Goal: Task Accomplishment & Management: Complete application form

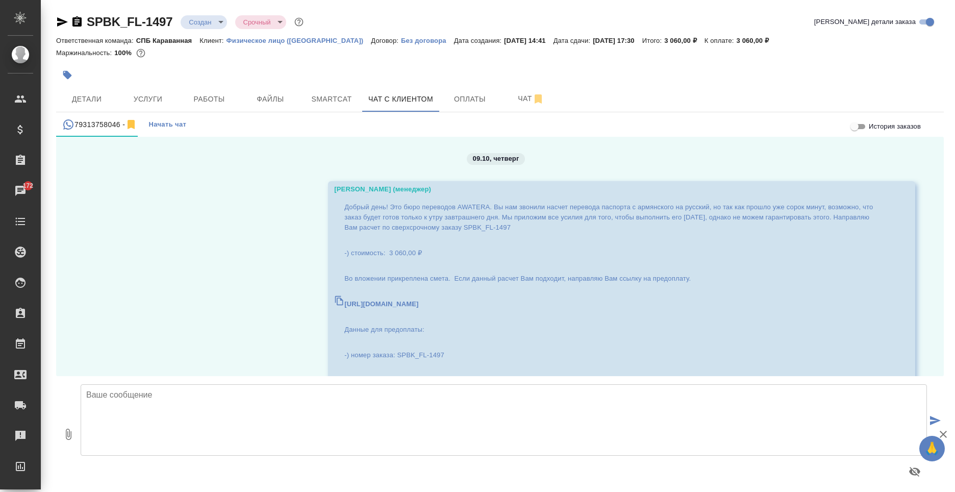
scroll to position [279, 0]
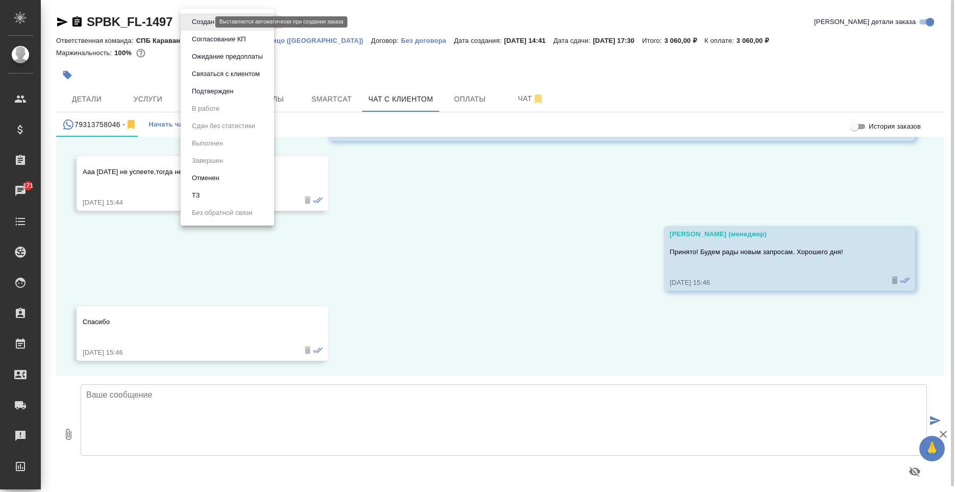
click at [208, 25] on body "🙏 .cls-1 fill:#fff; AWATERA Moskalets Alina Клиенты Спецификации Заказы 171 Чат…" at bounding box center [477, 246] width 955 height 492
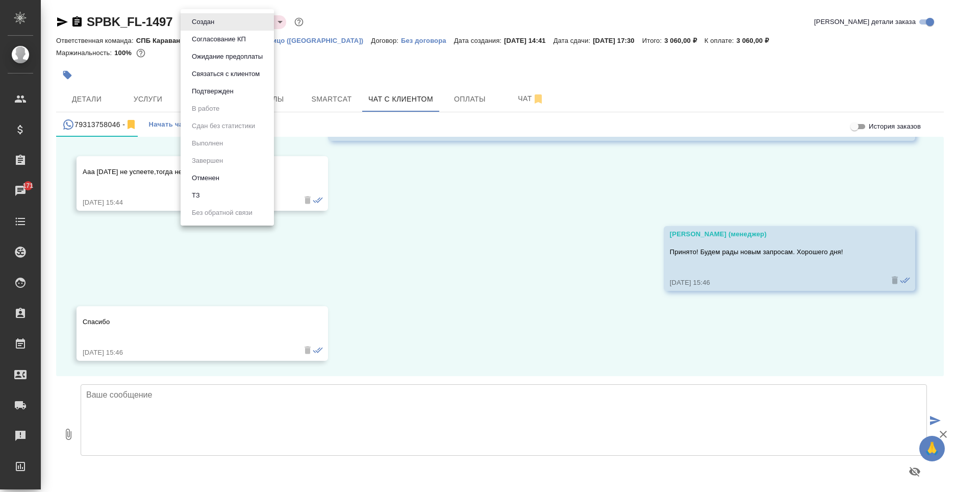
click at [368, 52] on div at bounding box center [477, 246] width 955 height 492
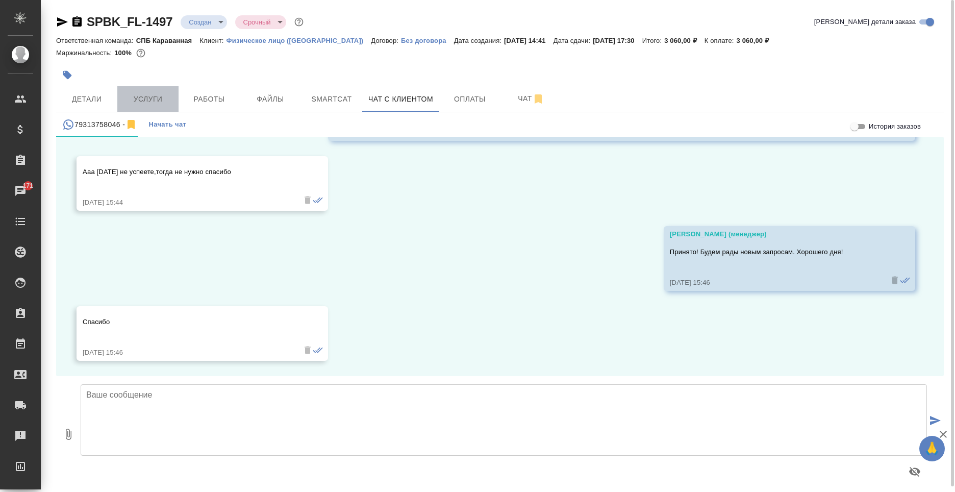
click at [165, 88] on button "Услуги" at bounding box center [147, 99] width 61 height 26
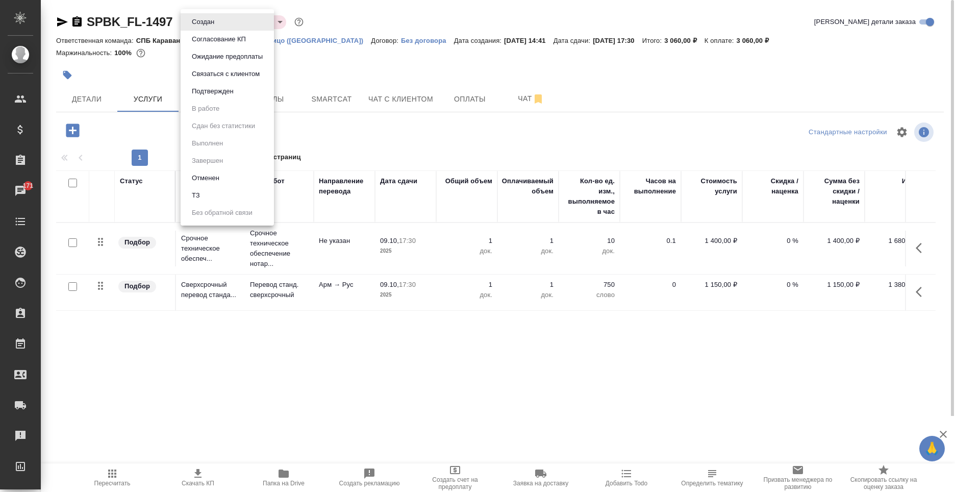
click at [209, 24] on body "🙏 .cls-1 fill:#fff; AWATERA Moskalets Alina Клиенты Спецификации Заказы 171 Чат…" at bounding box center [477, 246] width 955 height 492
click at [224, 182] on li "Отменен" at bounding box center [227, 177] width 93 height 17
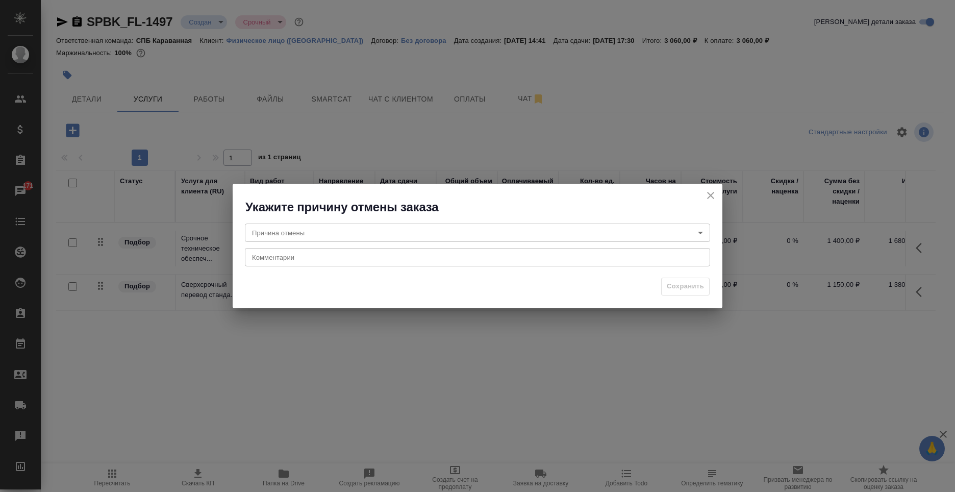
click at [293, 237] on body "🙏 .cls-1 fill:#fff; AWATERA Moskalets Alina Клиенты Спецификации Заказы 171 Чат…" at bounding box center [477, 246] width 955 height 492
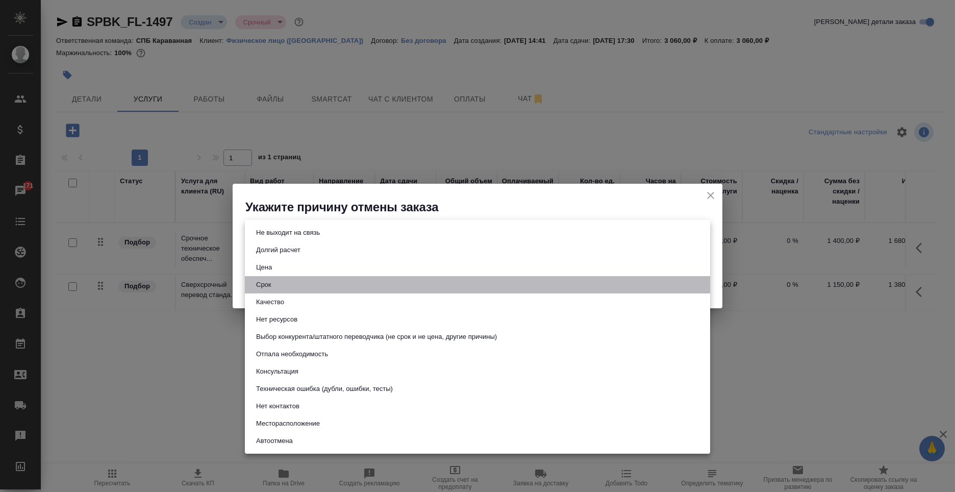
click at [301, 285] on li "Срок" at bounding box center [477, 284] width 465 height 17
type input "term"
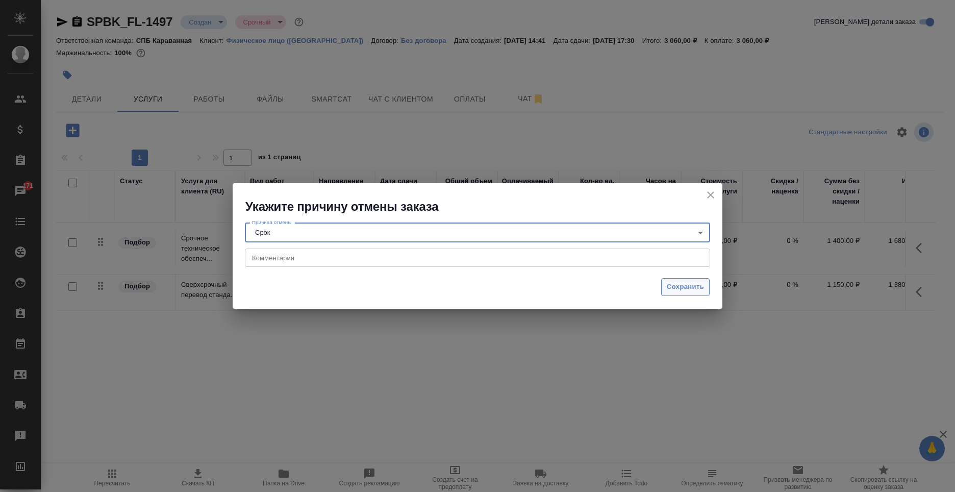
click at [691, 285] on span "Сохранить" at bounding box center [685, 287] width 37 height 12
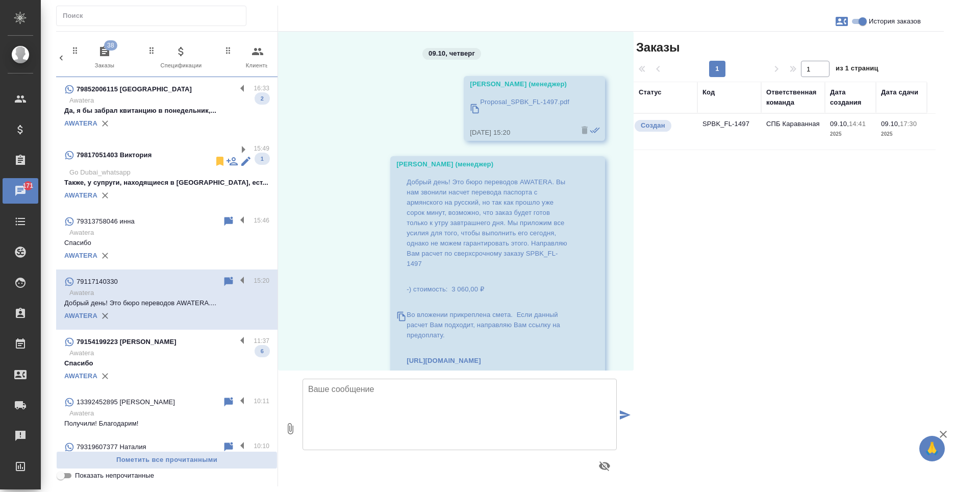
scroll to position [0, 488]
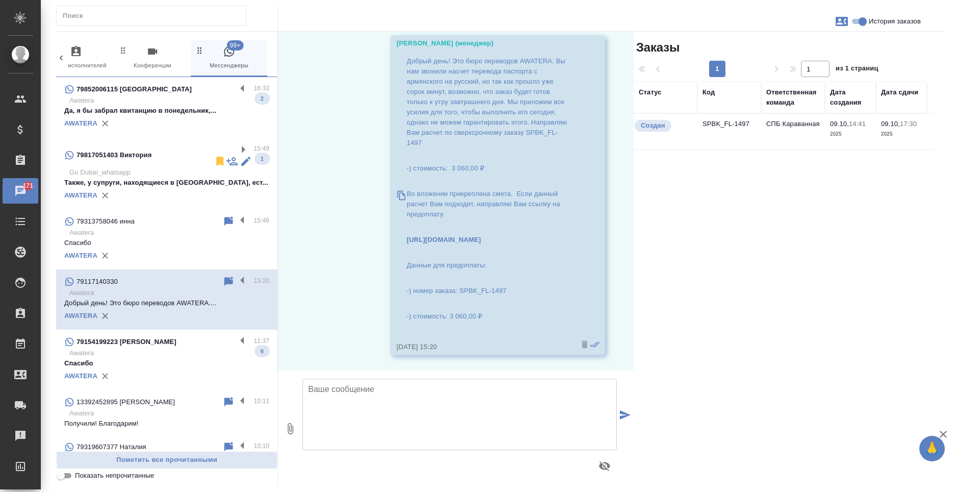
click at [161, 178] on p "Также, у супруги, находящиеся в оаэ, ест..." at bounding box center [166, 183] width 205 height 10
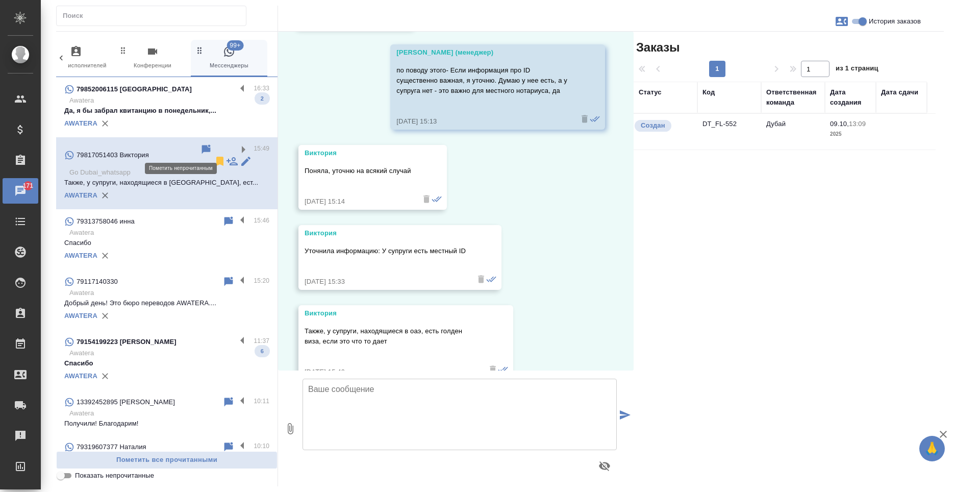
scroll to position [1658, 0]
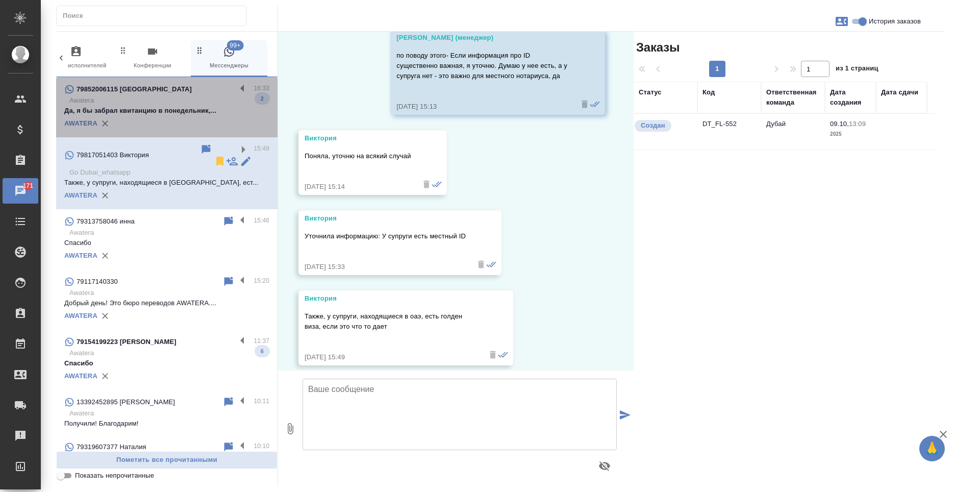
click at [190, 115] on p "Да, я бы забрал квитанцию в понедельник,..." at bounding box center [166, 111] width 205 height 10
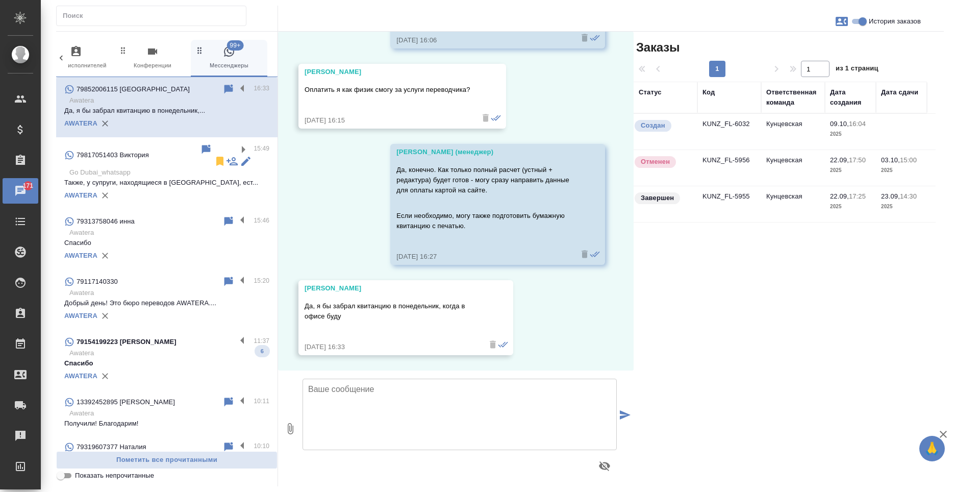
scroll to position [304, 0]
click at [236, 85] on label at bounding box center [244, 89] width 17 height 12
click at [0, 0] on input "checkbox" at bounding box center [0, 0] width 0 height 0
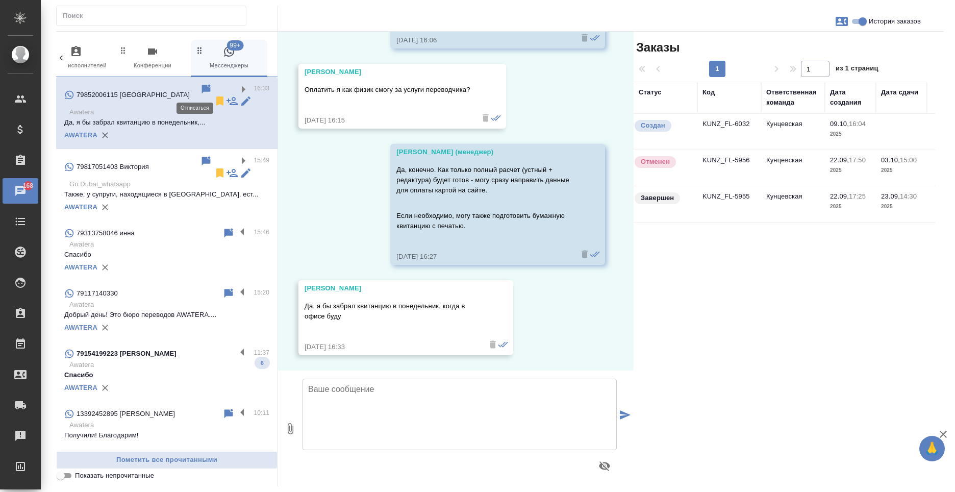
click at [216, 96] on icon at bounding box center [219, 100] width 7 height 9
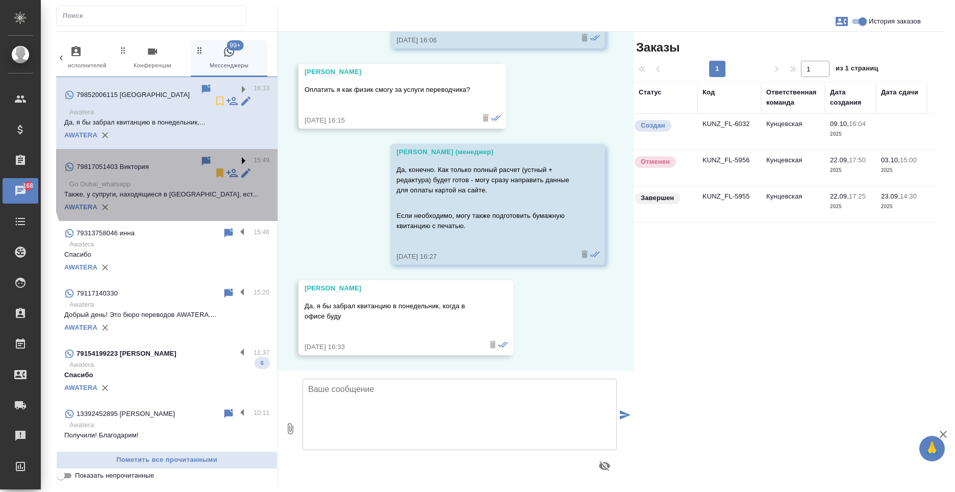
click at [236, 155] on label at bounding box center [244, 161] width 17 height 12
click at [0, 0] on input "checkbox" at bounding box center [0, 0] width 0 height 0
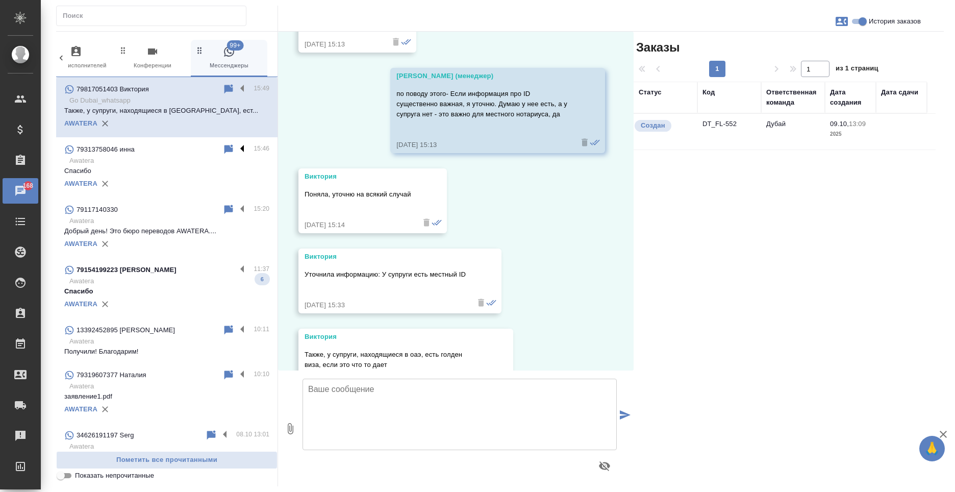
scroll to position [1658, 0]
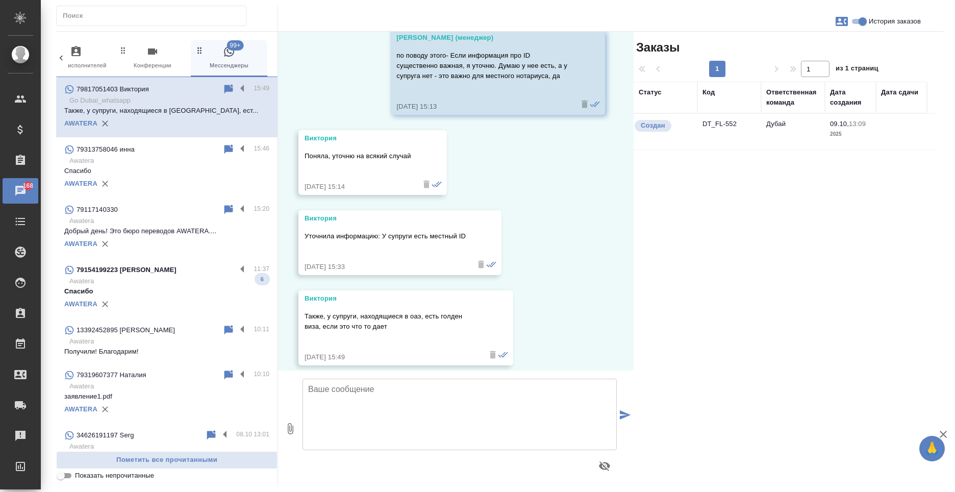
click at [238, 89] on label at bounding box center [244, 89] width 17 height 12
click at [0, 0] on input "checkbox" at bounding box center [0, 0] width 0 height 0
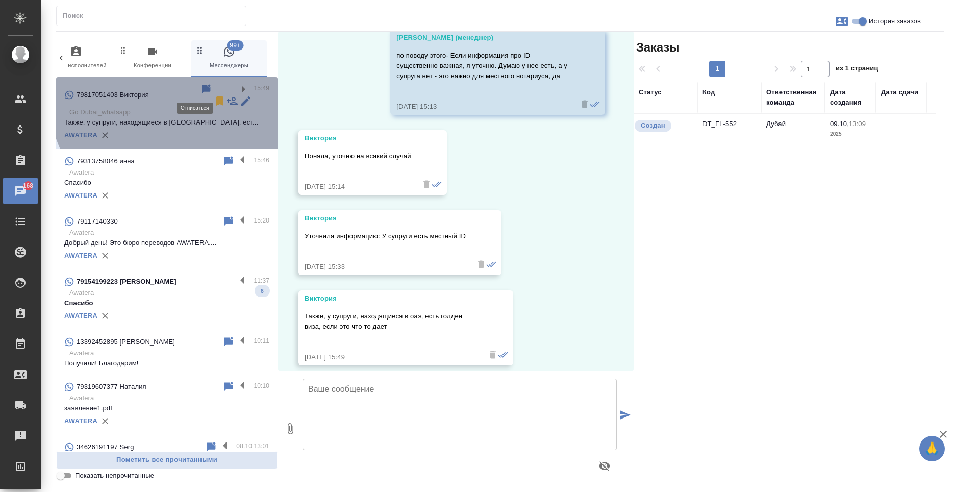
click at [216, 96] on icon at bounding box center [219, 100] width 7 height 9
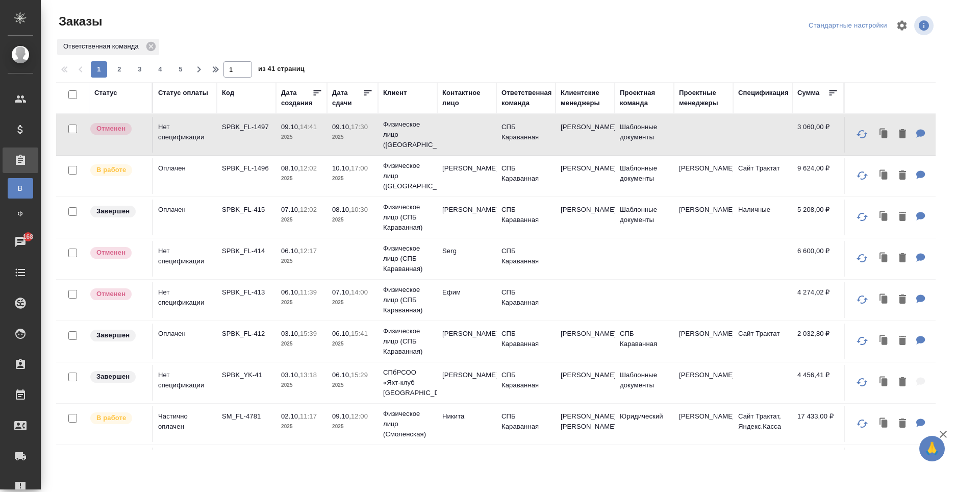
click at [474, 173] on td "[PERSON_NAME]" at bounding box center [466, 176] width 59 height 36
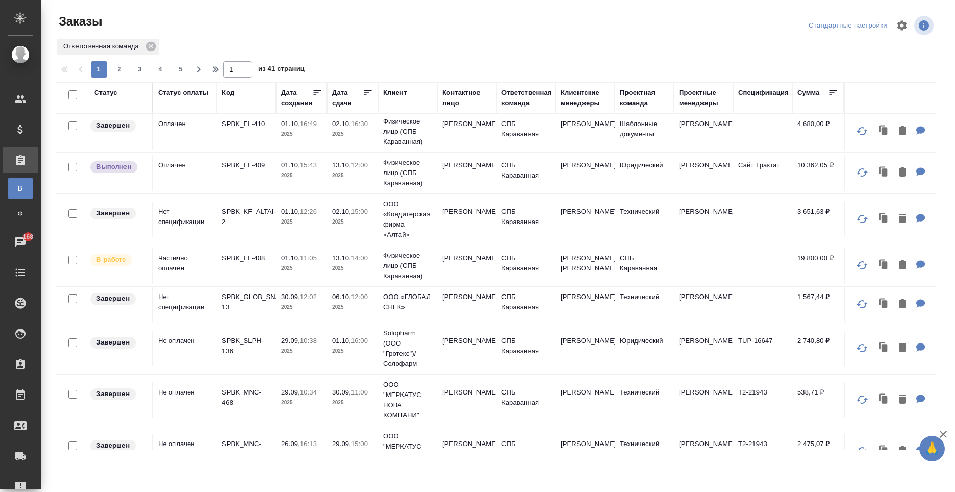
scroll to position [357, 0]
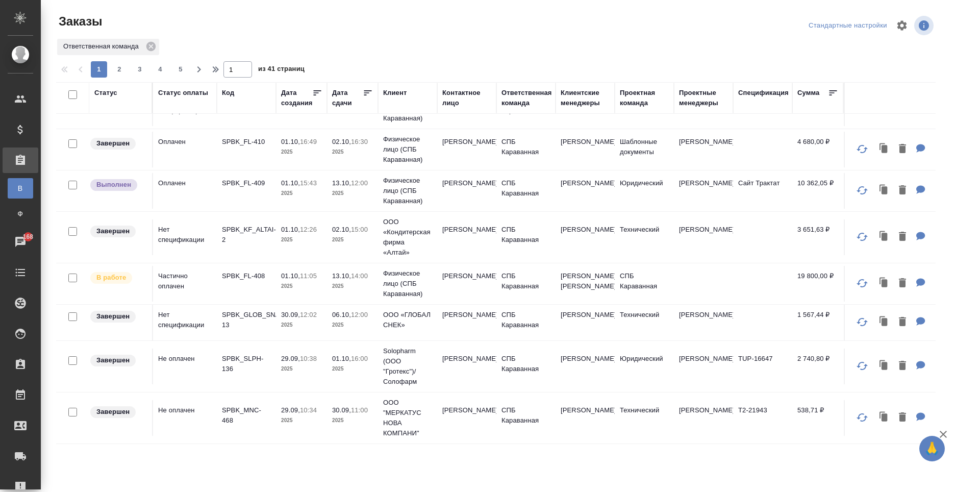
click at [305, 209] on td "01.10, 15:43 2025" at bounding box center [301, 191] width 51 height 36
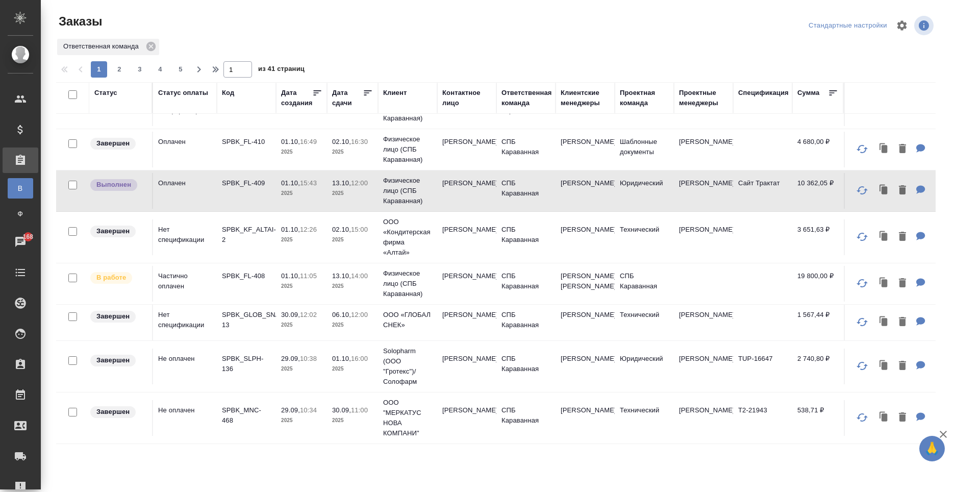
click at [342, 198] on p "2025" at bounding box center [352, 193] width 41 height 10
click at [15, 222] on link "Ф Заказы физ. лиц" at bounding box center [21, 214] width 26 height 20
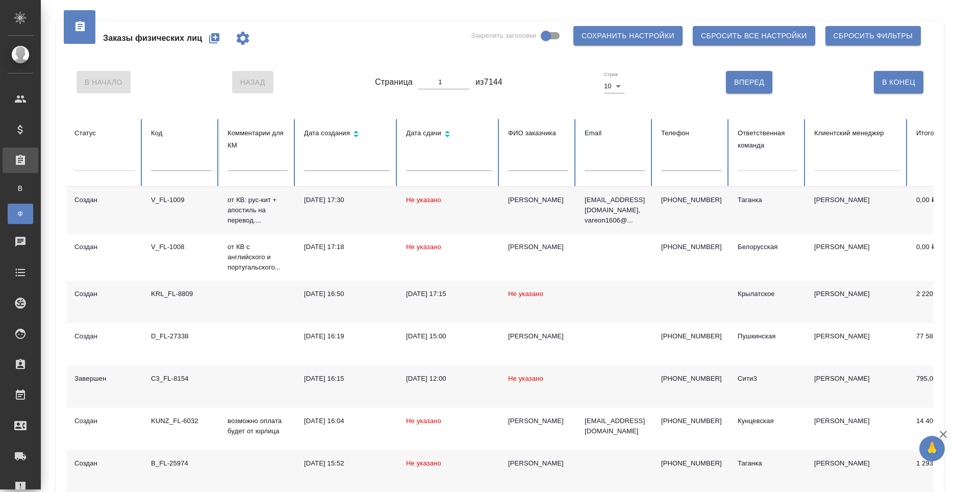
click at [219, 40] on icon "button" at bounding box center [214, 38] width 10 height 10
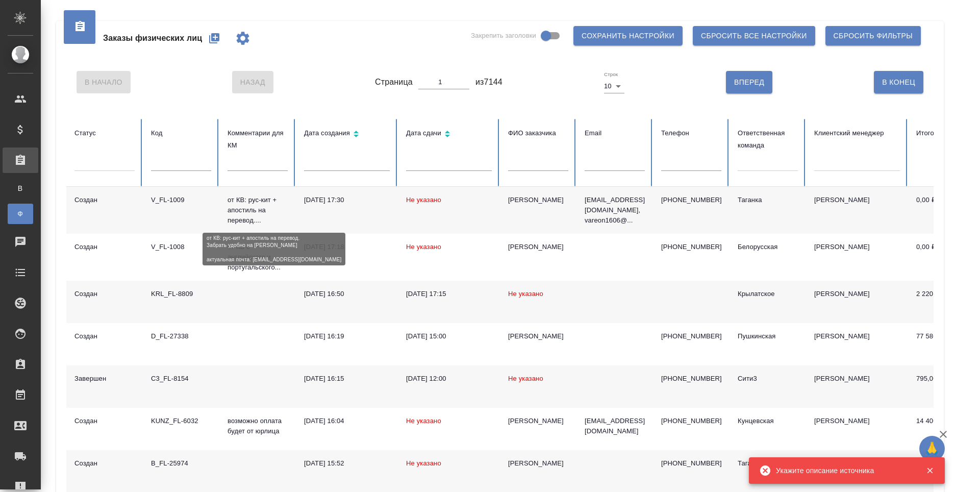
click at [231, 211] on p "от КВ: рус-кит + апостиль на перевод...." at bounding box center [258, 210] width 60 height 31
click at [767, 163] on div at bounding box center [768, 161] width 60 height 15
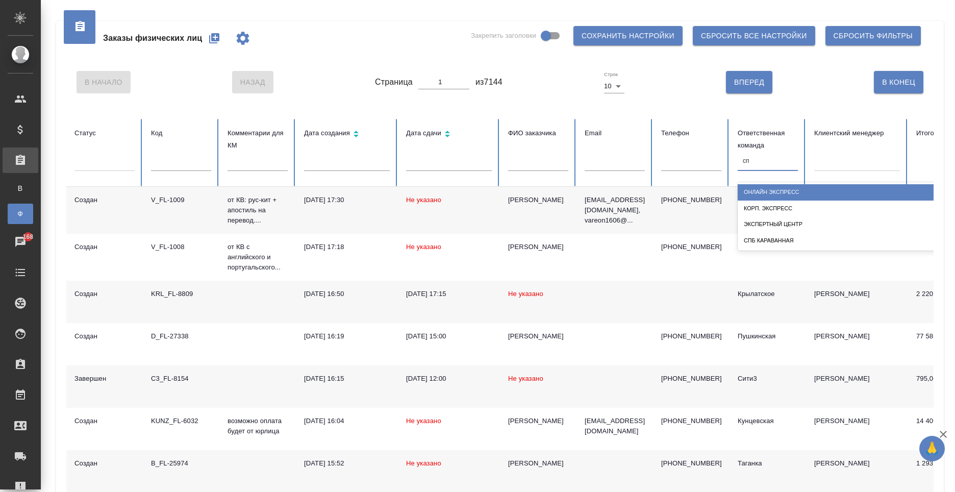
type input "спб"
click at [804, 189] on div "СПБ Караванная" at bounding box center [840, 192] width 204 height 16
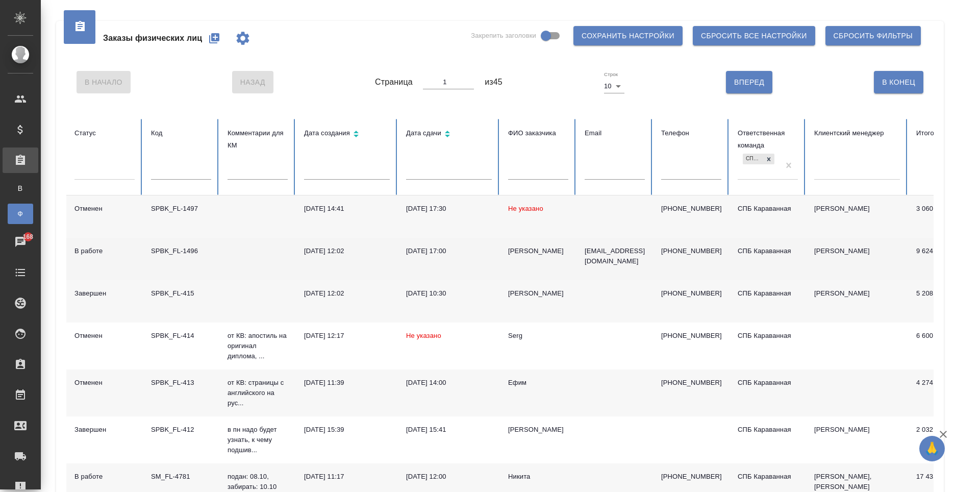
click at [374, 259] on td "08.10.2025, 12:02" at bounding box center [347, 259] width 102 height 42
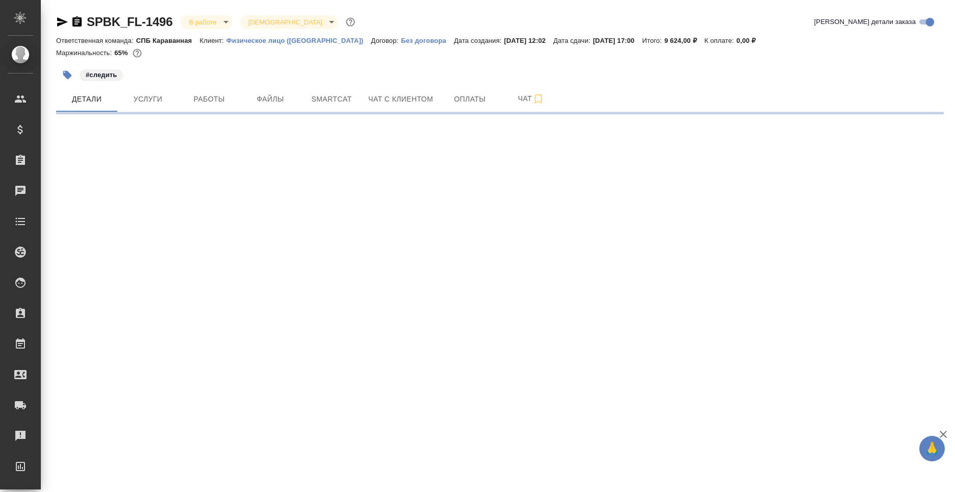
select select "RU"
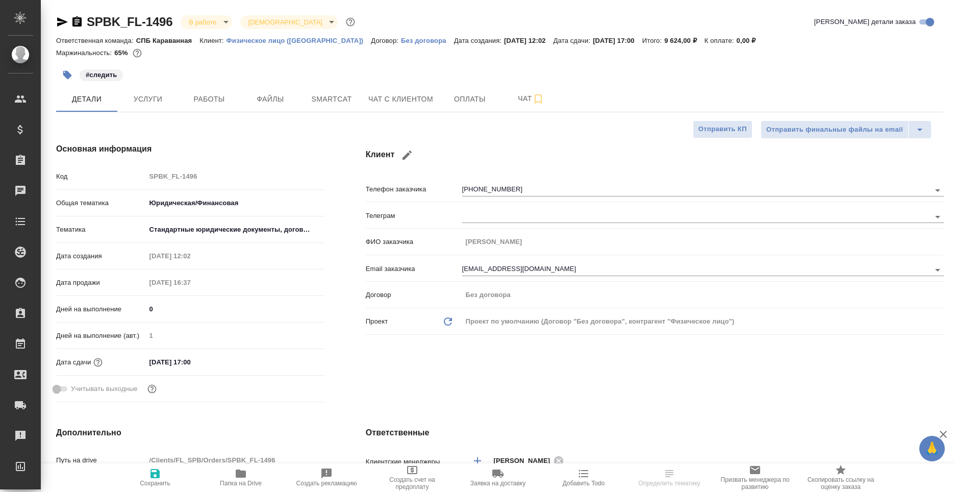
type textarea "x"
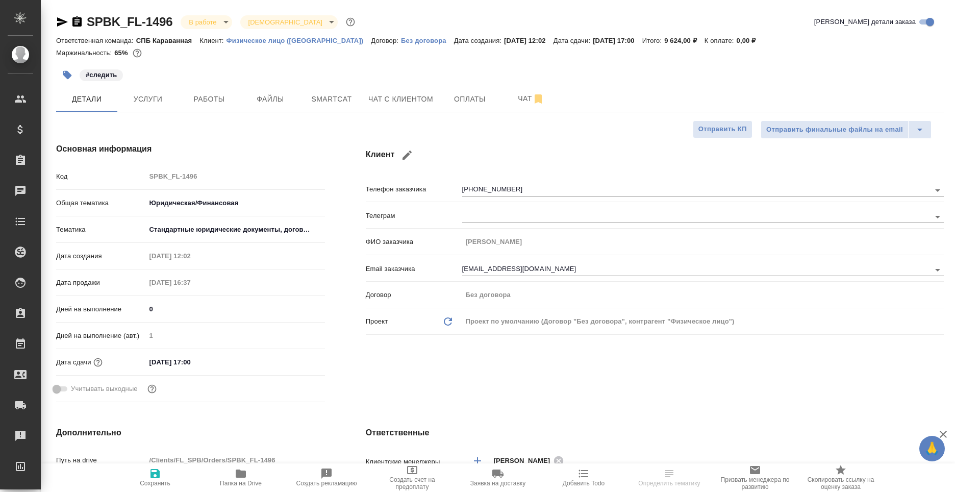
type textarea "x"
click at [250, 481] on span "Папка на Drive" at bounding box center [241, 483] width 42 height 7
type textarea "x"
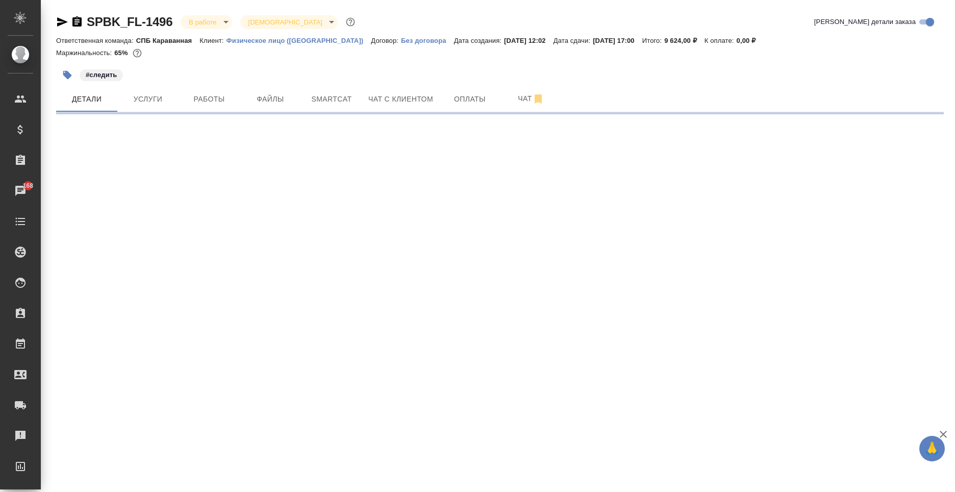
select select "RU"
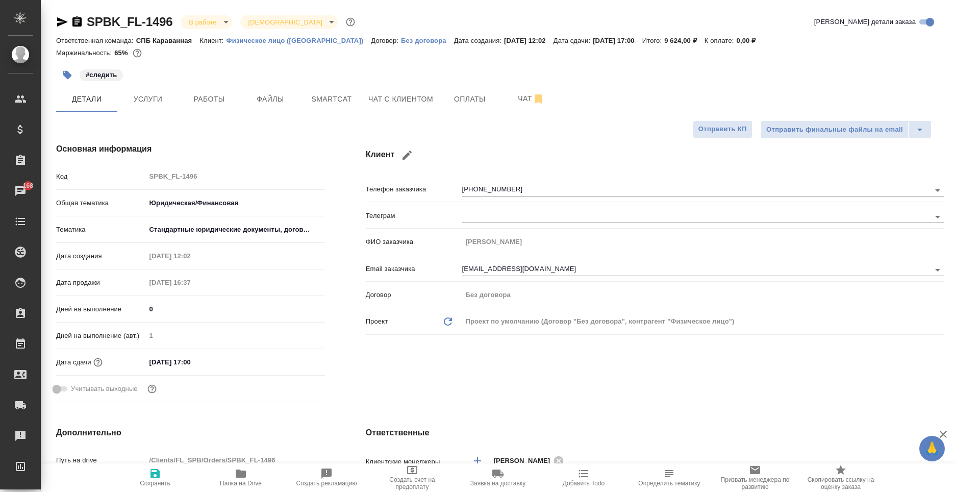
type textarea "x"
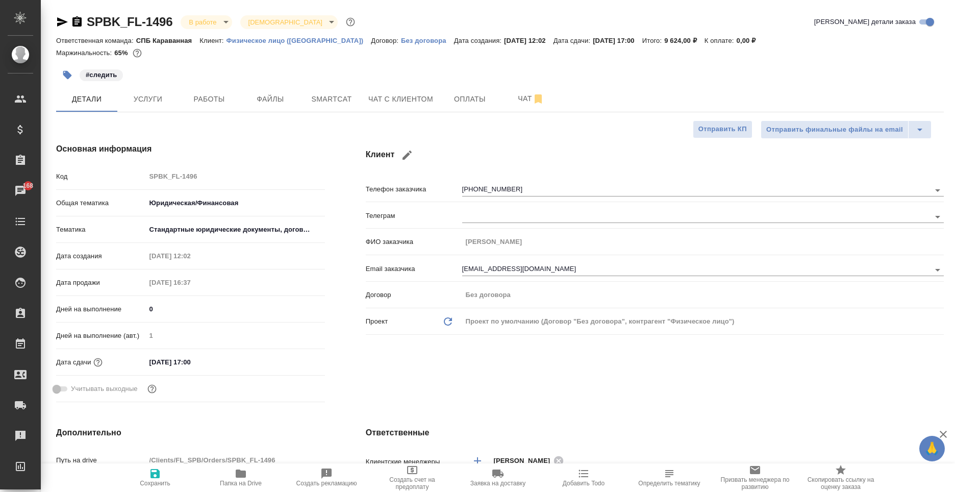
type textarea "x"
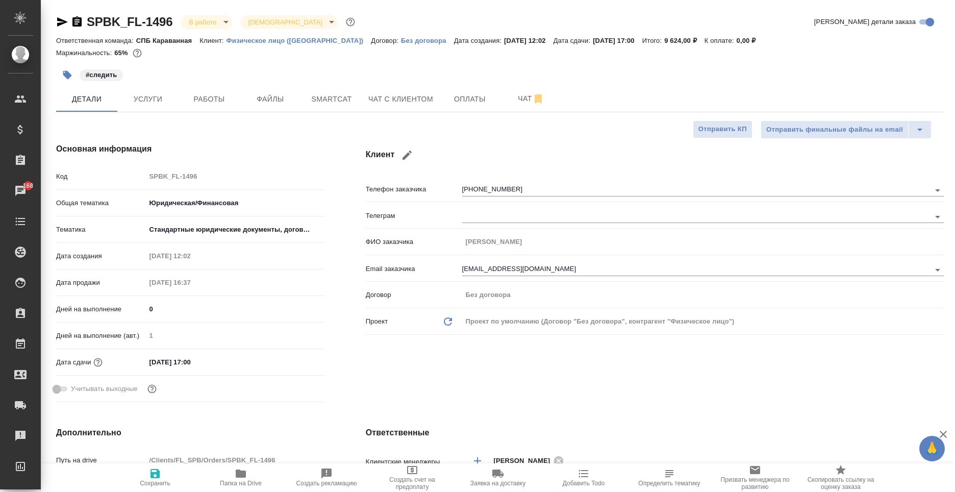
type textarea "x"
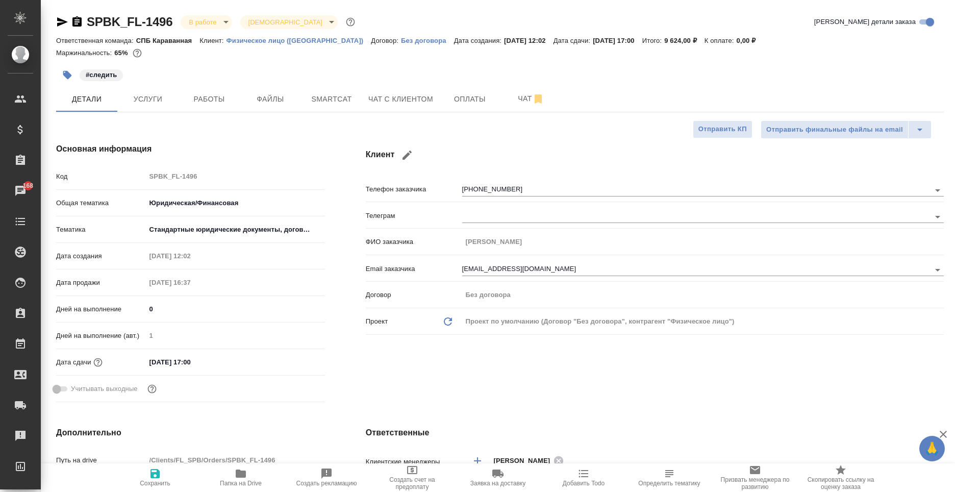
type textarea "x"
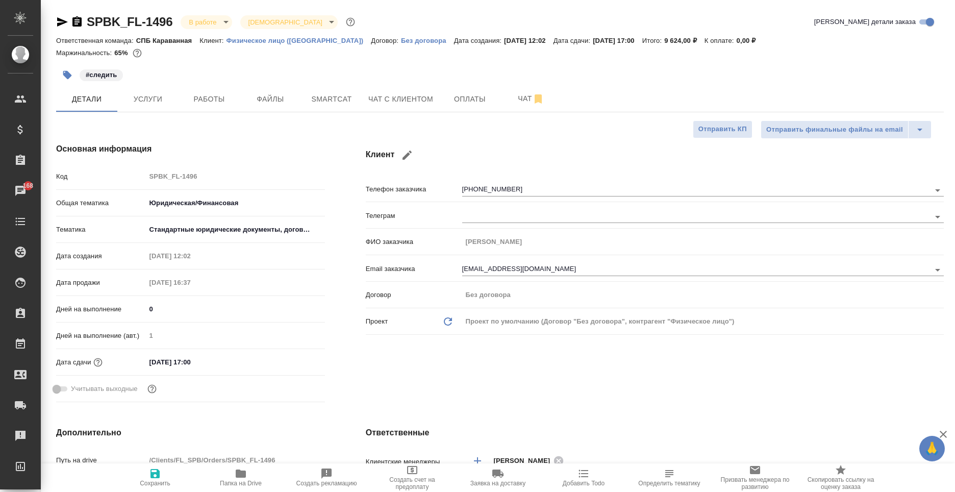
type textarea "x"
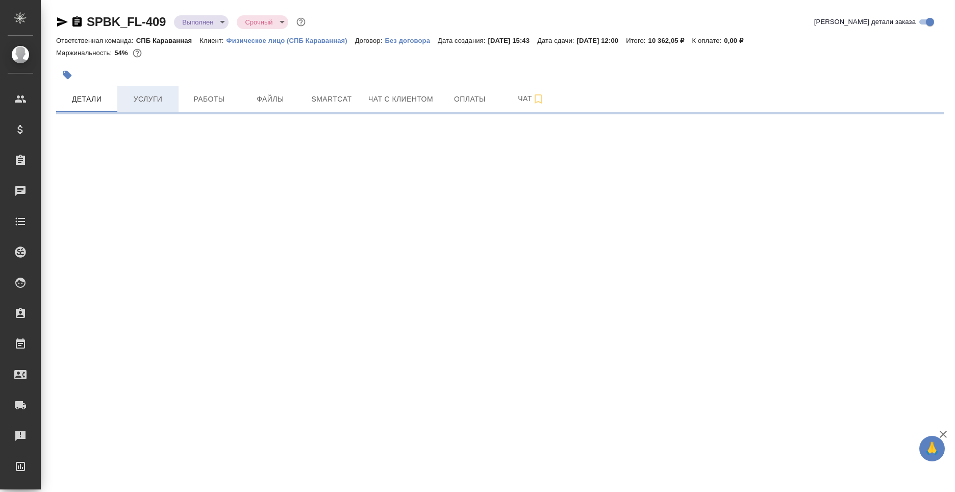
select select "RU"
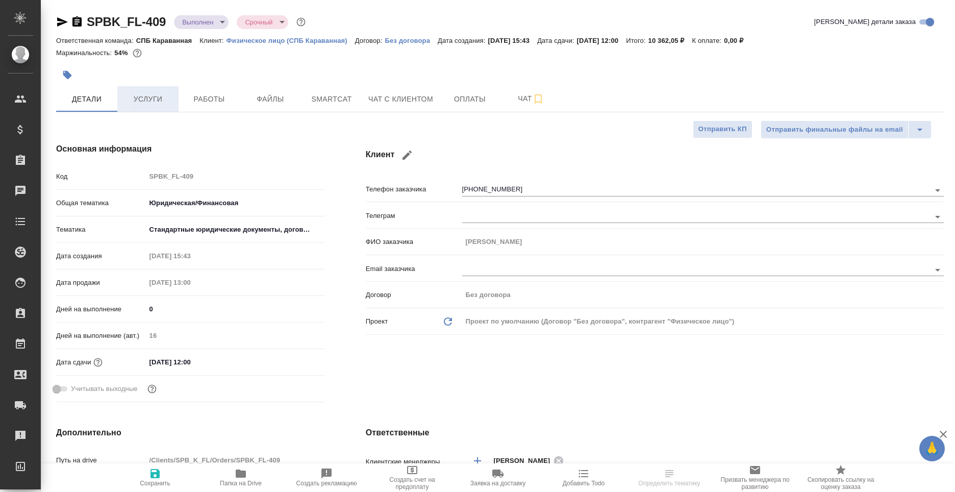
type textarea "x"
click at [162, 97] on span "Услуги" at bounding box center [147, 99] width 49 height 13
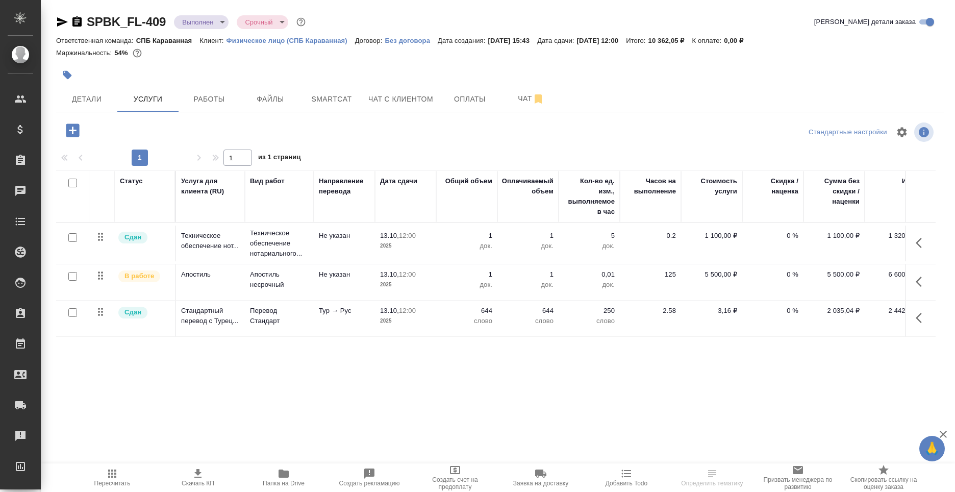
click at [71, 134] on icon "button" at bounding box center [72, 129] width 13 height 13
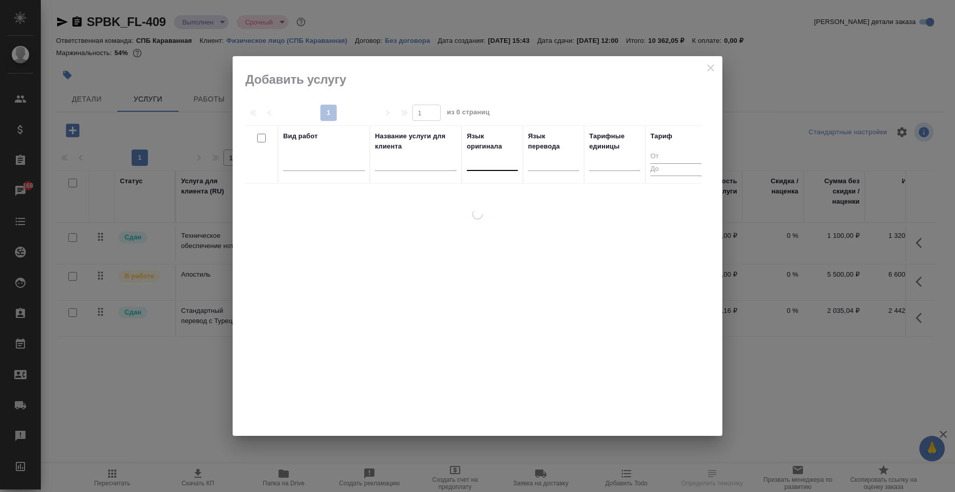
click at [490, 168] on div at bounding box center [492, 161] width 51 height 19
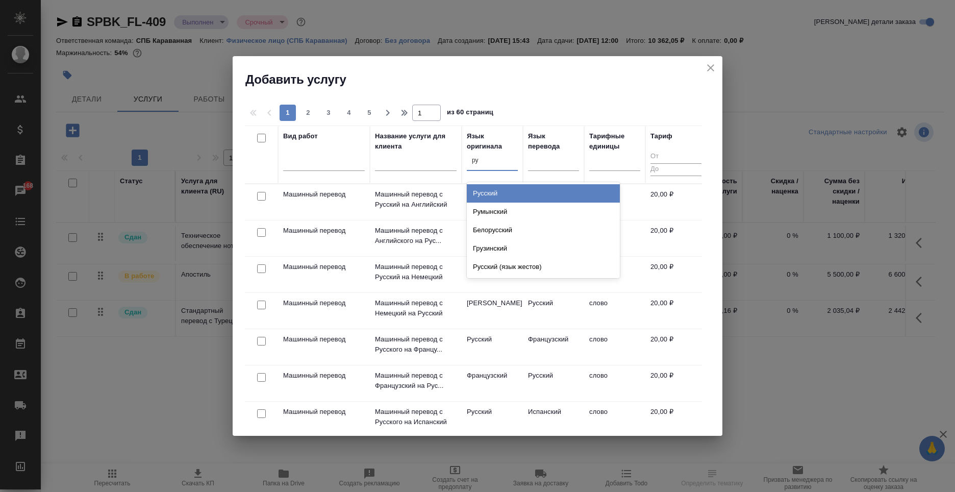
type input "рус"
click at [521, 195] on div "Русский" at bounding box center [543, 193] width 153 height 18
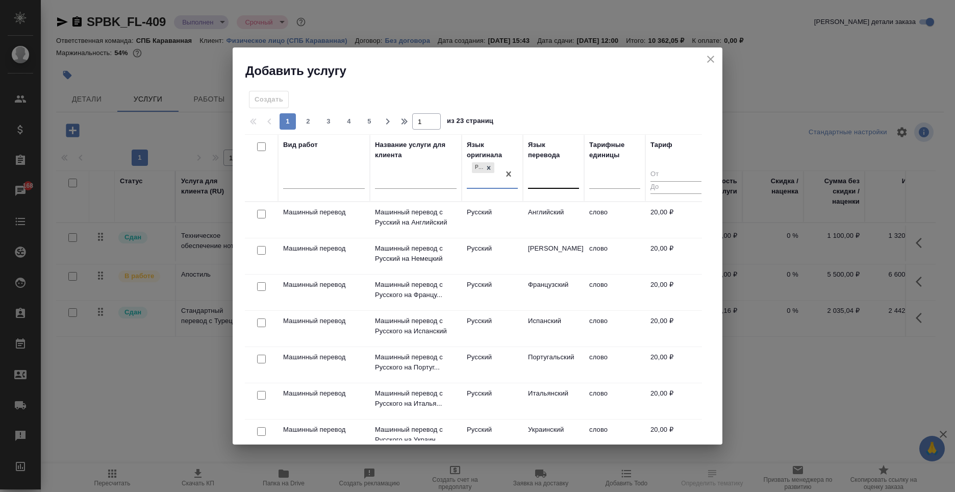
click at [544, 174] on div at bounding box center [553, 178] width 51 height 15
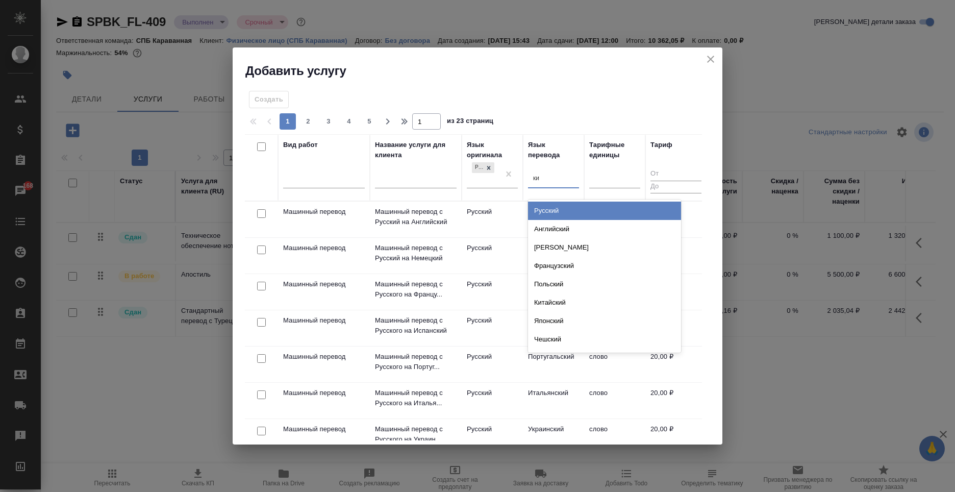
type input "кит"
click at [570, 211] on div "Китайский" at bounding box center [604, 211] width 153 height 18
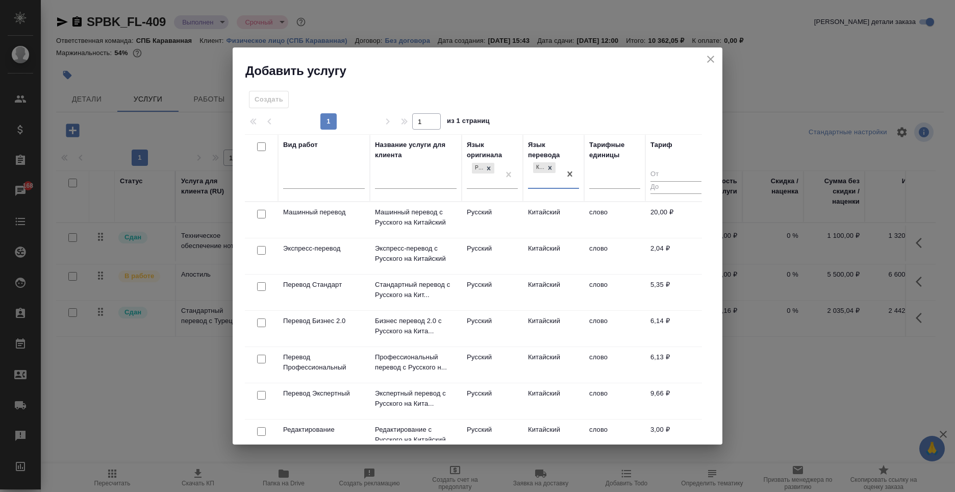
click at [591, 296] on td "слово" at bounding box center [614, 292] width 61 height 36
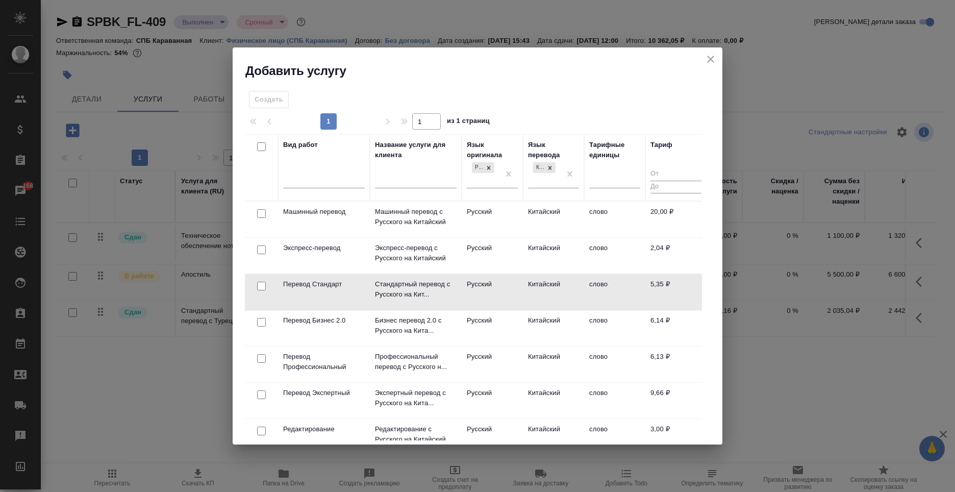
click at [591, 296] on td "слово" at bounding box center [614, 292] width 61 height 36
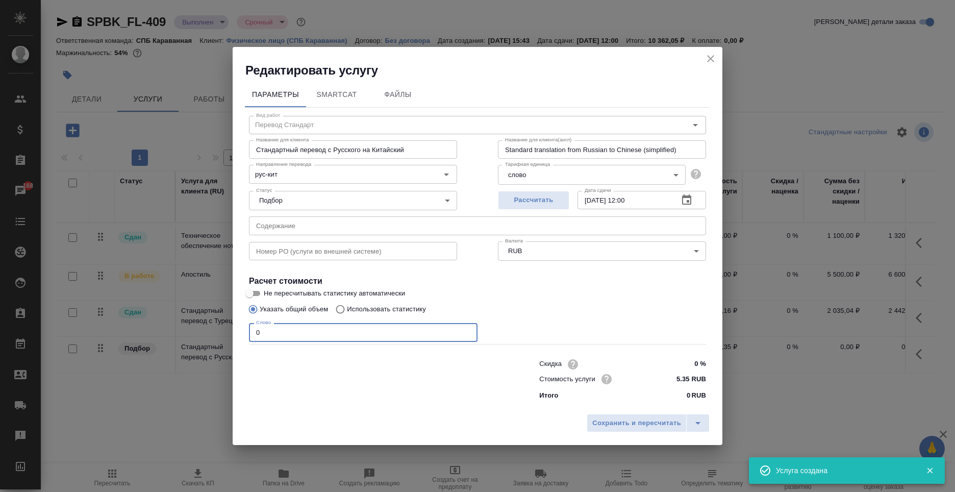
click at [341, 328] on input "0" at bounding box center [363, 332] width 229 height 18
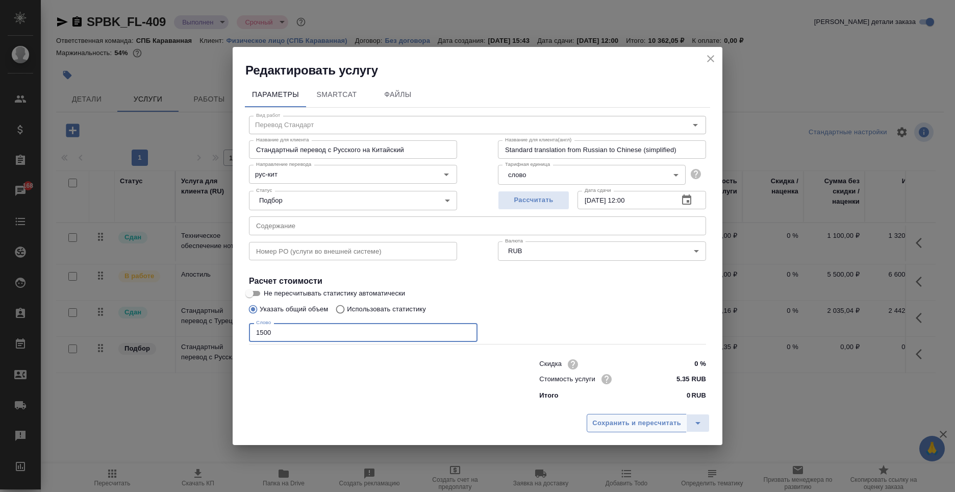
type input "1500"
click at [642, 421] on span "Сохранить и пересчитать" at bounding box center [636, 423] width 89 height 12
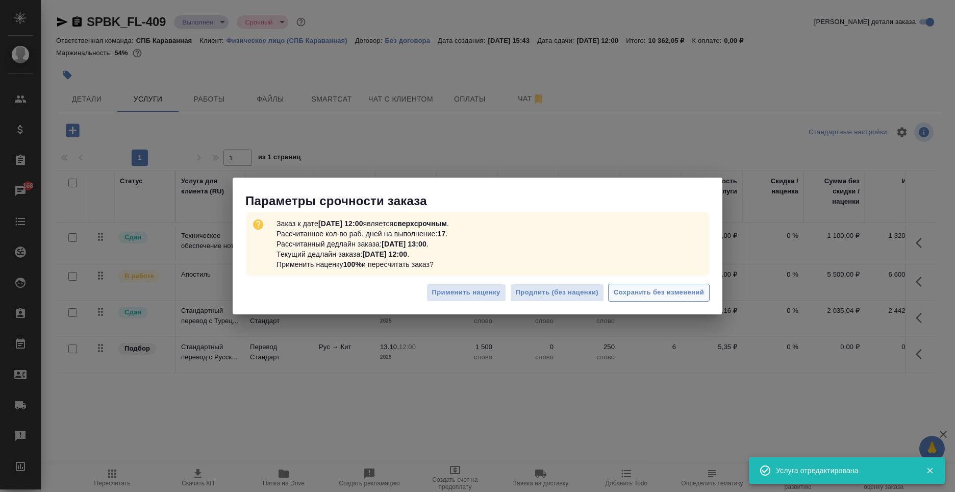
click at [669, 295] on span "Сохранить без изменений" at bounding box center [659, 293] width 90 height 12
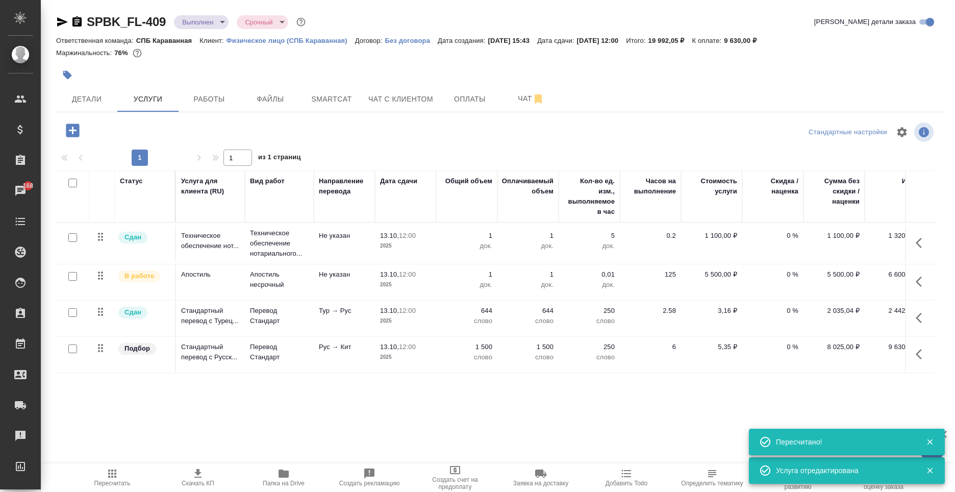
click at [75, 133] on icon "button" at bounding box center [72, 129] width 13 height 13
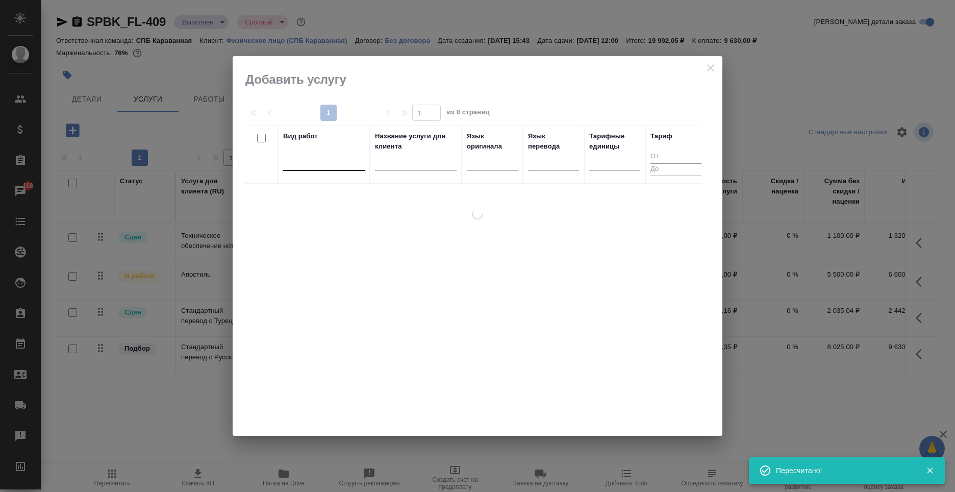
click at [345, 168] on div at bounding box center [324, 160] width 82 height 15
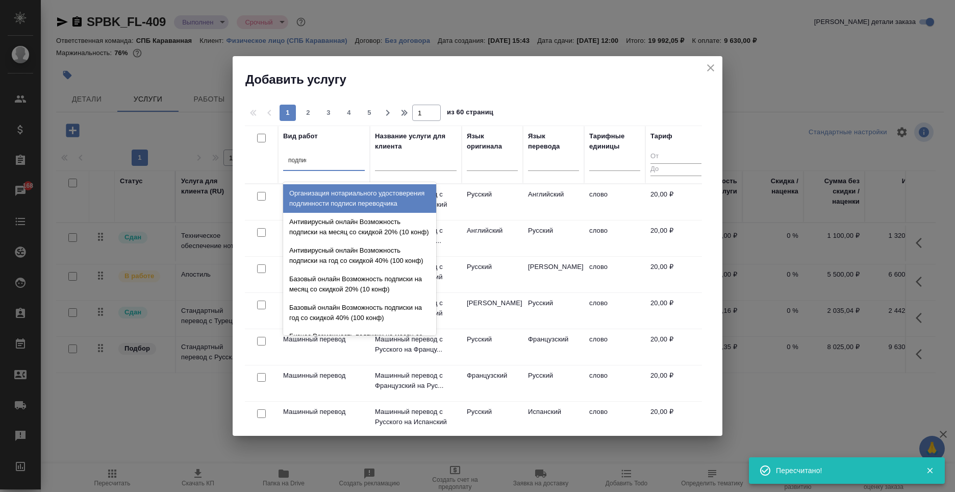
type input "подписи"
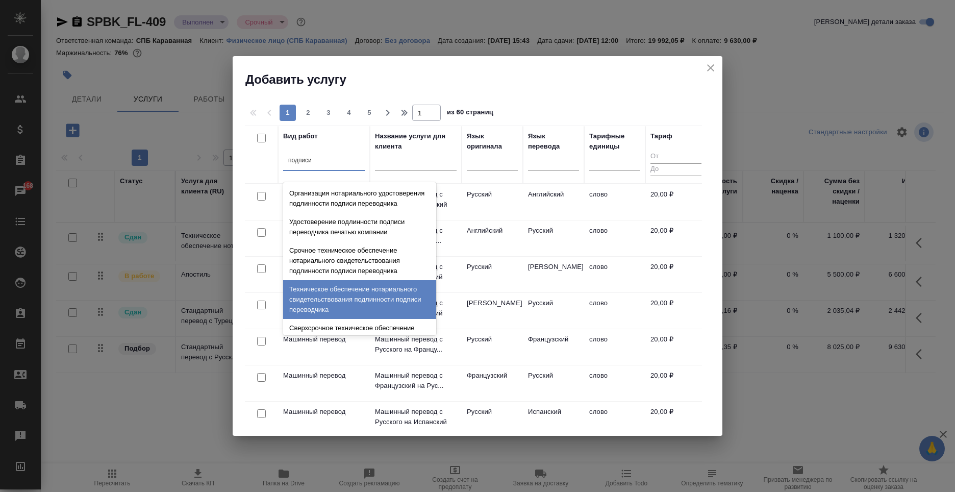
click at [330, 316] on div "Техническое обеспечение нотариального свидетельствования подлинности подписи пе…" at bounding box center [359, 299] width 153 height 39
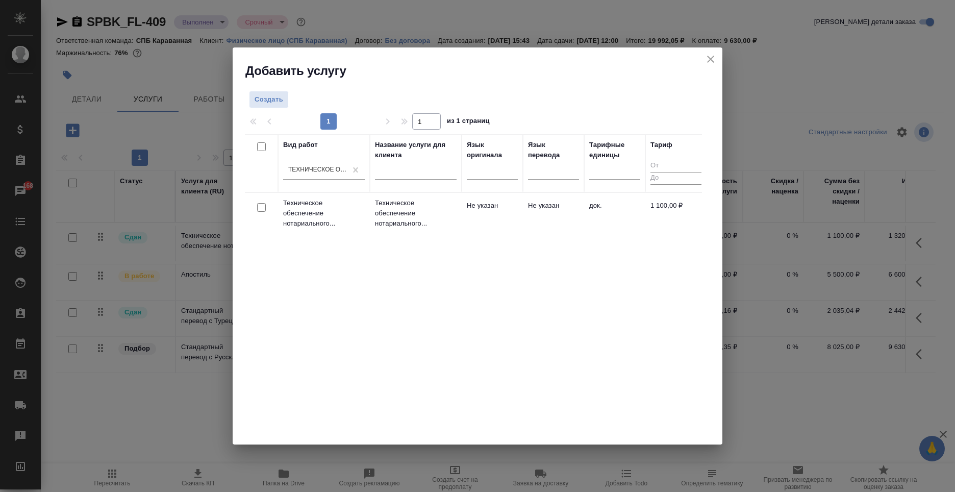
click at [575, 208] on td "Не указан" at bounding box center [553, 213] width 61 height 36
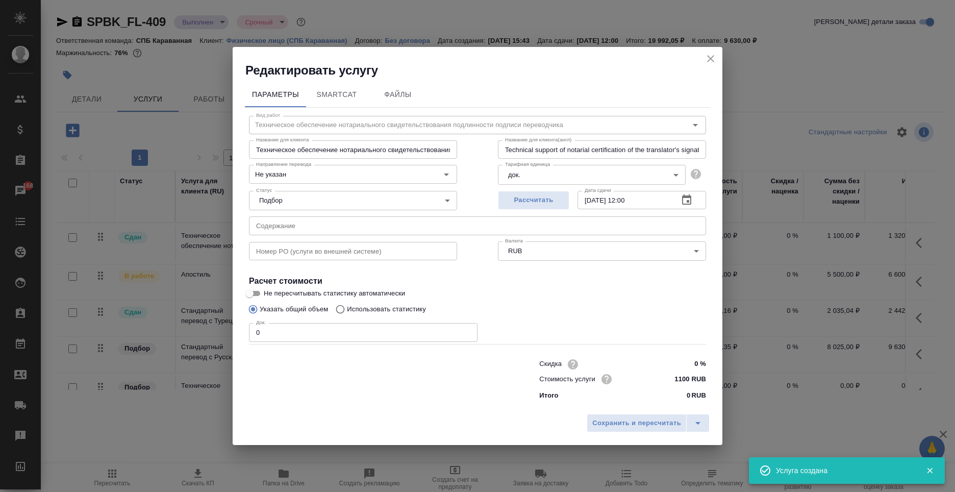
click at [267, 333] on input "0" at bounding box center [363, 332] width 229 height 18
type input "2"
click at [621, 433] on div "Сохранить и пересчитать" at bounding box center [478, 427] width 490 height 36
click at [616, 421] on span "Сохранить и пересчитать" at bounding box center [636, 423] width 89 height 12
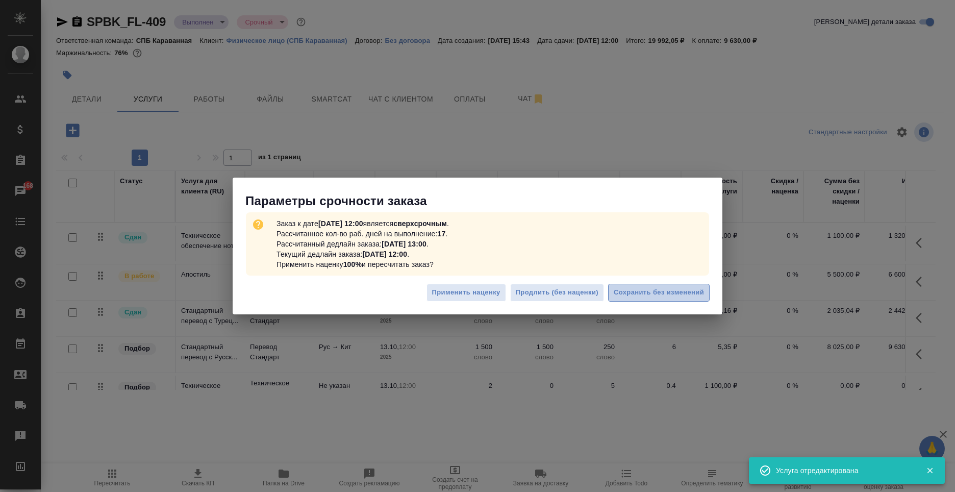
click at [646, 294] on span "Сохранить без изменений" at bounding box center [659, 293] width 90 height 12
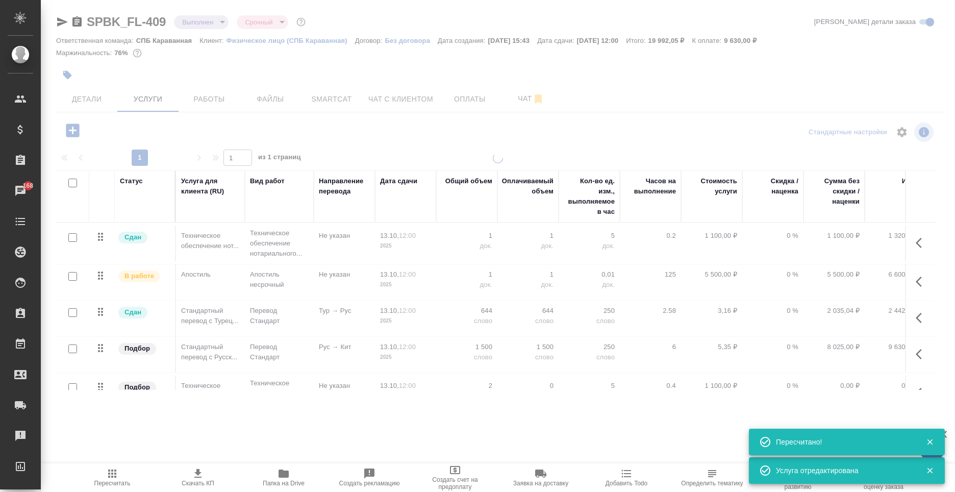
click at [73, 133] on div at bounding box center [498, 208] width 914 height 416
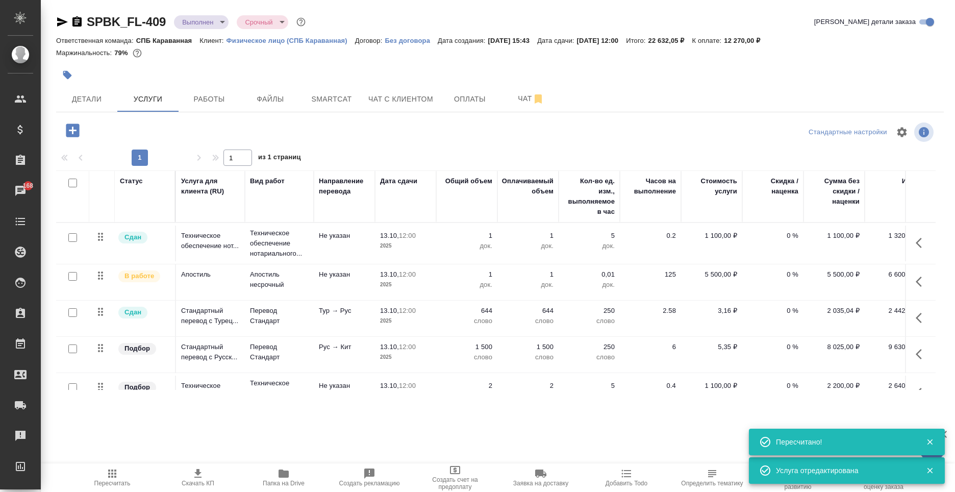
click at [77, 133] on icon "button" at bounding box center [72, 129] width 13 height 13
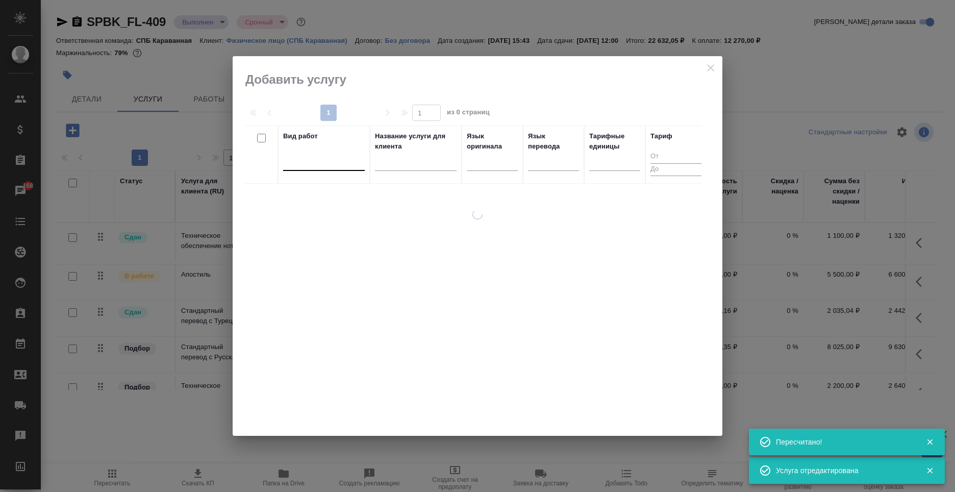
click at [295, 165] on div at bounding box center [324, 160] width 82 height 15
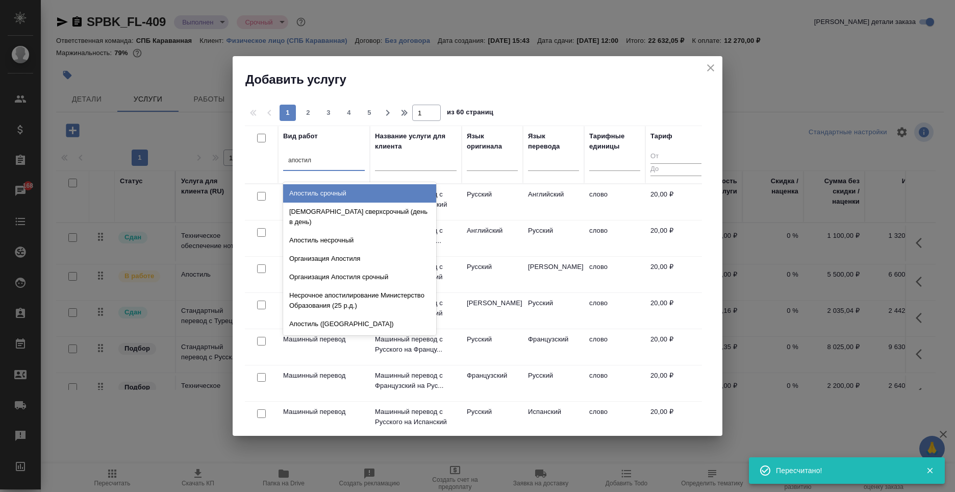
type input "апостиль"
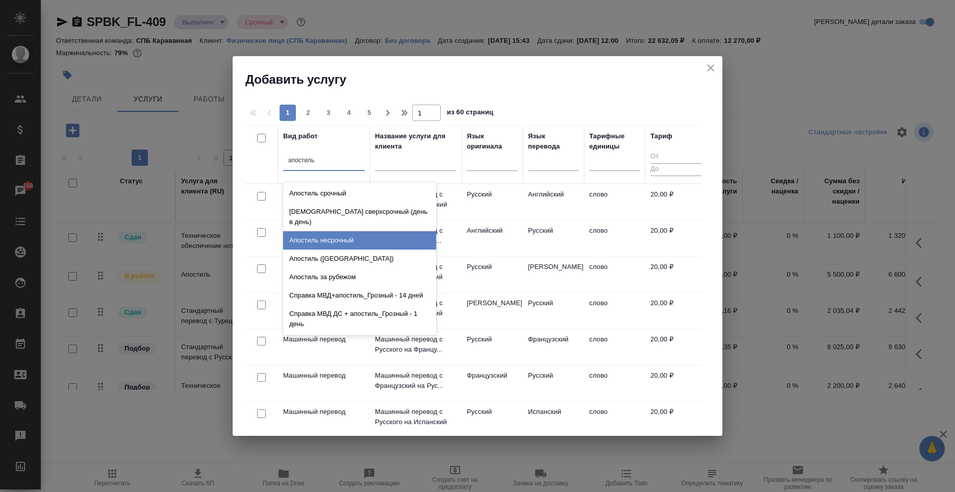
click at [352, 232] on div "Апостиль несрочный" at bounding box center [359, 240] width 153 height 18
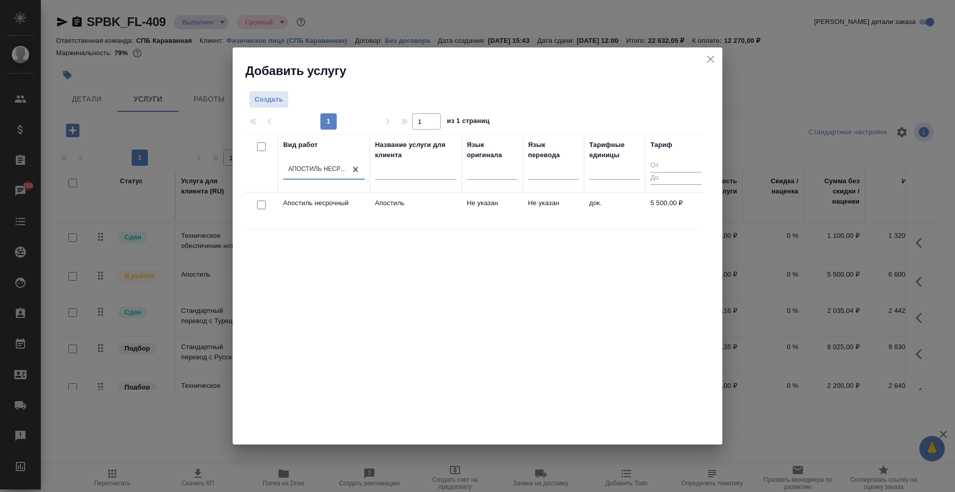
click at [563, 212] on td "Не указан" at bounding box center [553, 211] width 61 height 36
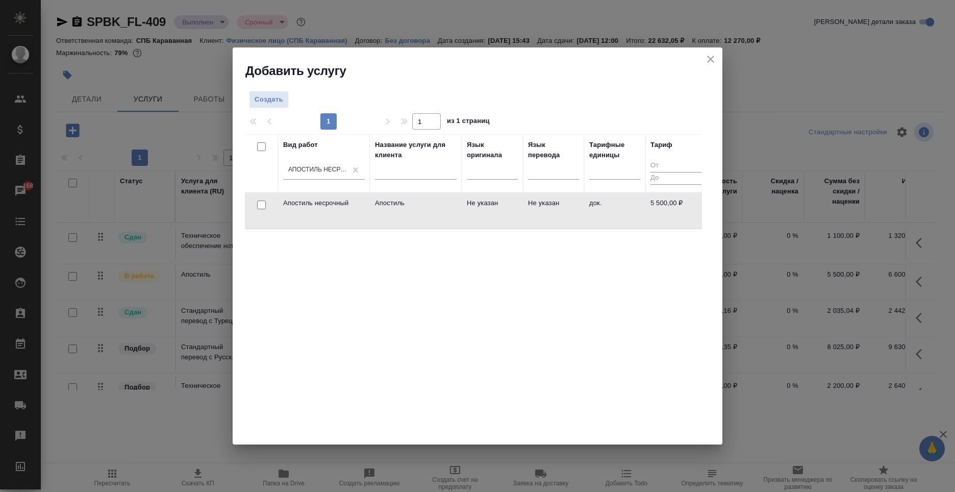
click at [563, 212] on td "Не указан" at bounding box center [553, 211] width 61 height 36
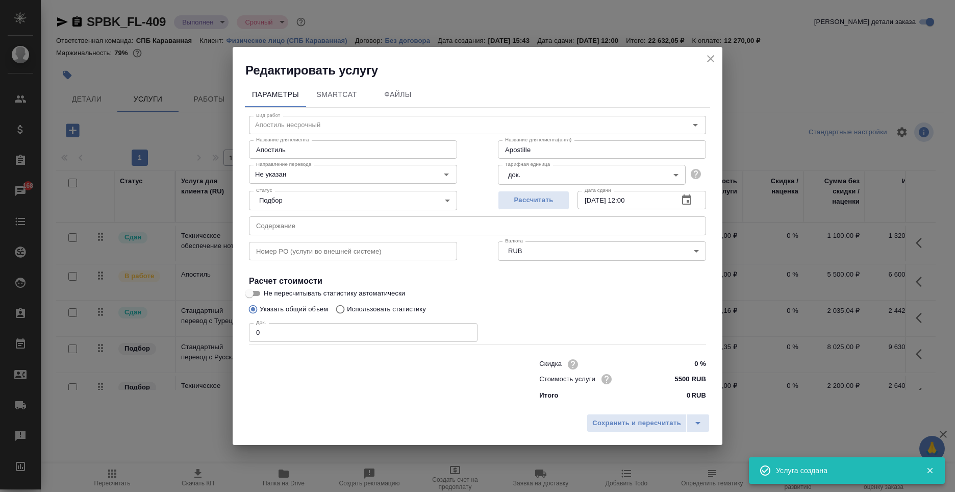
click at [273, 333] on input "0" at bounding box center [363, 332] width 229 height 18
type input "Apostille"
type input "2"
type input "Apostille"
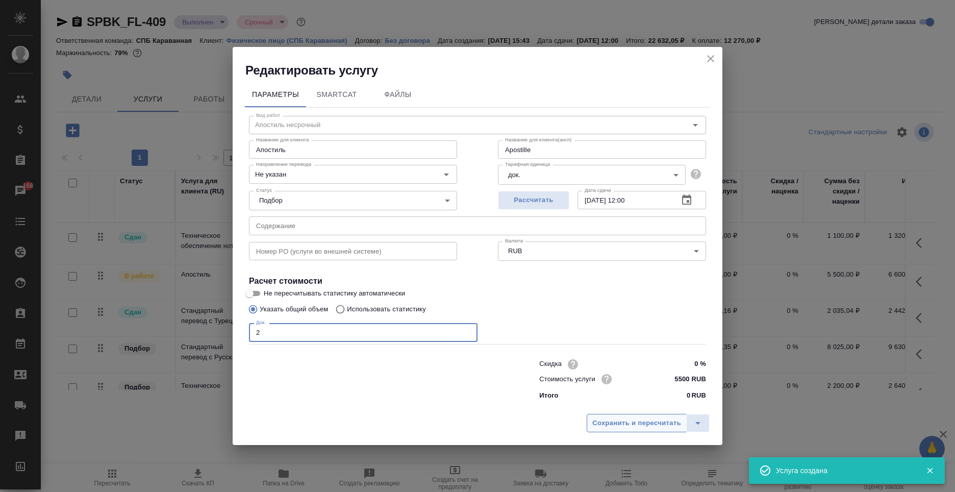
type input "2"
click at [646, 425] on span "Сохранить и пересчитать" at bounding box center [636, 423] width 89 height 12
type input "Apostille"
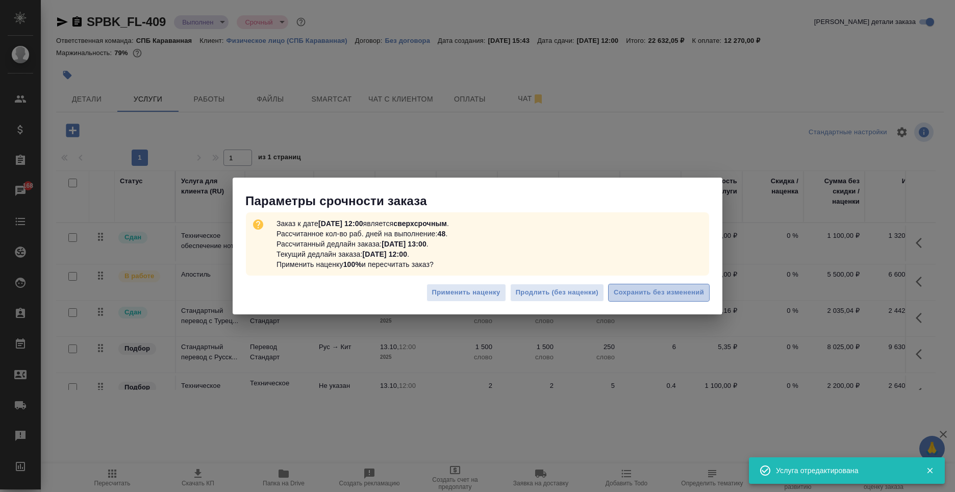
click at [631, 291] on span "Сохранить без изменений" at bounding box center [659, 293] width 90 height 12
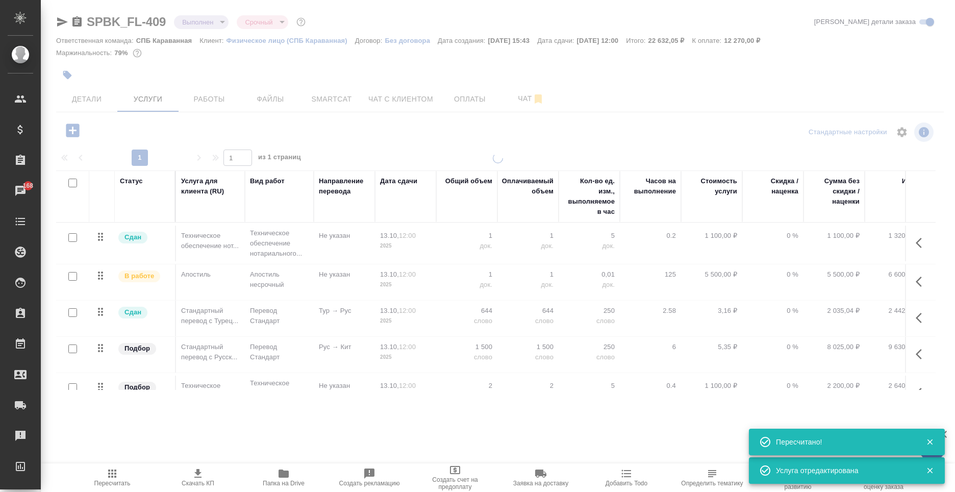
click at [126, 473] on span "Пересчитать" at bounding box center [112, 476] width 73 height 19
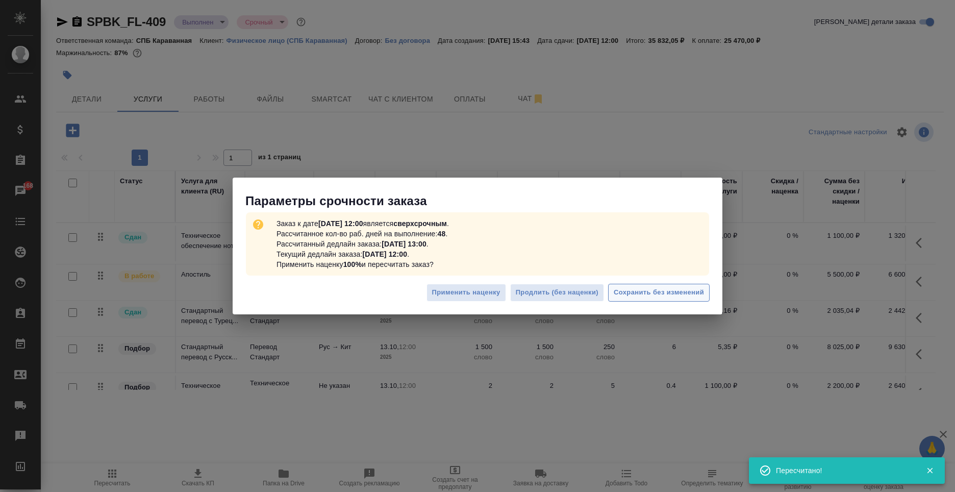
click at [667, 292] on span "Сохранить без изменений" at bounding box center [659, 293] width 90 height 12
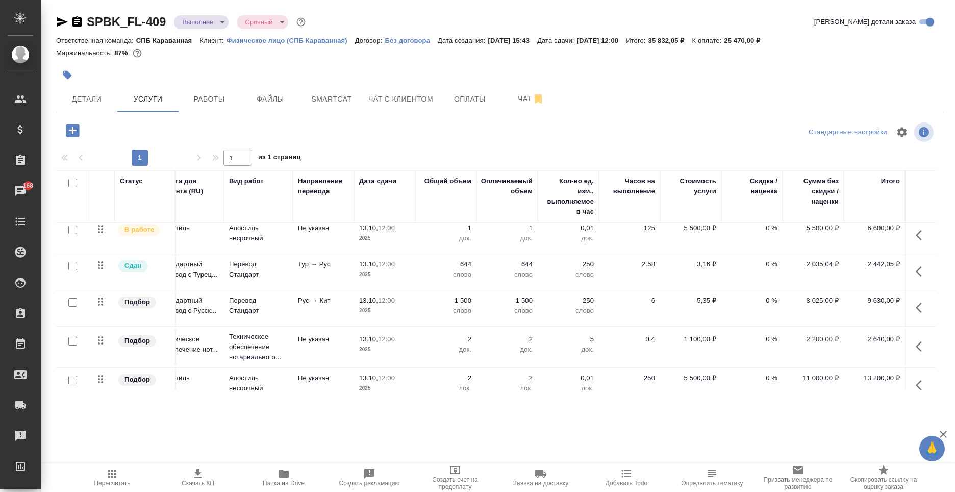
scroll to position [68, 29]
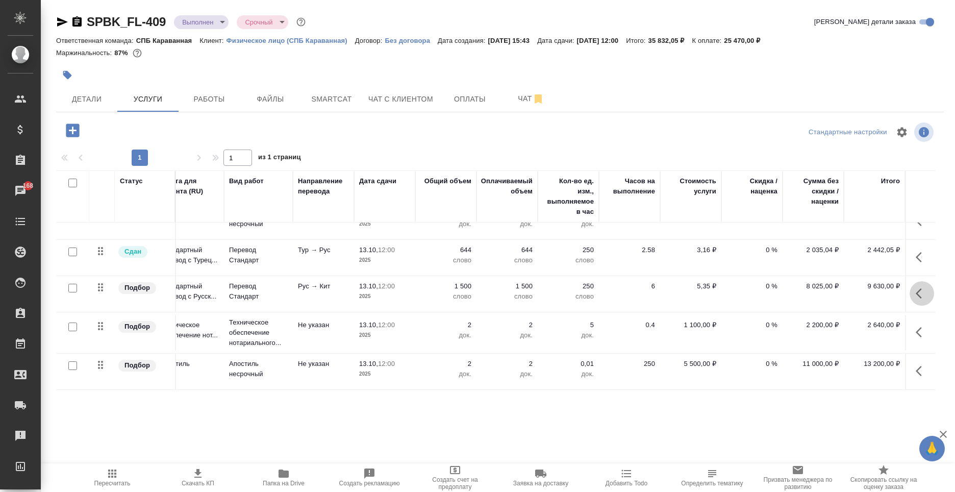
click at [916, 288] on icon "button" at bounding box center [919, 293] width 6 height 10
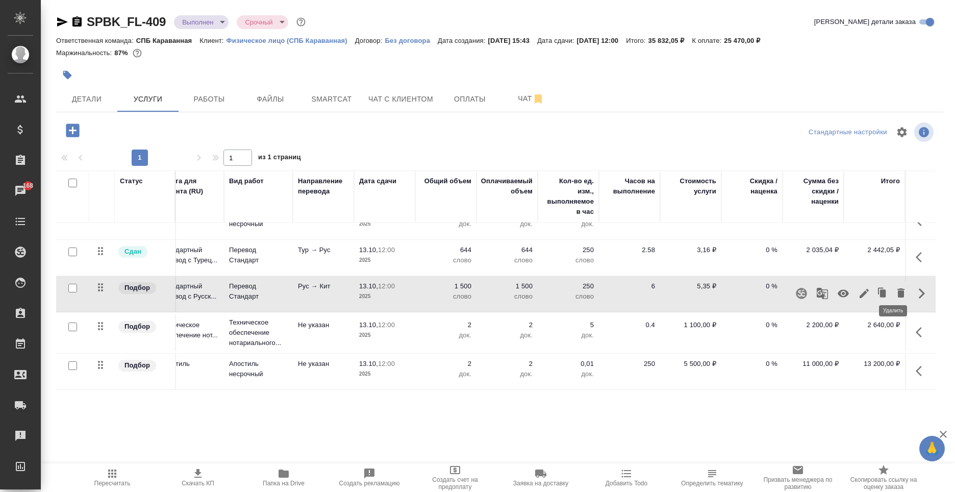
click at [898, 287] on icon "button" at bounding box center [901, 293] width 12 height 12
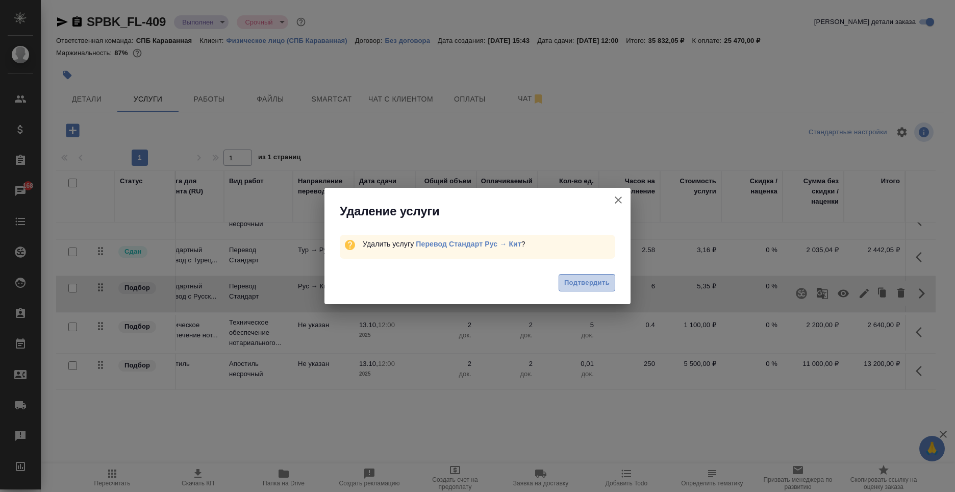
click at [590, 289] on button "Подтвердить" at bounding box center [587, 283] width 57 height 18
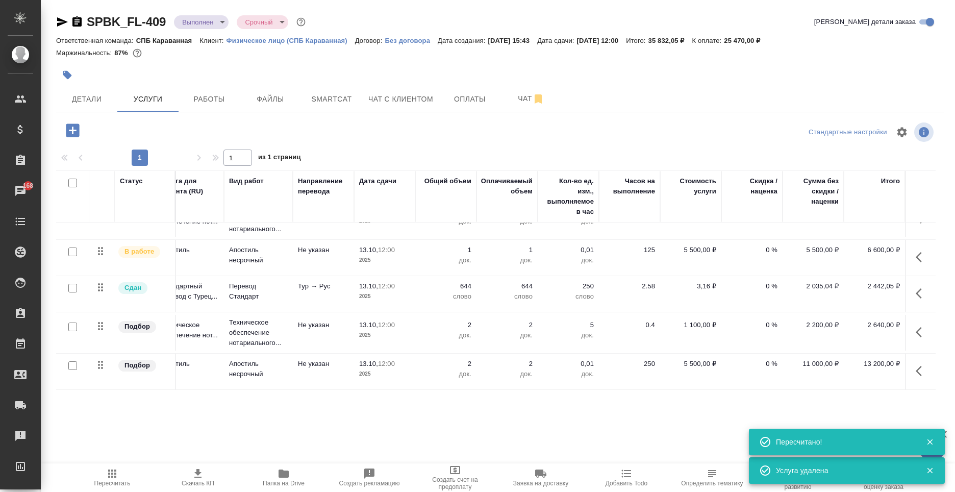
scroll to position [32, 29]
click at [910, 322] on button "button" at bounding box center [922, 332] width 24 height 24
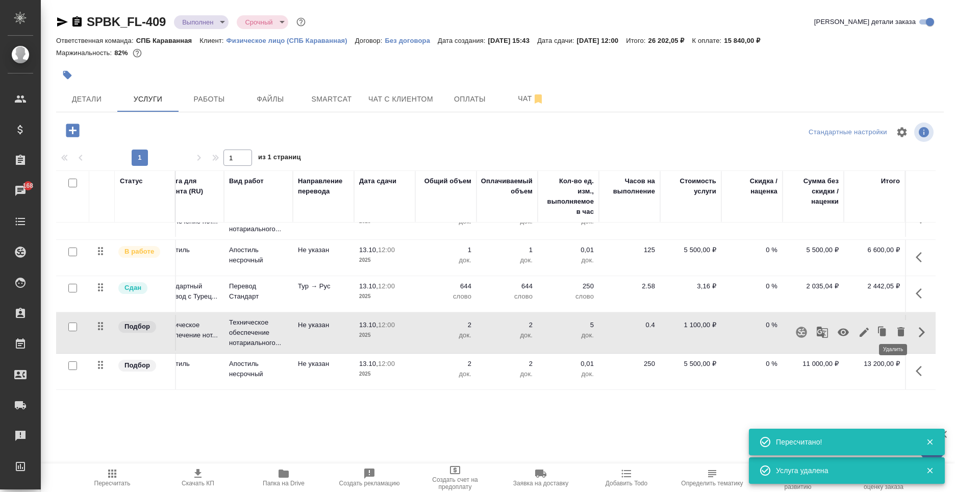
click at [897, 327] on icon "button" at bounding box center [900, 331] width 7 height 9
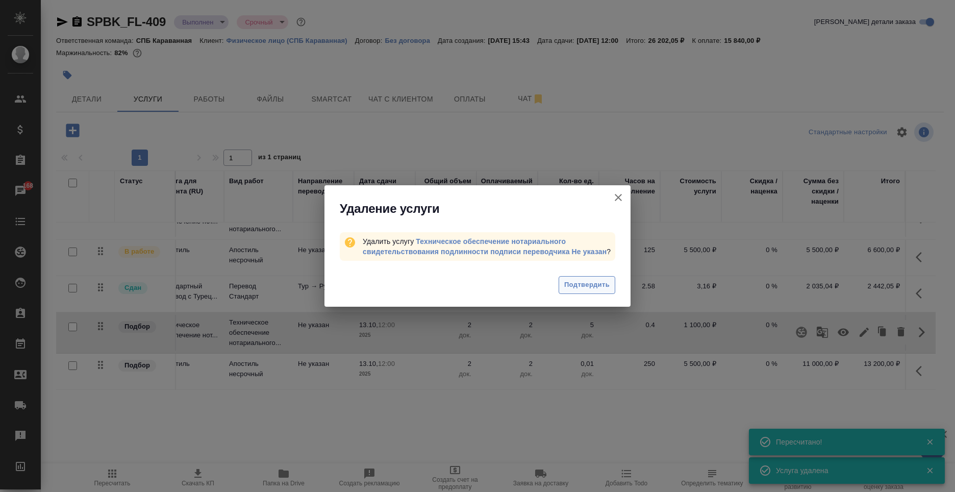
click at [576, 289] on span "Подтвердить" at bounding box center [586, 285] width 45 height 12
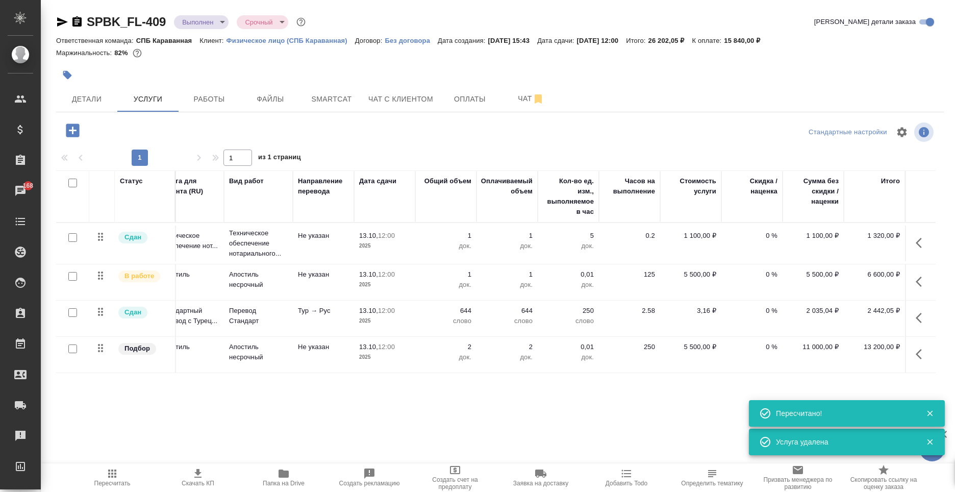
scroll to position [0, 21]
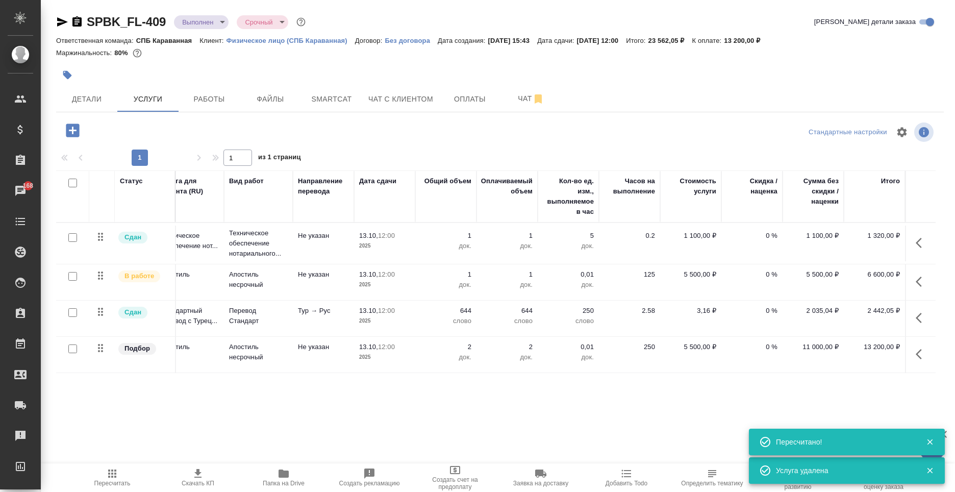
click at [917, 353] on icon "button" at bounding box center [919, 354] width 6 height 10
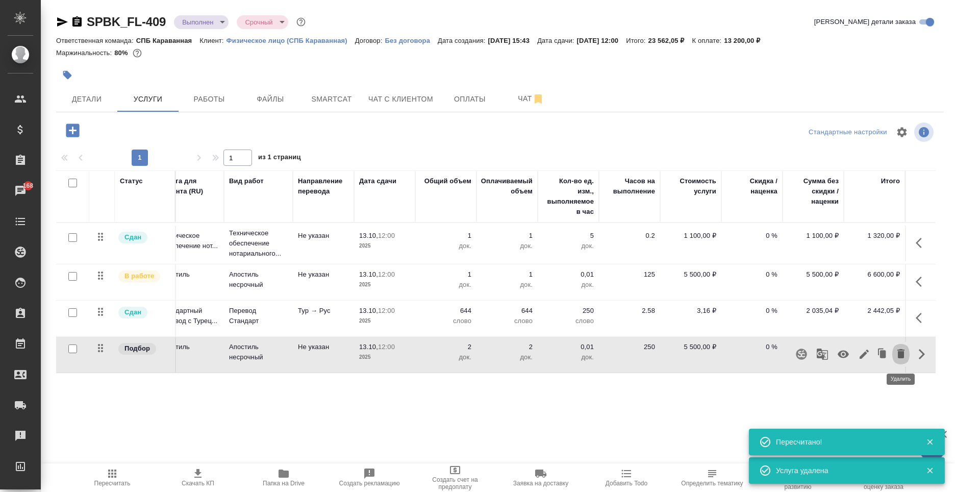
click at [899, 354] on icon "button" at bounding box center [900, 353] width 7 height 9
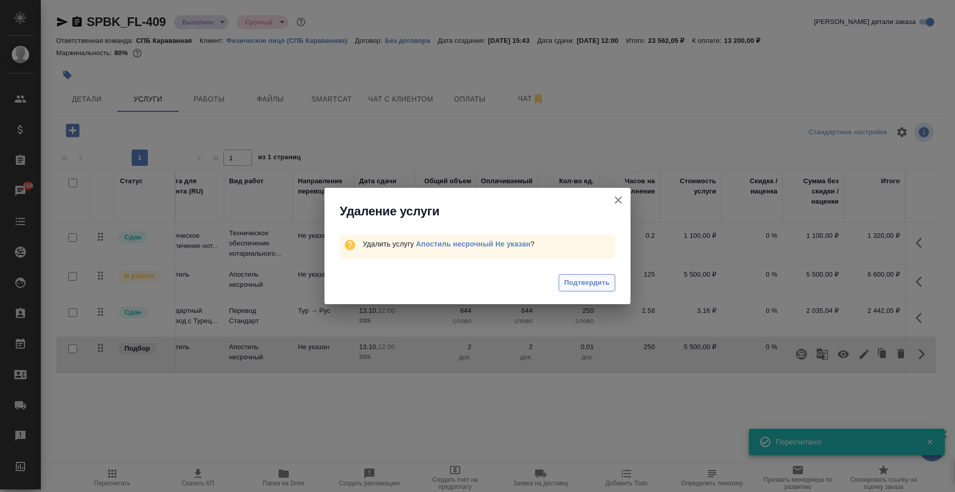
click at [589, 291] on button "Подтвердить" at bounding box center [587, 283] width 57 height 18
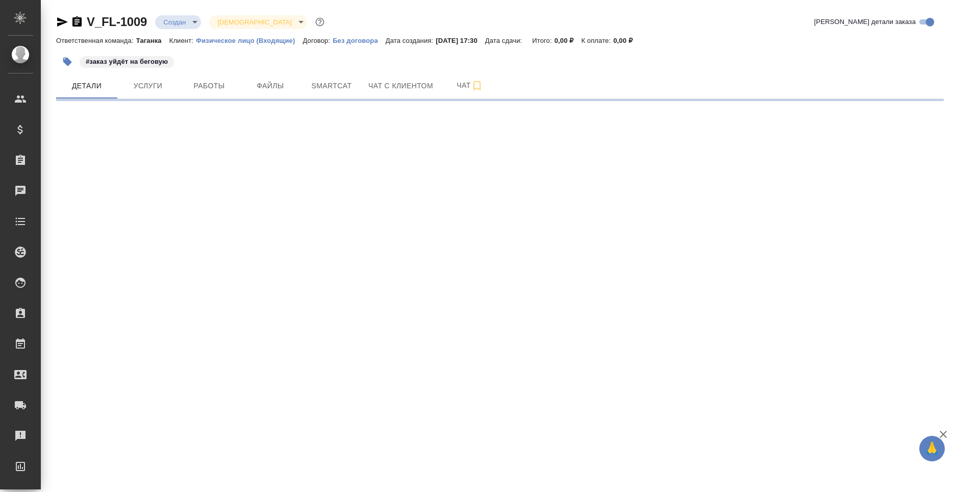
select select "RU"
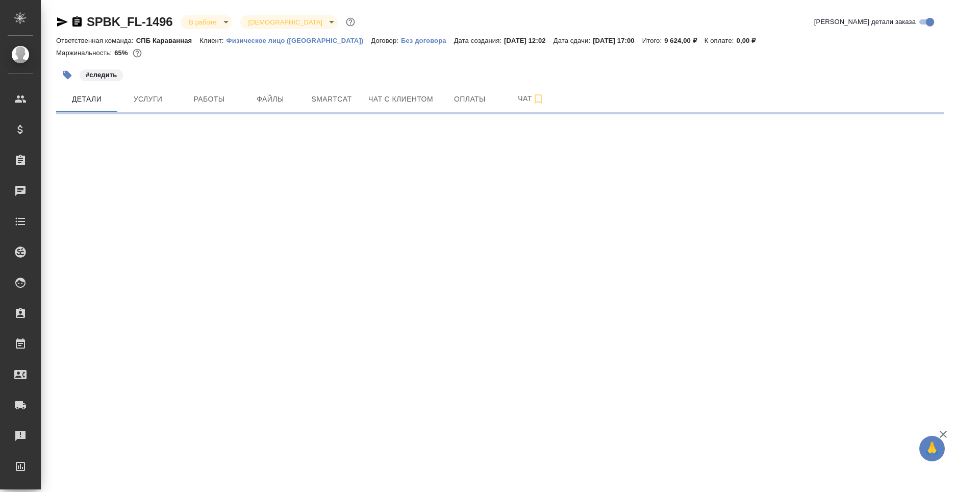
select select "RU"
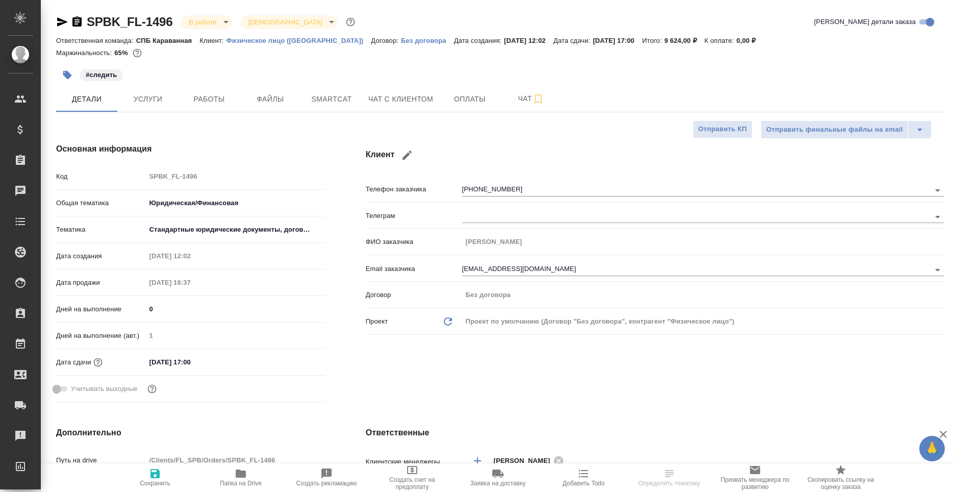
type textarea "x"
click at [328, 43] on p "Физическое лицо ([GEOGRAPHIC_DATA])" at bounding box center [299, 41] width 145 height 8
type textarea "x"
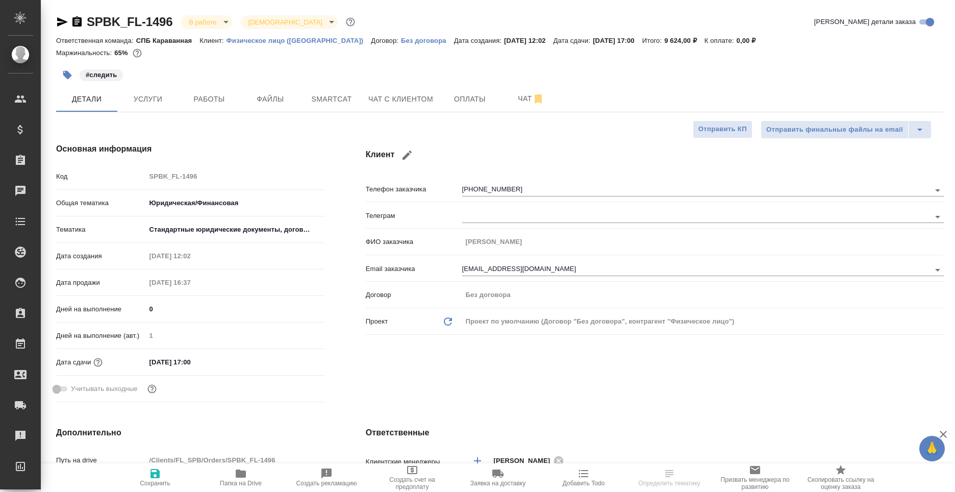
type textarea "x"
select select "RU"
type textarea "x"
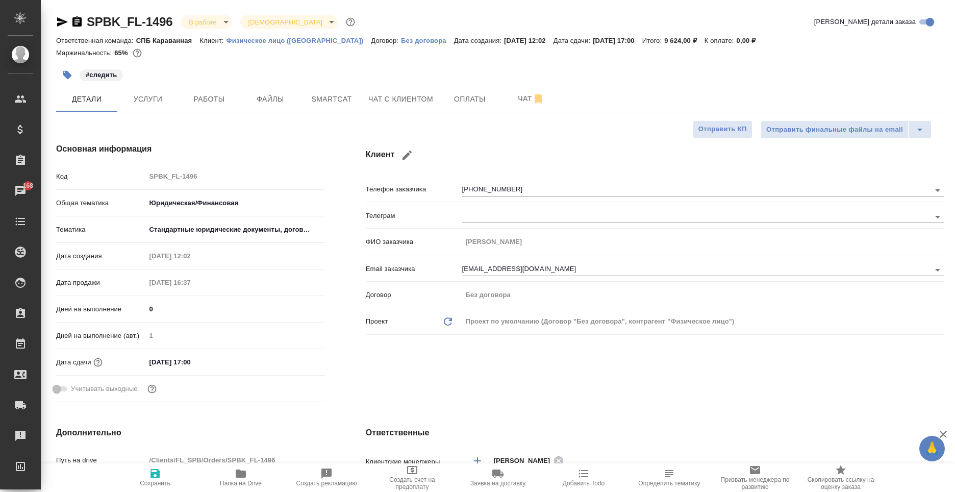
type textarea "x"
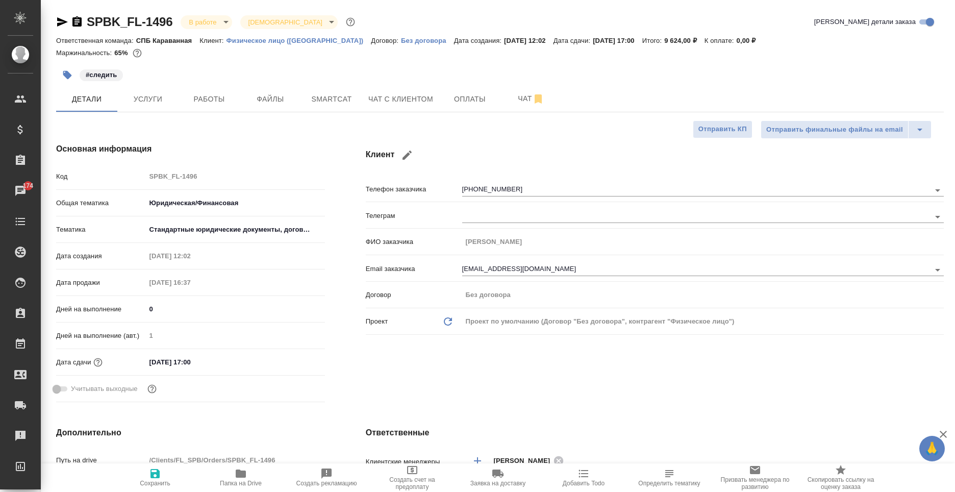
type textarea "x"
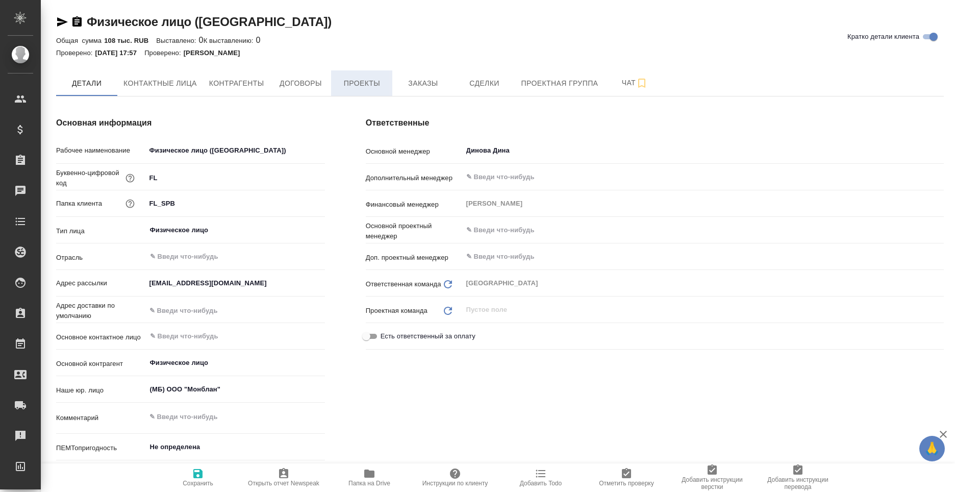
type textarea "x"
click at [409, 77] on span "Заказы" at bounding box center [422, 83] width 49 height 13
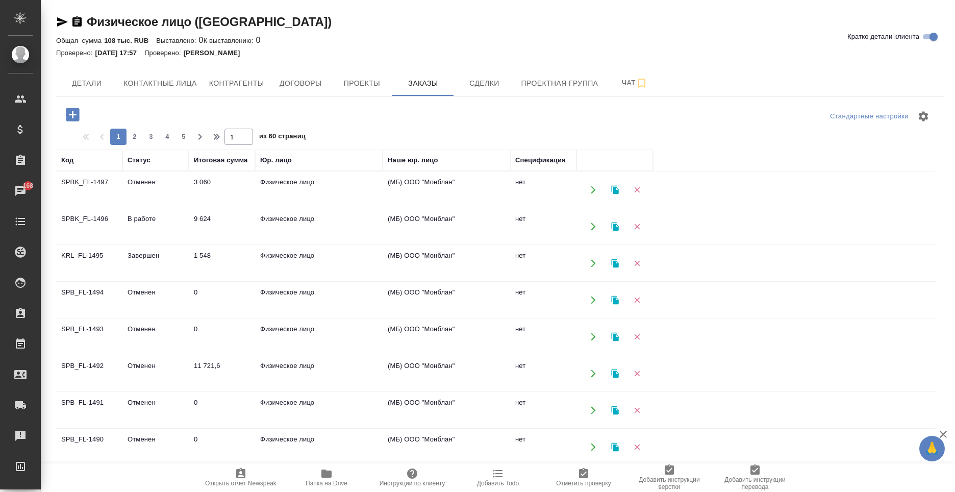
click at [80, 112] on icon "button" at bounding box center [73, 115] width 18 height 18
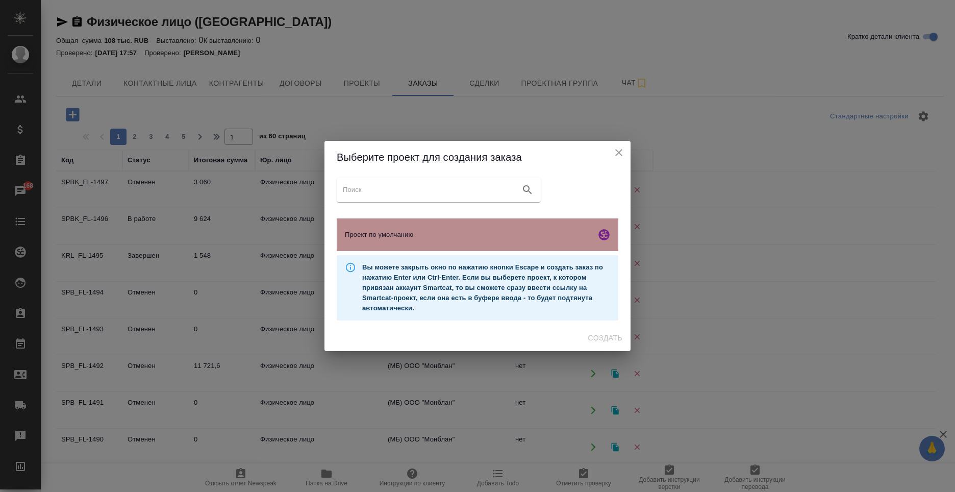
click at [444, 230] on span "Проект по умолчанию" at bounding box center [468, 235] width 247 height 10
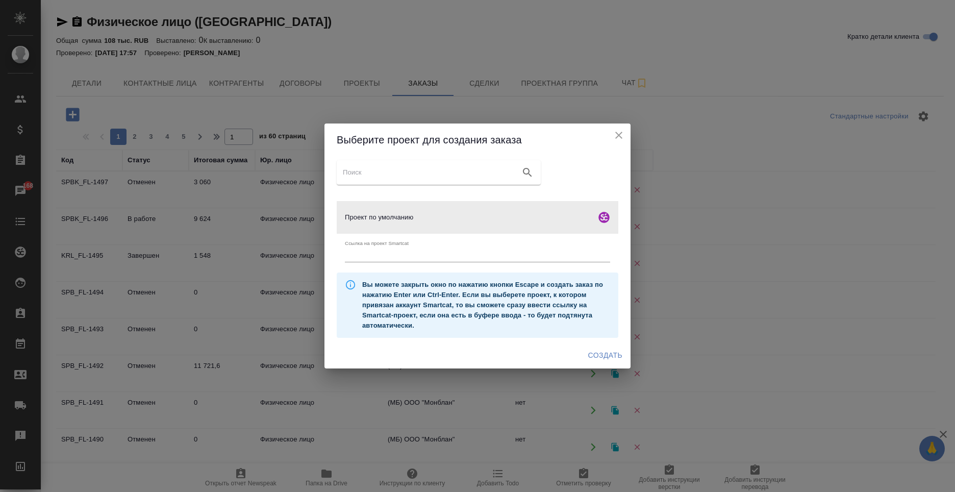
click at [613, 358] on span "Создать" at bounding box center [605, 355] width 34 height 13
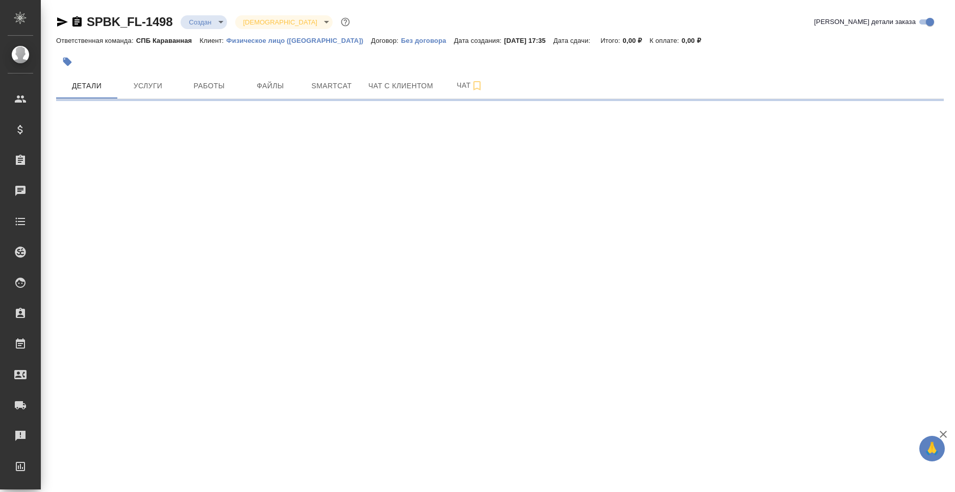
select select "RU"
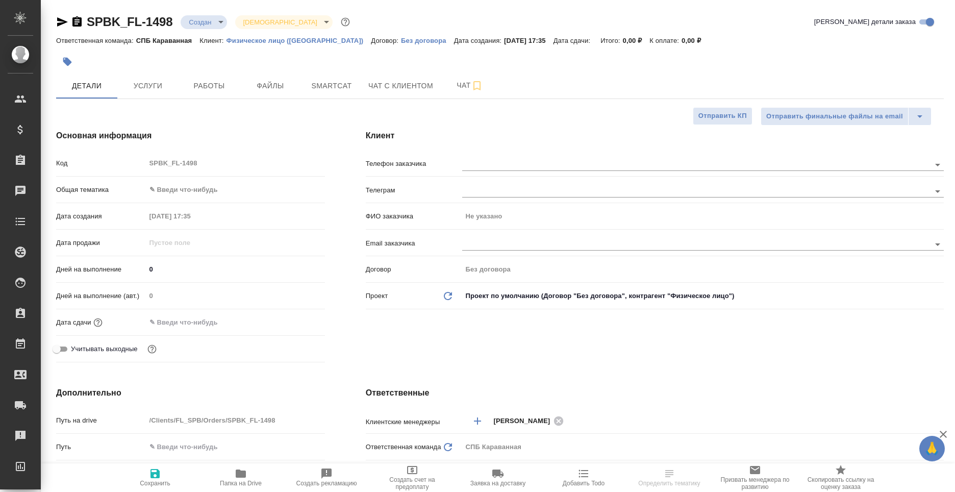
type textarea "x"
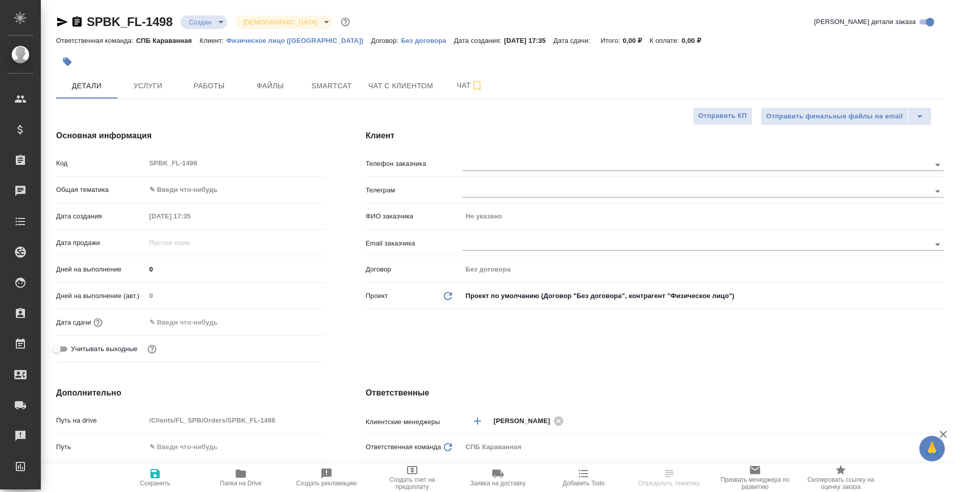
type textarea "x"
click at [196, 195] on body "🙏 .cls-1 fill:#fff; AWATERA Moskalets Alina Клиенты Спецификации Заказы Чаты To…" at bounding box center [477, 246] width 955 height 492
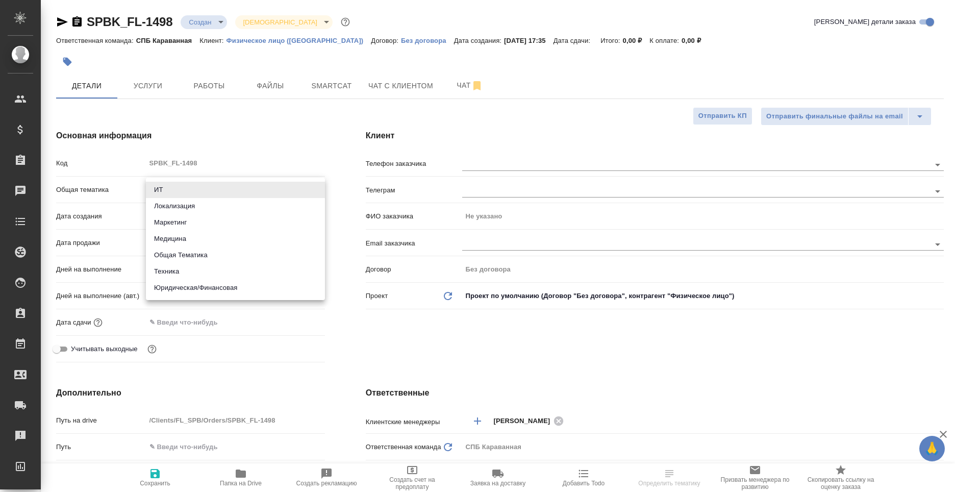
click at [222, 287] on li "Юридическая/Финансовая" at bounding box center [235, 288] width 179 height 16
type input "yr-fn"
type textarea "x"
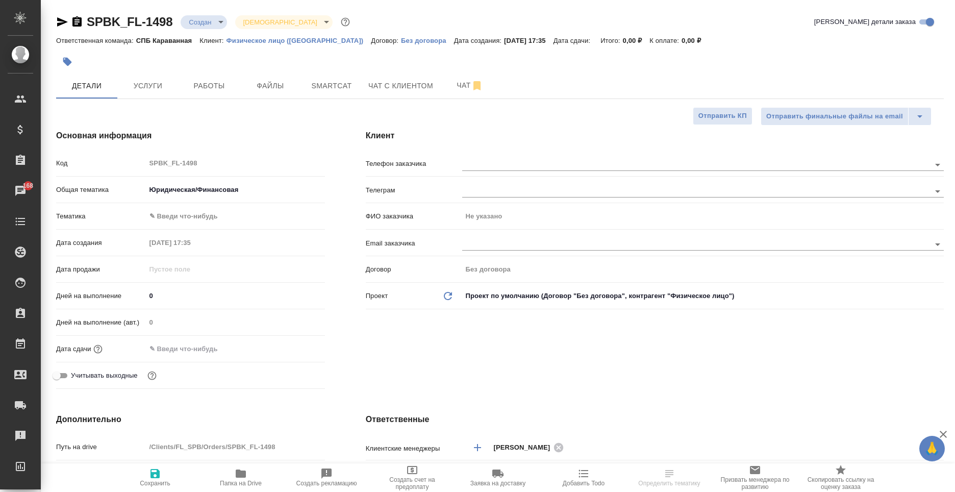
click at [202, 215] on body "🙏 .cls-1 fill:#fff; AWATERA Moskalets Alina Клиенты Спецификации Заказы 168 Чат…" at bounding box center [477, 246] width 955 height 492
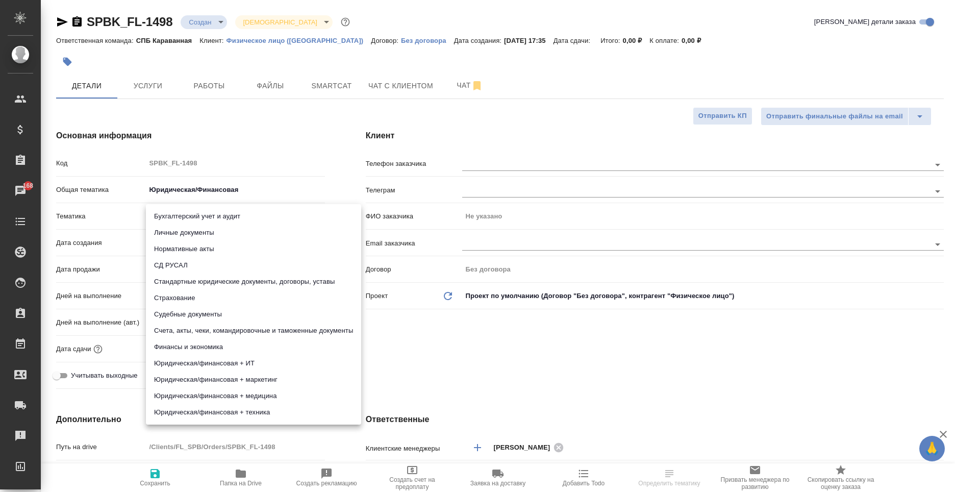
click at [247, 314] on li "Судебные документы" at bounding box center [253, 314] width 215 height 16
type textarea "x"
type input "5a8b8b956a9677013d343d23"
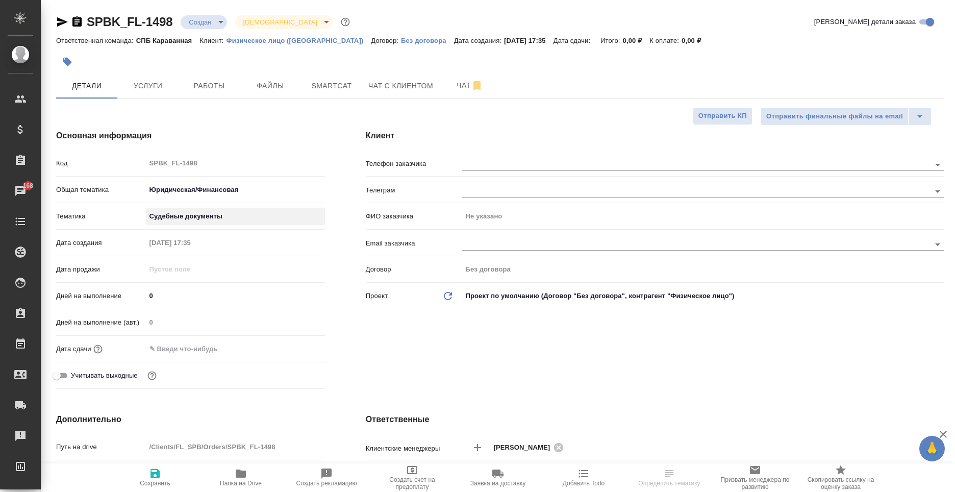
scroll to position [255, 0]
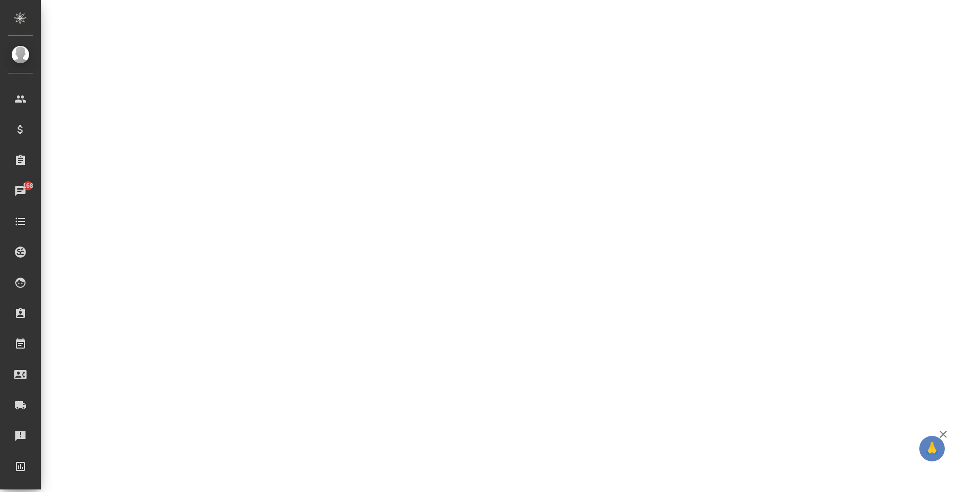
select select "RU"
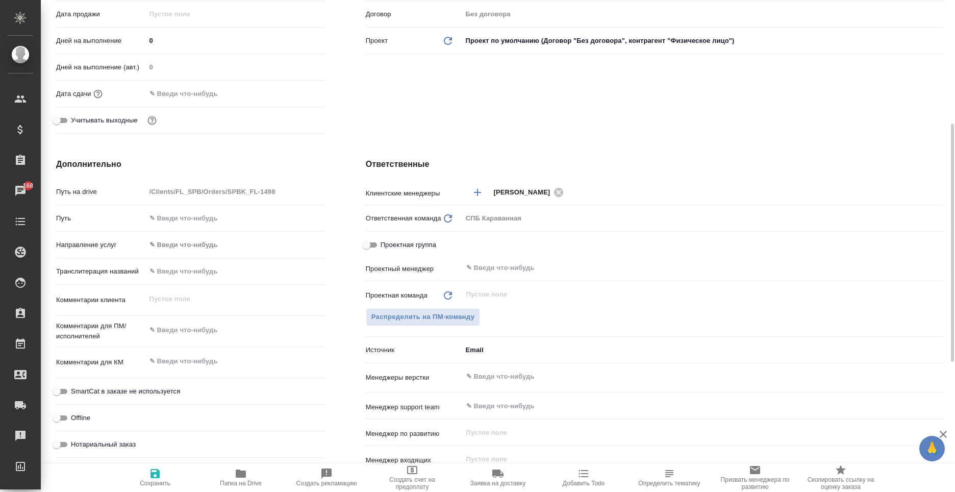
type textarea "x"
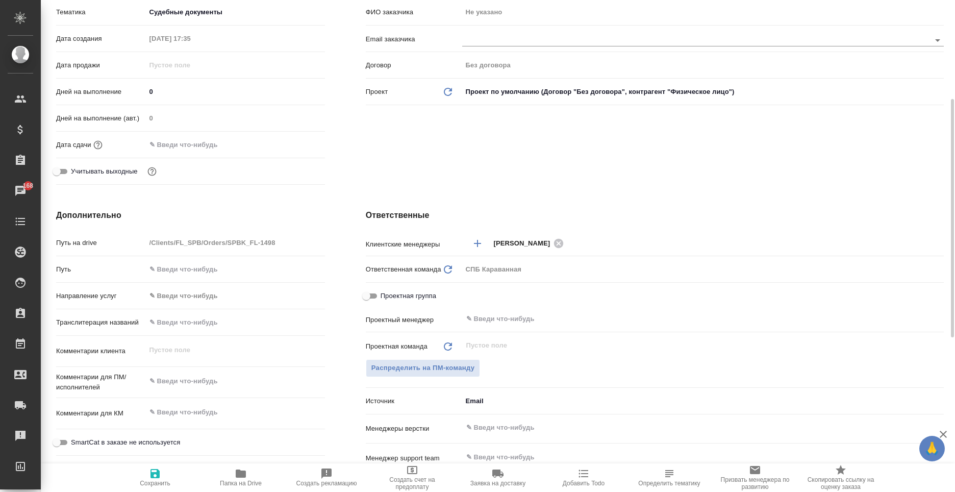
scroll to position [459, 0]
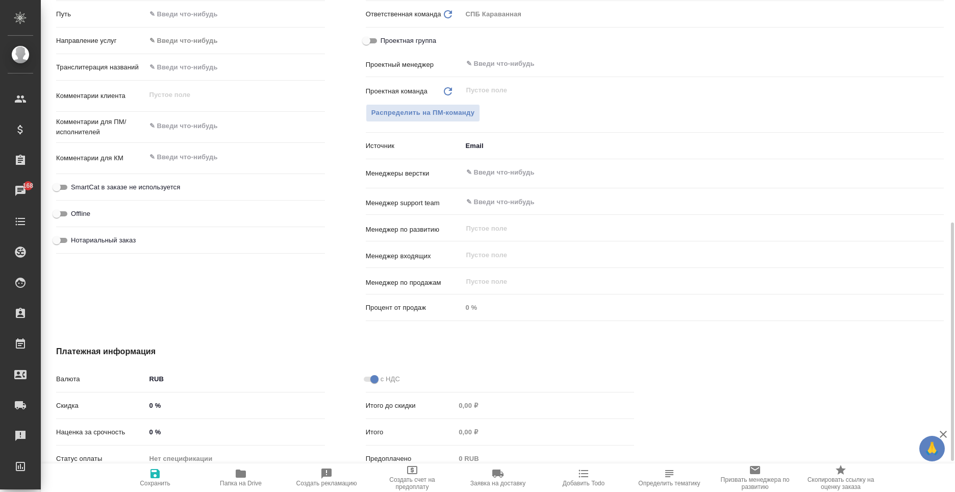
click at [86, 242] on span "Нотариальный заказ" at bounding box center [103, 240] width 65 height 10
click at [75, 242] on input "Нотариальный заказ" at bounding box center [56, 240] width 37 height 12
checkbox input "true"
type textarea "x"
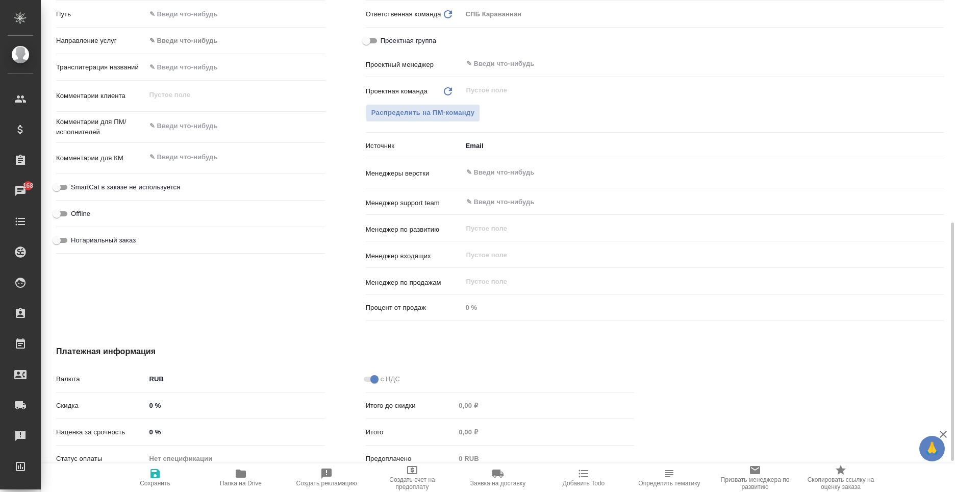
type textarea "x"
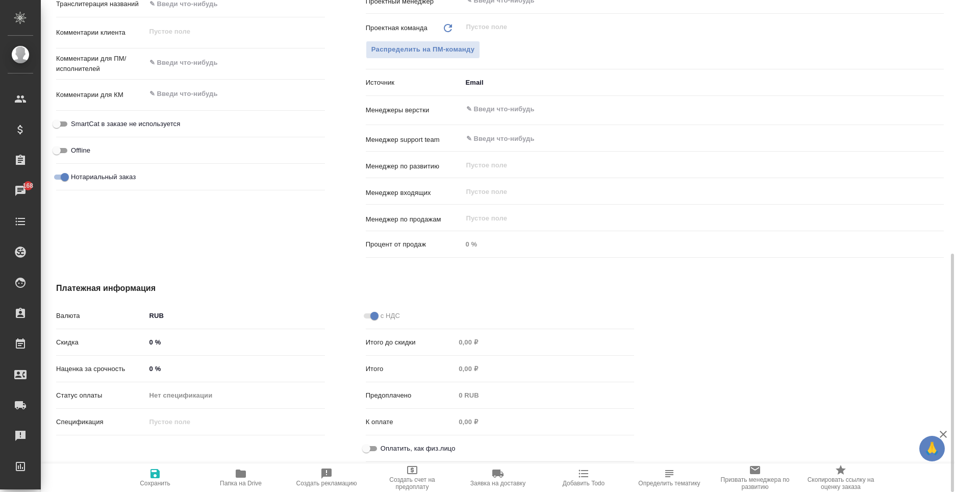
click at [396, 442] on label "Оплатить, как физ.лицо" at bounding box center [407, 448] width 95 height 12
click at [385, 442] on input "Оплатить, как физ.лицо" at bounding box center [366, 448] width 37 height 12
checkbox input "true"
type textarea "x"
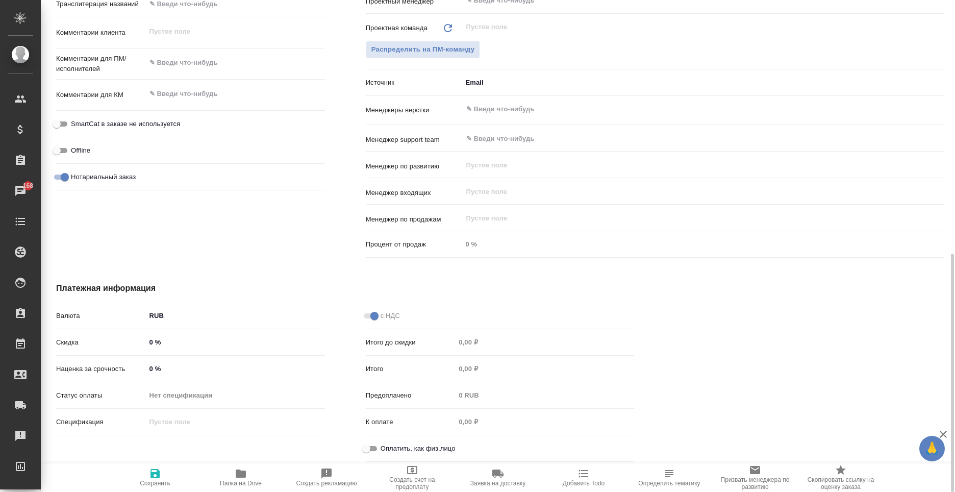
type textarea "x"
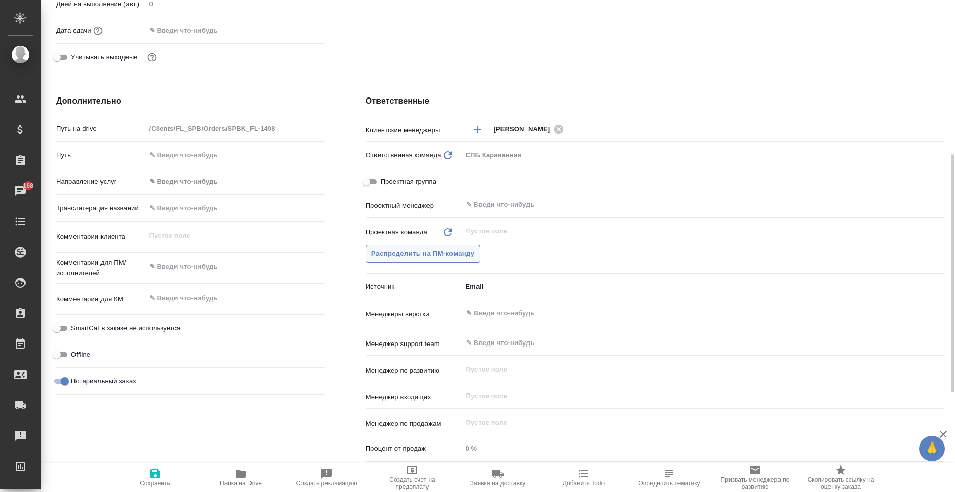
click at [441, 259] on span "Распределить на ПМ-команду" at bounding box center [423, 254] width 104 height 12
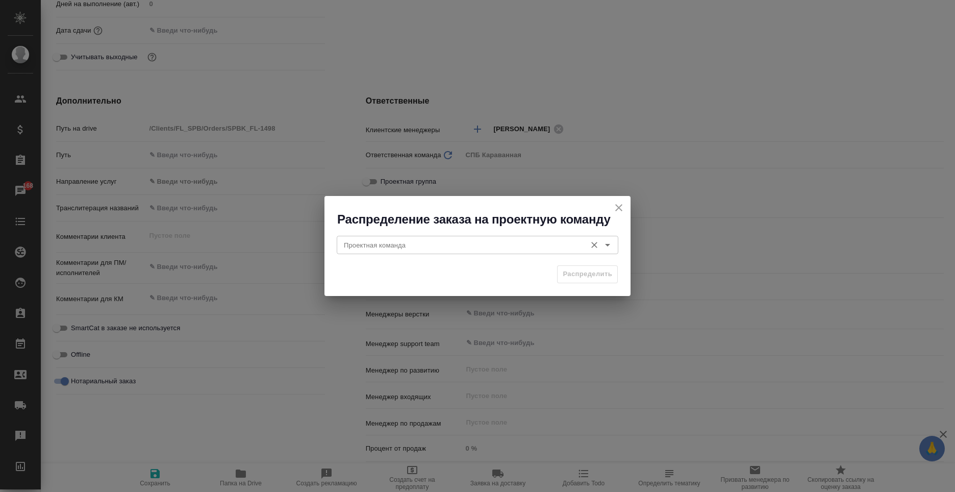
click at [386, 243] on input "Проектная команда" at bounding box center [460, 245] width 241 height 12
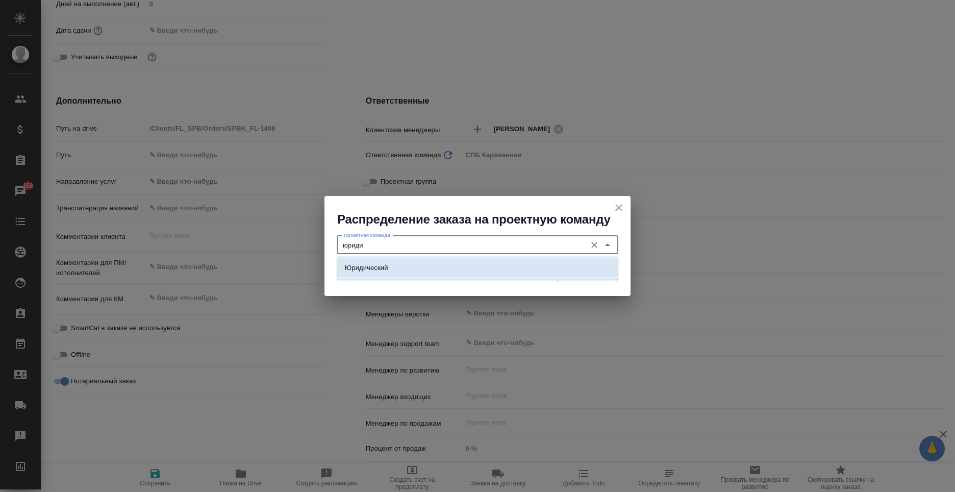
click at [415, 274] on li "Юридический" at bounding box center [478, 268] width 282 height 18
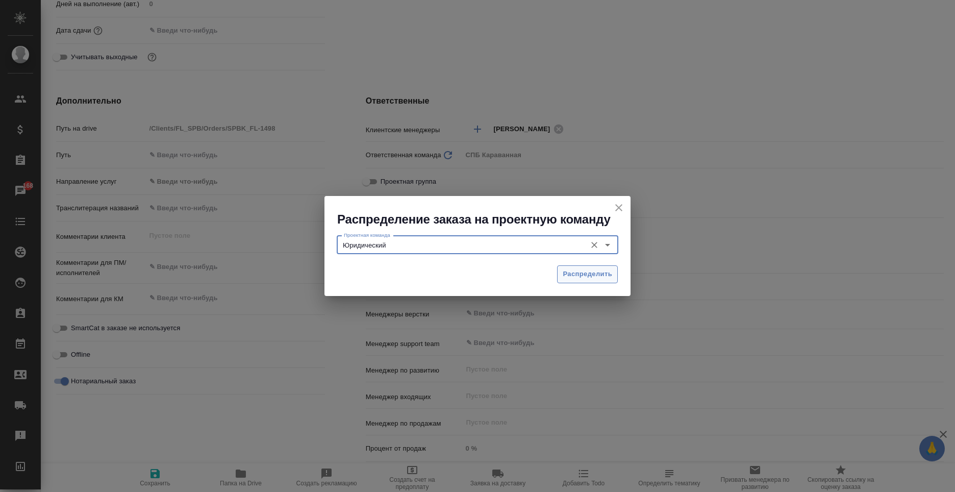
type input "Юридический"
click at [607, 278] on span "Распределить" at bounding box center [587, 274] width 49 height 12
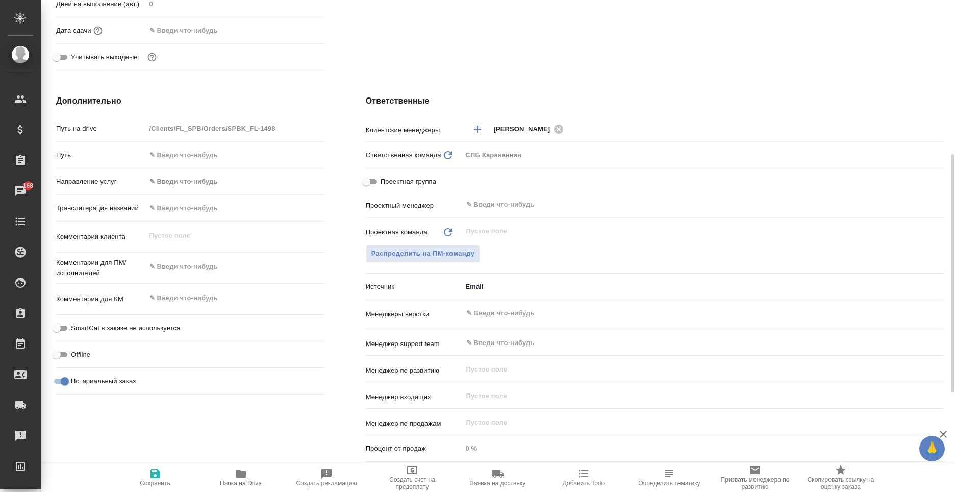
type textarea "x"
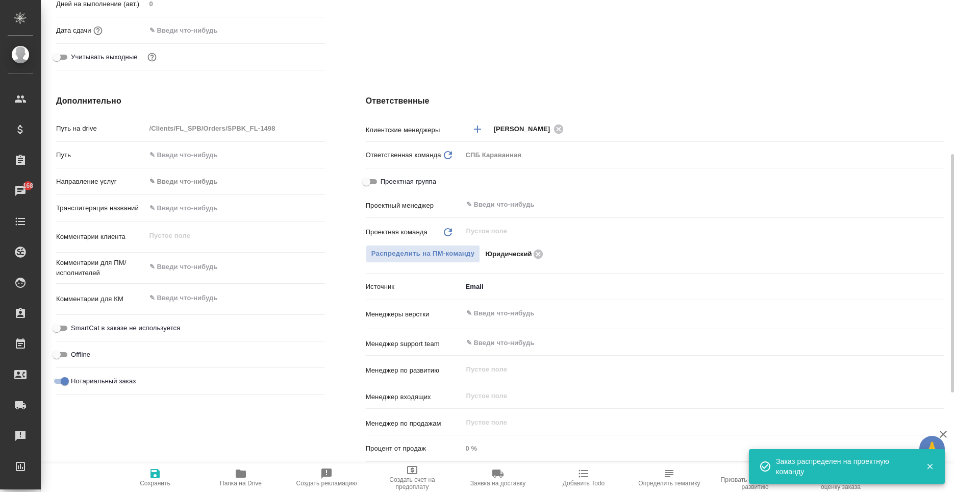
type textarea "x"
click at [183, 271] on textarea at bounding box center [235, 267] width 178 height 17
type textarea "x"
type textarea "р"
type textarea "x"
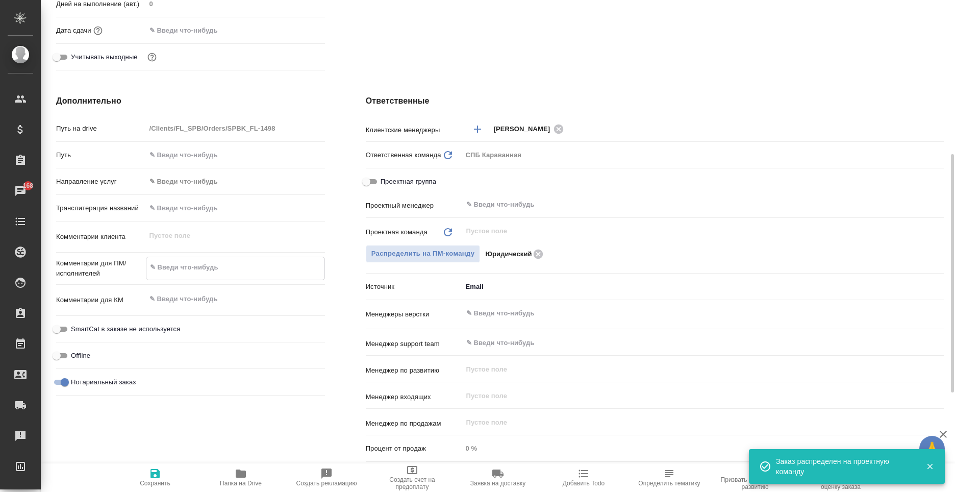
type textarea "x"
type textarea "ру"
type textarea "x"
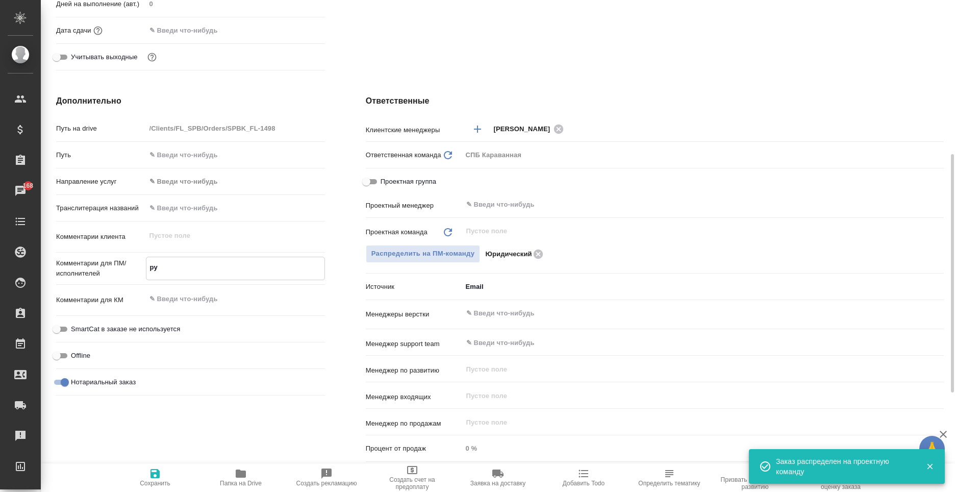
type textarea "x"
type textarea "рус"
type textarea "x"
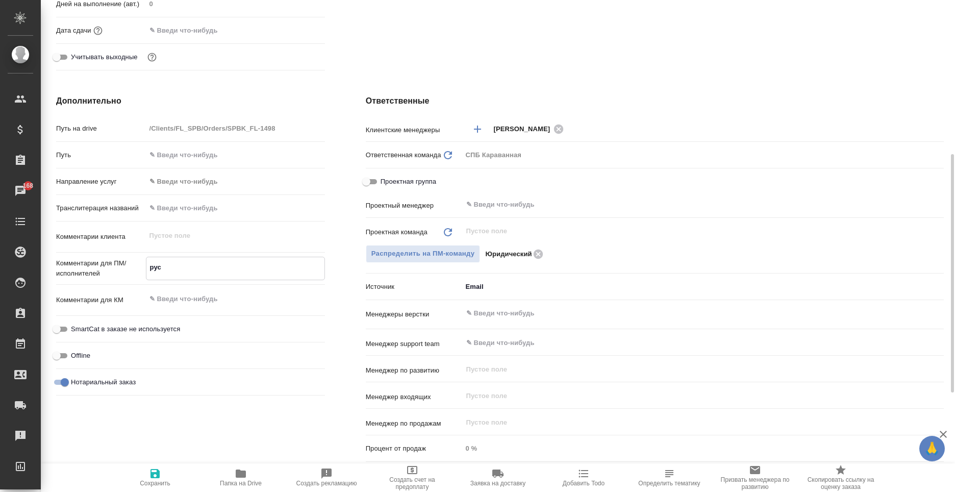
type textarea "рус-"
type textarea "x"
type textarea "рус-к"
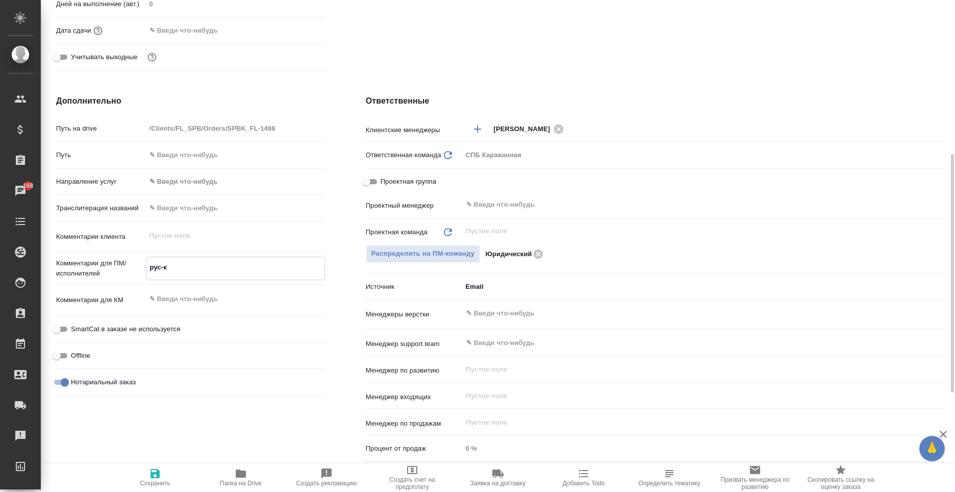
type textarea "x"
type textarea "рус-ки"
type textarea "x"
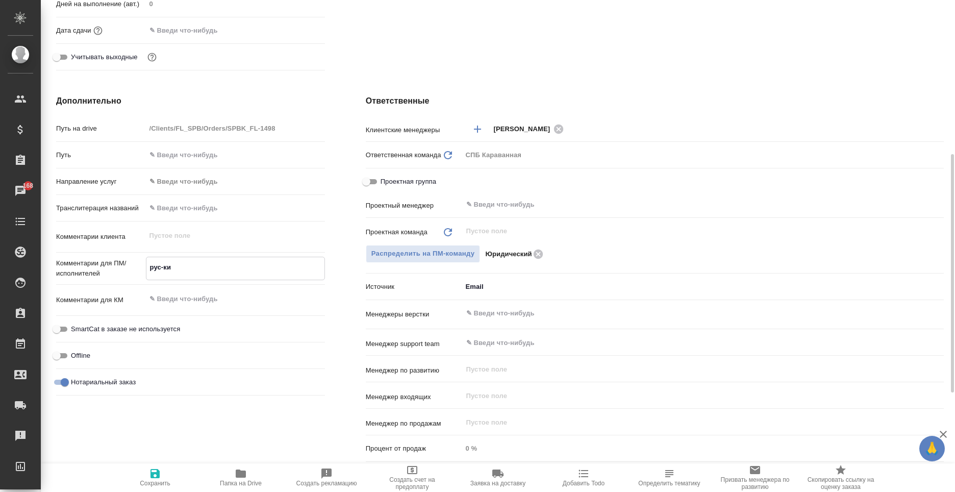
type textarea "x"
type textarea "рус-кит"
type textarea "x"
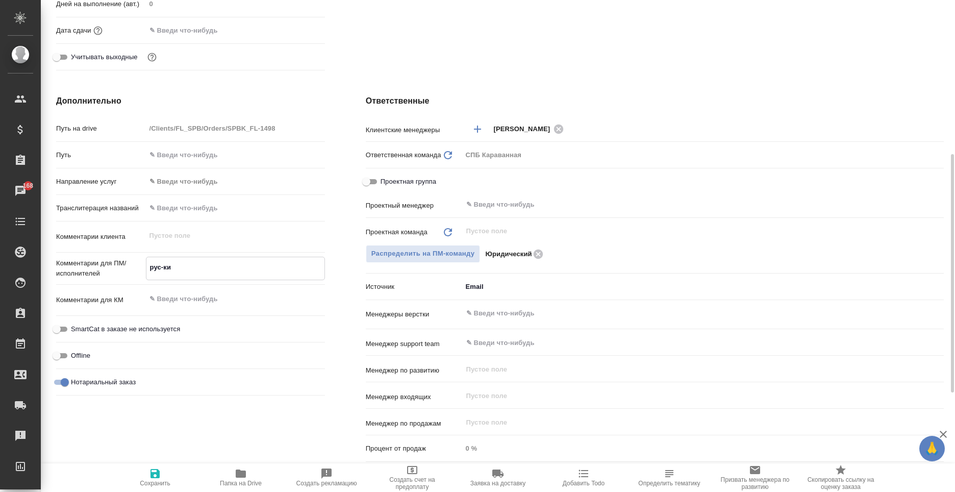
type textarea "x"
type textarea "рус-кит"
type textarea "x"
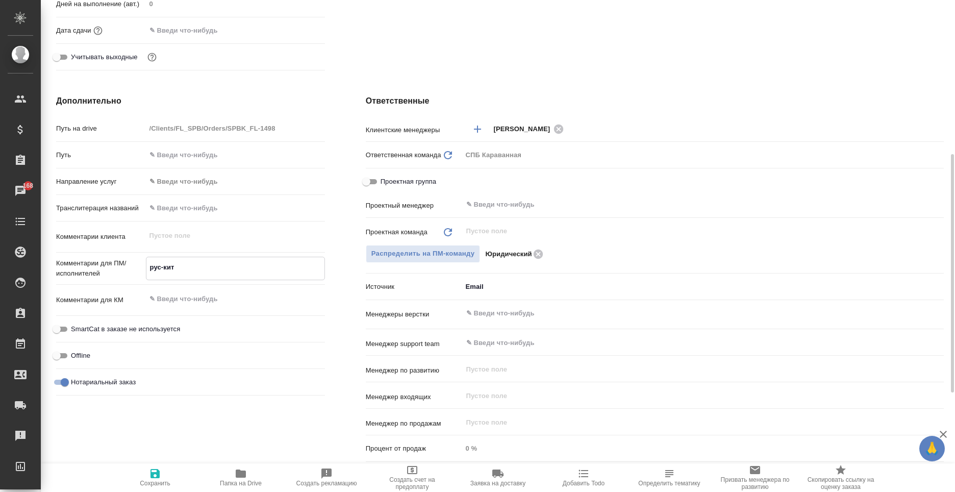
type textarea "x"
type textarea "рус-кит д"
type textarea "x"
type textarea "рус-кит до"
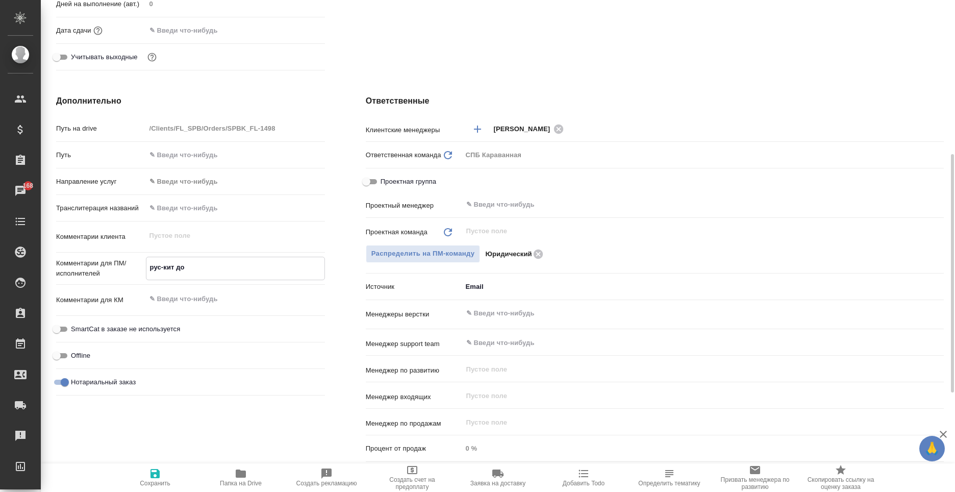
type textarea "x"
type textarea "рус-кит дос"
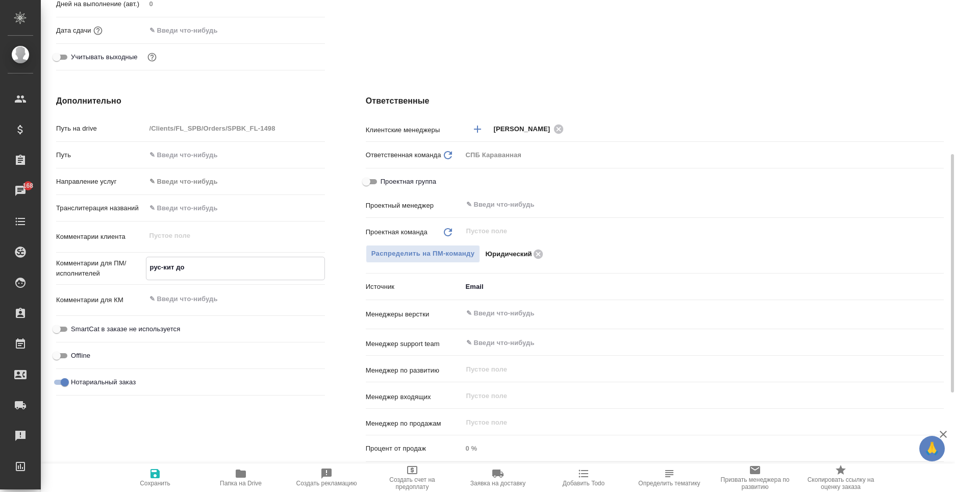
type textarea "x"
type textarea "рус-кит досу"
type textarea "x"
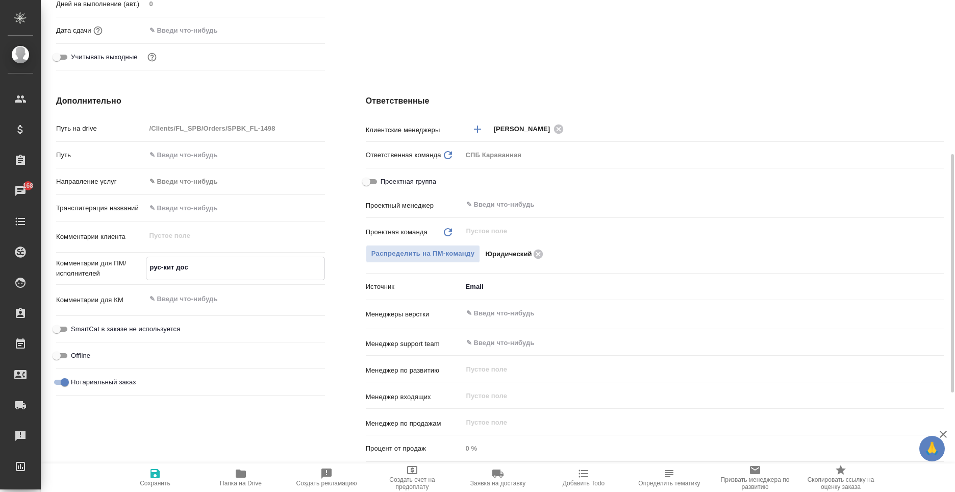
type textarea "x"
type textarea "рус-кит досуд"
type textarea "x"
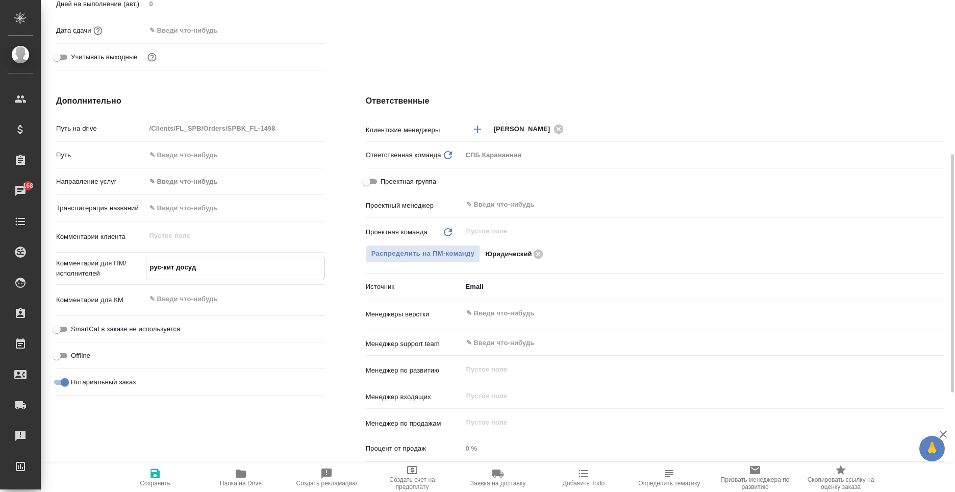
type textarea "рус-кит досуде"
type textarea "x"
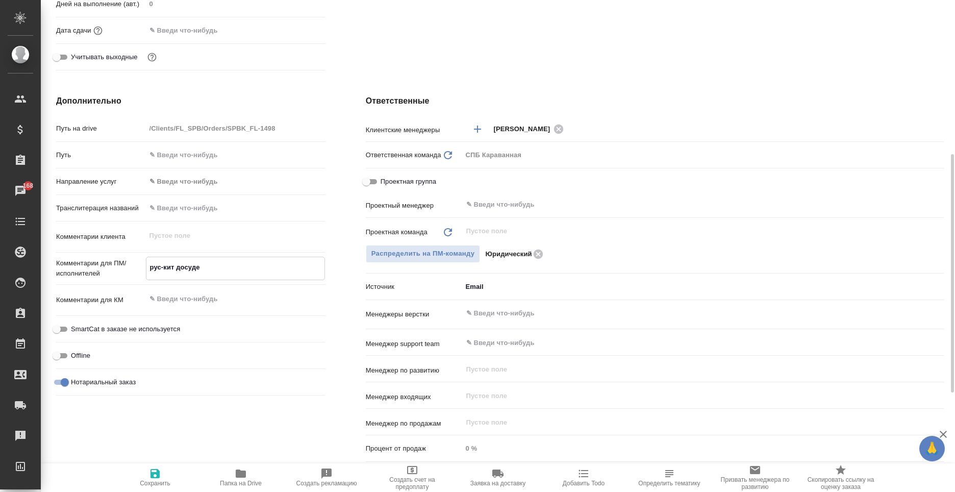
type textarea "рус-кит досудеб"
type textarea "x"
type textarea "рус-кит досудебн"
type textarea "x"
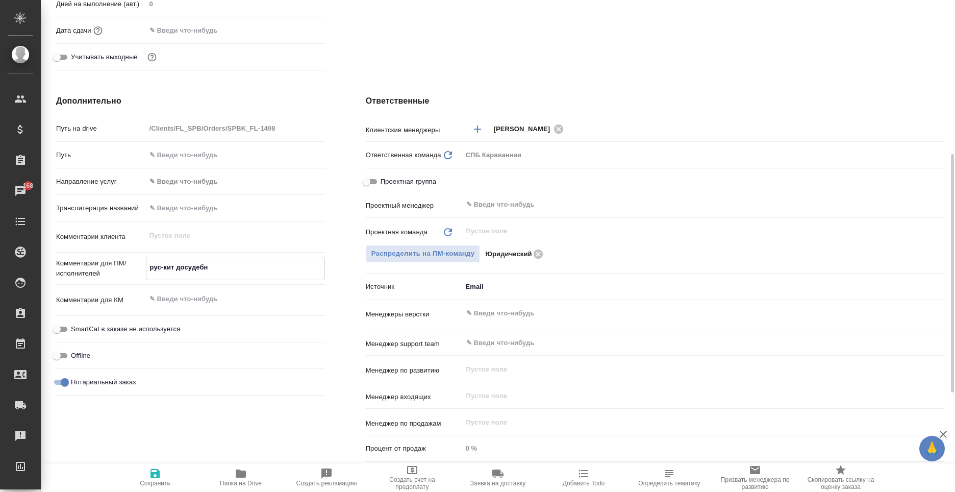
type textarea "x"
type textarea "рус-кит досудебна"
type textarea "x"
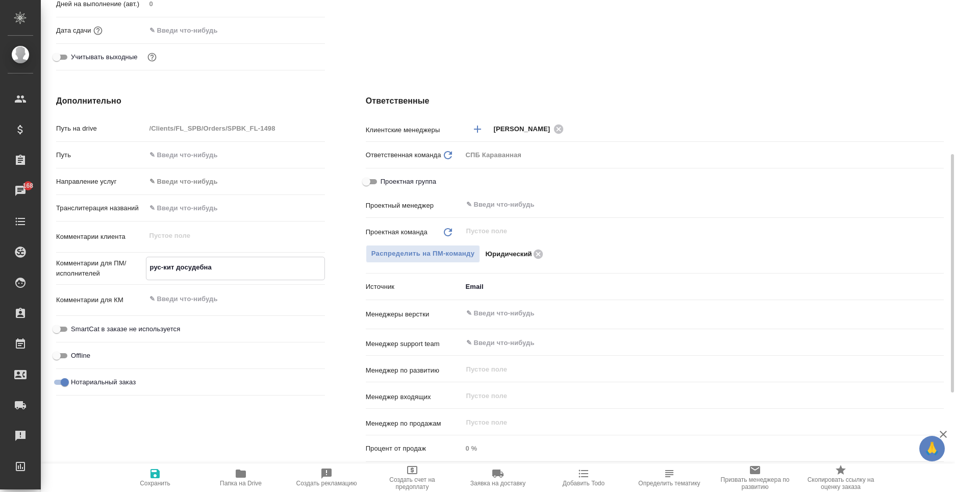
type textarea "x"
type textarea "рус-кит досудебная"
type textarea "x"
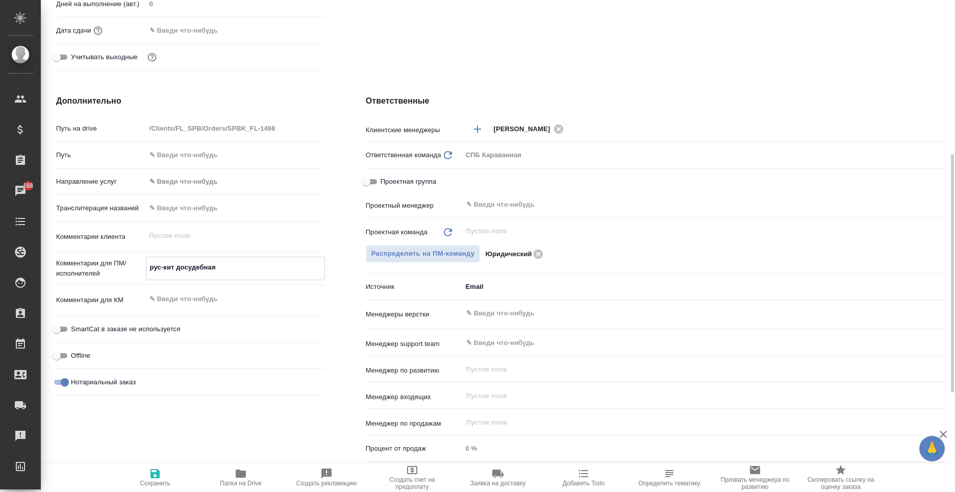
type textarea "рус-кит досудебная"
type textarea "x"
type textarea "рус-кит досудебная п"
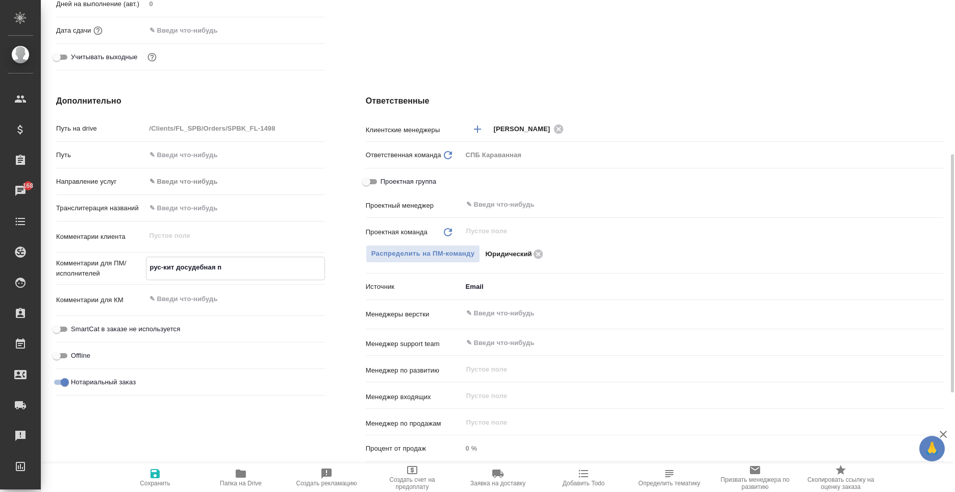
type textarea "x"
type textarea "рус-кит досудебная пр"
type textarea "x"
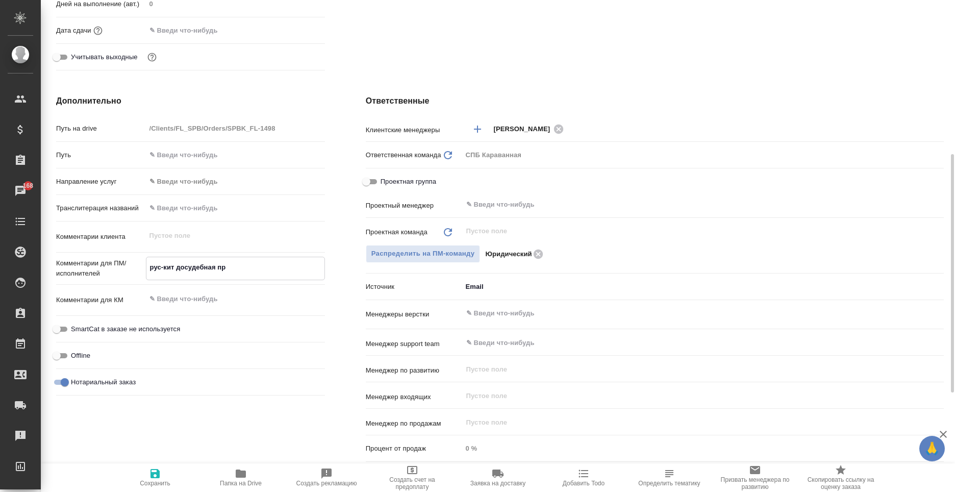
type textarea "x"
type textarea "рус-кит досудебная пре"
type textarea "x"
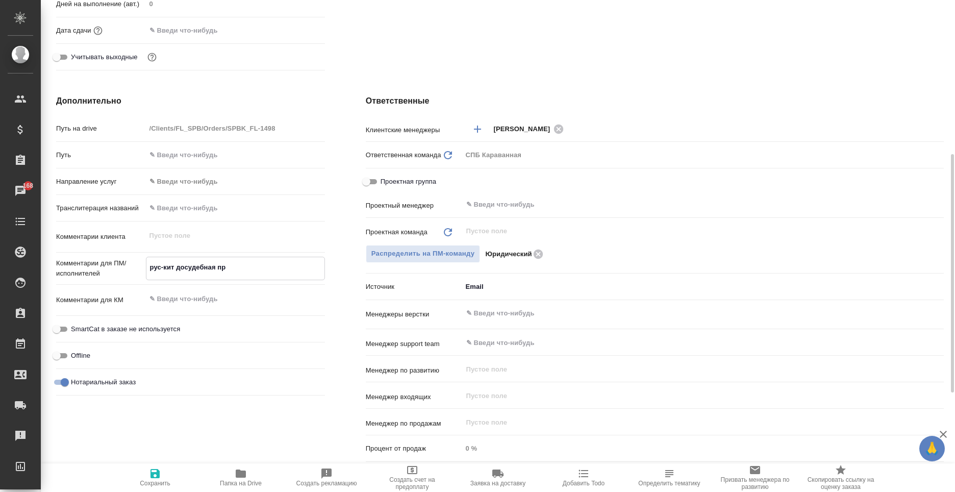
type textarea "x"
type textarea "рус-кит досудебная прет"
type textarea "x"
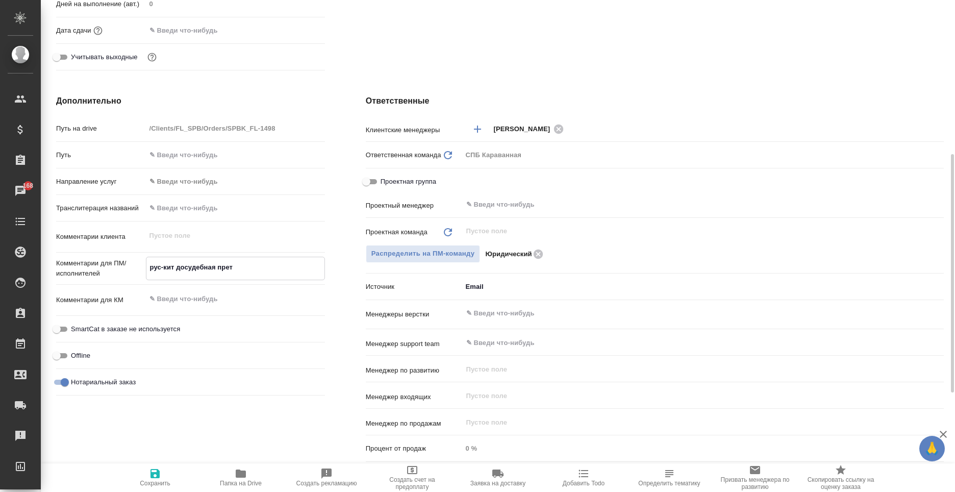
type textarea "рус-кит досудебная прете"
type textarea "x"
type textarea "рус-кит досудебная претез"
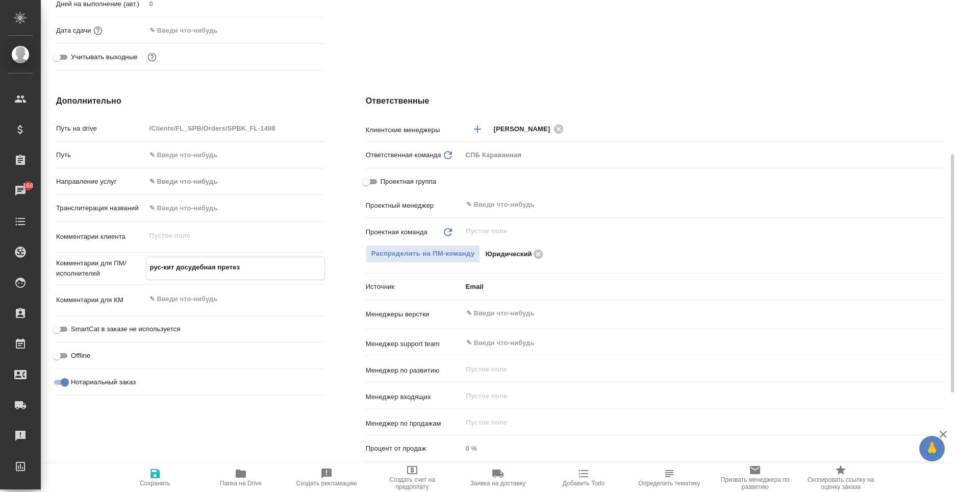
type textarea "x"
type textarea "рус-кит досудебная претезн"
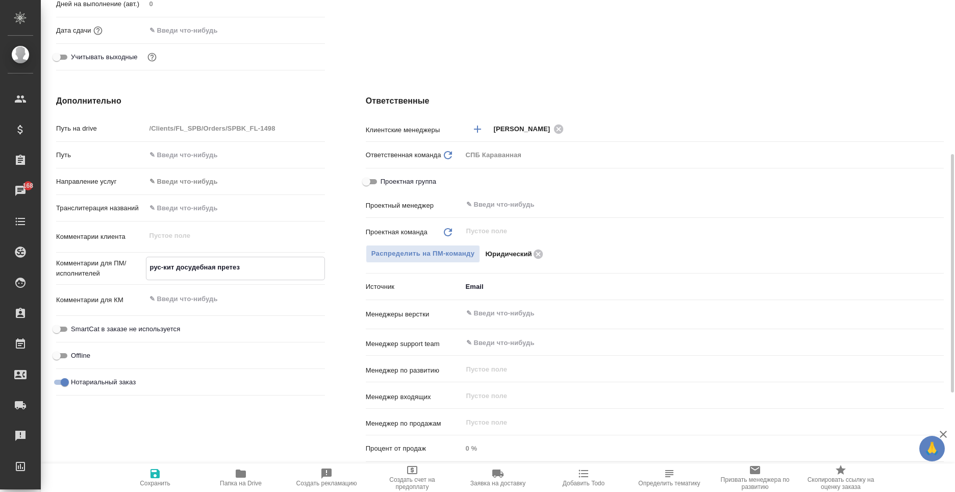
type textarea "x"
type textarea "рус-кит досудебная претезни"
type textarea "x"
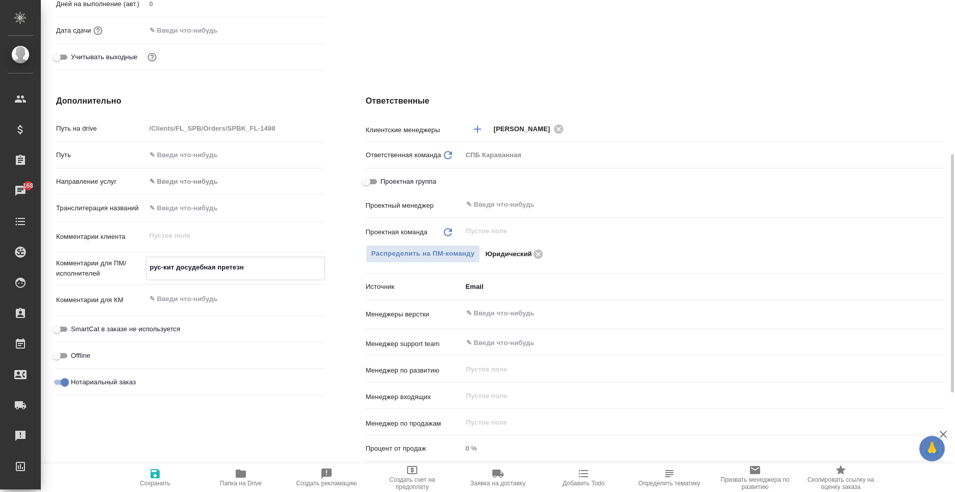
type textarea "x"
type textarea "рус-кит досудебная претезния"
type textarea "x"
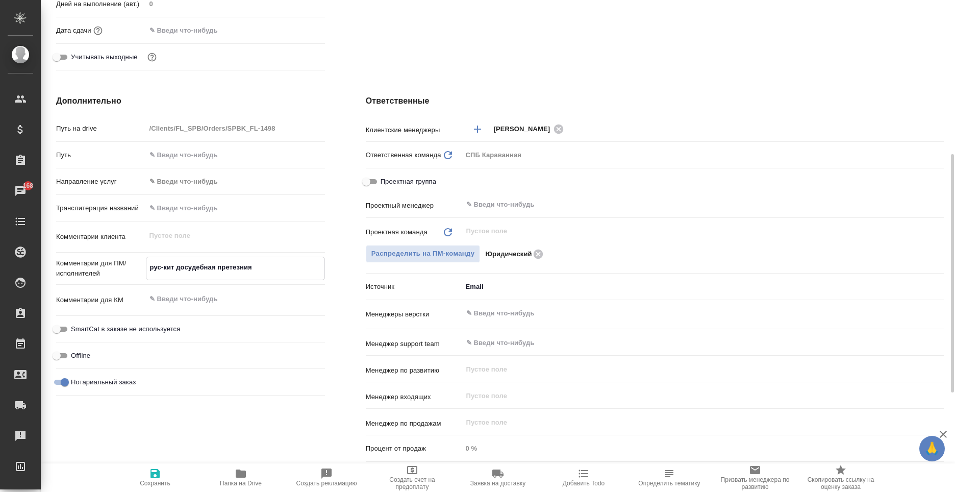
type textarea "x"
type textarea "рус-кит досудебная претезния"
type textarea "x"
type textarea "рус-кит досудебная претезния +"
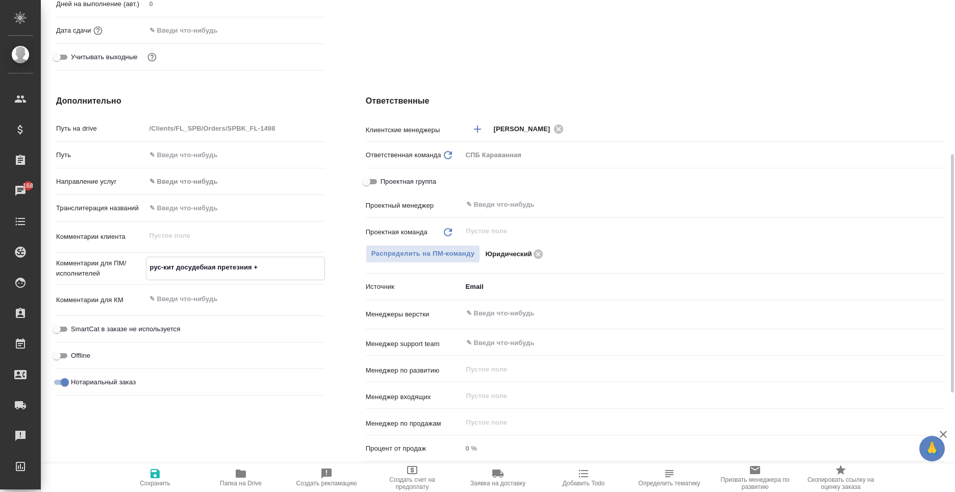
type textarea "x"
type textarea "рус-кит досудебная претезния +"
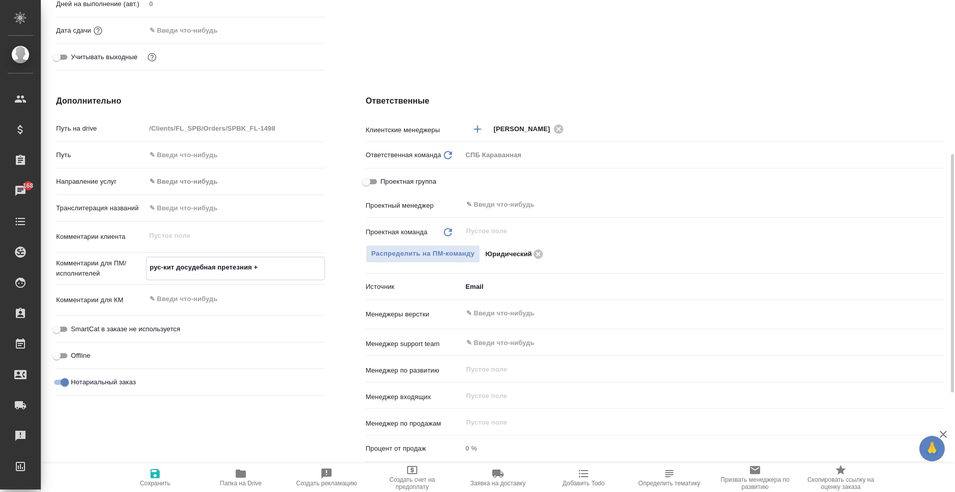
type textarea "x"
type textarea "рус-кит досудебная претезния + д"
type textarea "x"
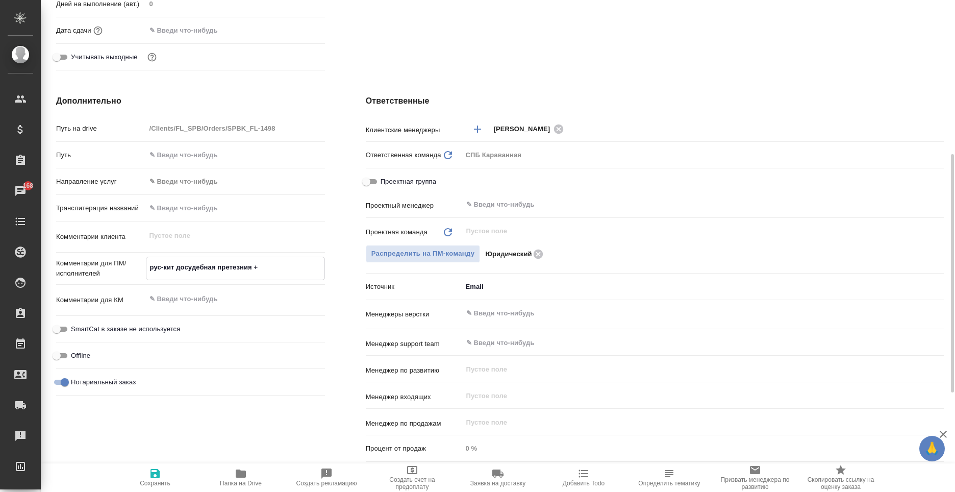
type textarea "x"
type textarea "рус-кит досудебная претезния + до"
type textarea "x"
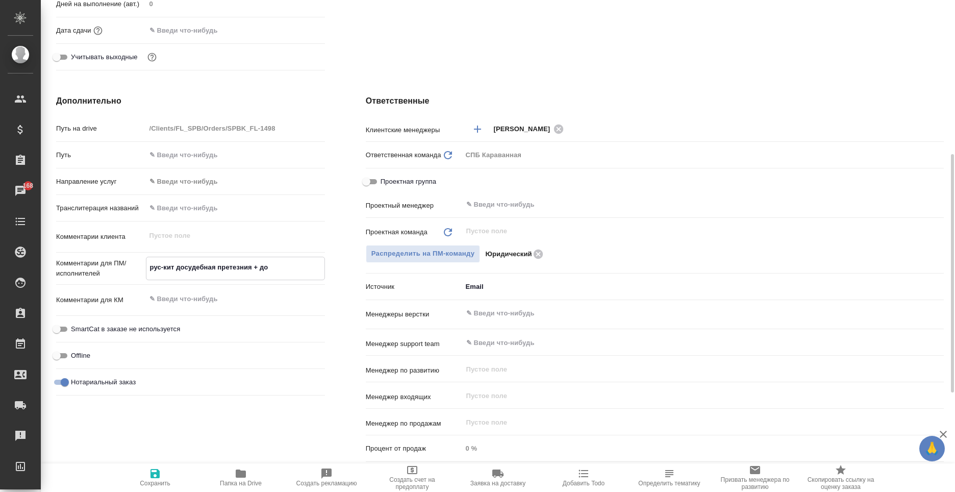
type textarea "x"
type textarea "рус-кит досудебная претезния + док"
type textarea "x"
type textarea "рус-кит досудебная претезния + доку"
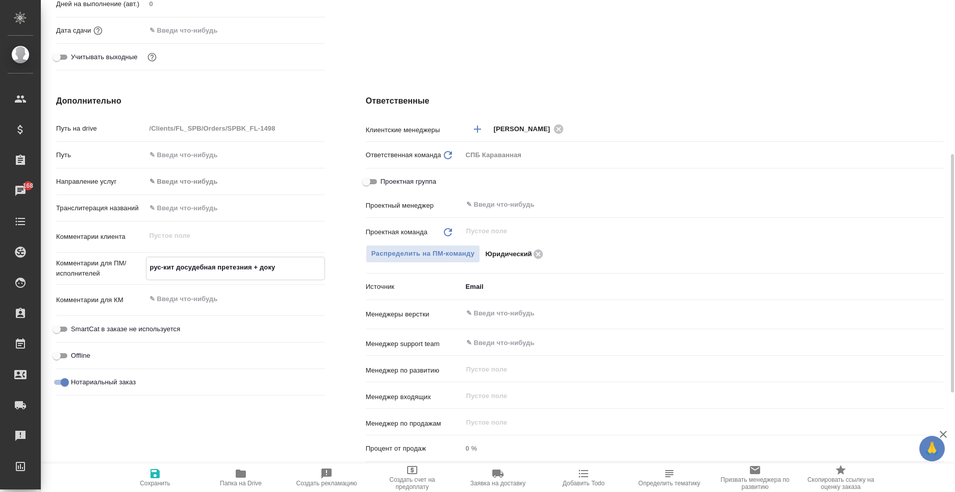
type textarea "x"
type textarea "рус-кит досудебная претезния + докум"
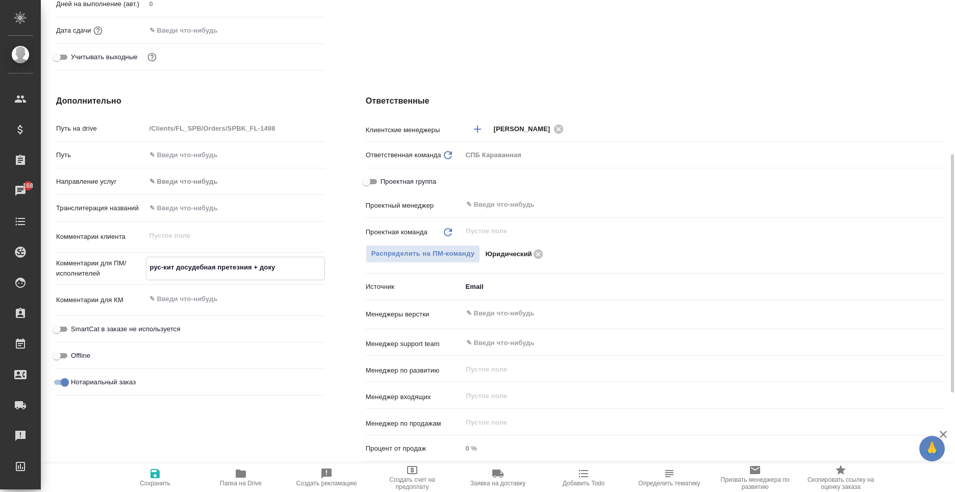
type textarea "x"
type textarea "рус-кит досудебная претезния + докуме"
type textarea "x"
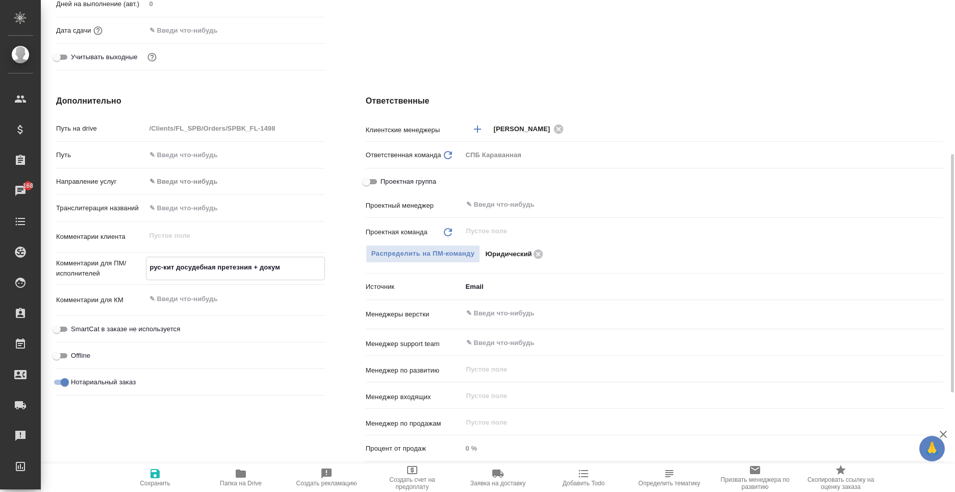
type textarea "x"
type textarea "рус-кит досудебная претезния + докумен"
type textarea "x"
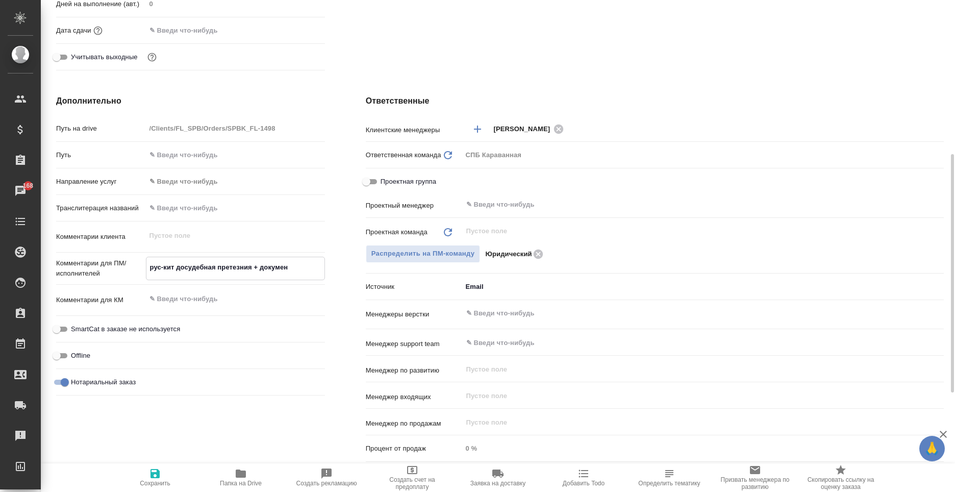
type textarea "рус-кит досудебная претезния + документ"
type textarea "x"
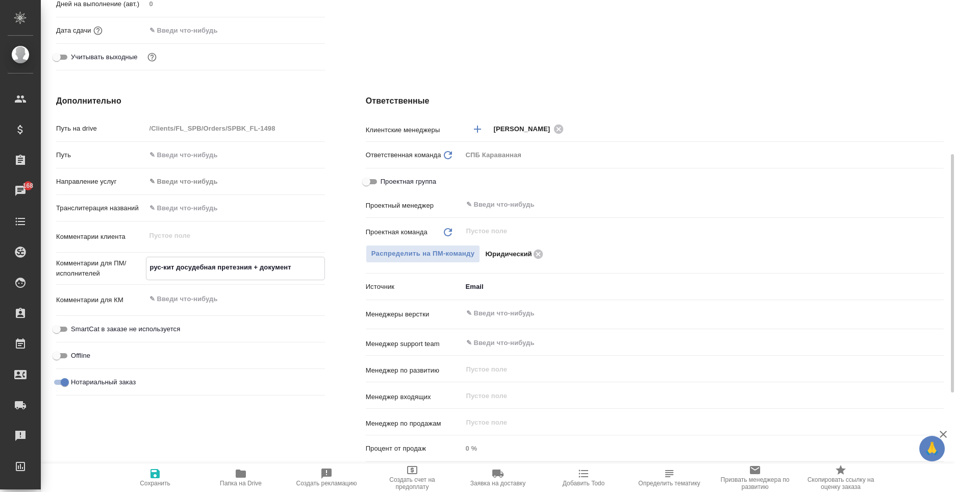
type textarea "рус-кит досудебная претензия + документ"
type textarea "x"
click at [300, 265] on textarea "рус-кит досудебная претензия + документ" at bounding box center [235, 267] width 178 height 17
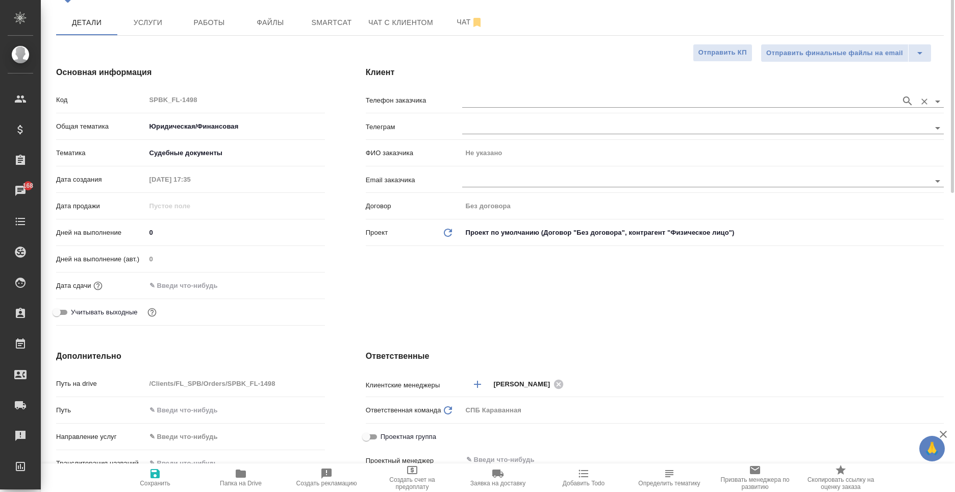
scroll to position [12, 0]
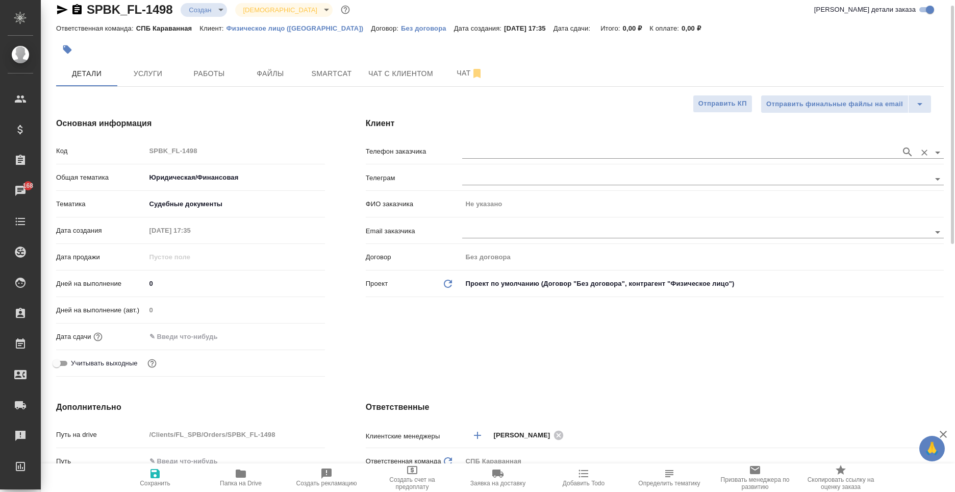
type textarea "рус-кит досудебная претензия + документ"
type textarea "x"
click at [511, 152] on input "text" at bounding box center [679, 152] width 434 height 12
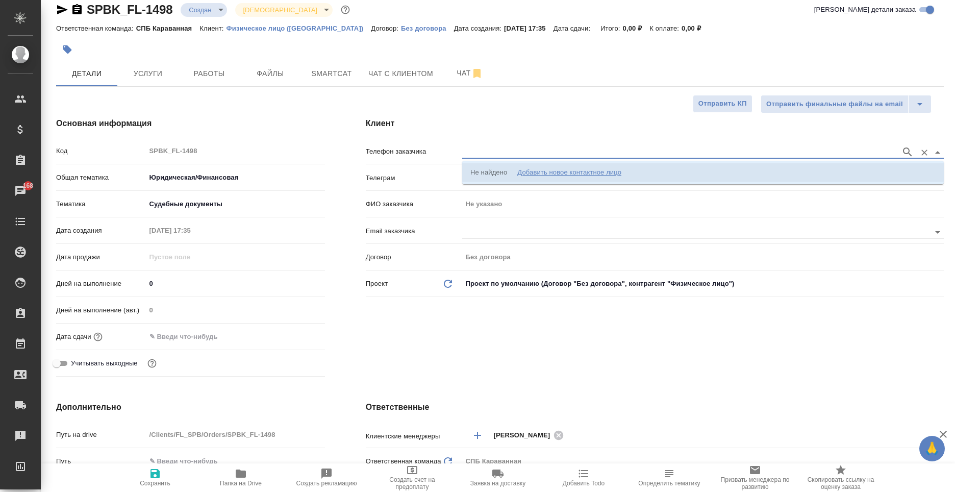
click at [617, 170] on div "Добавить новое контактное лицо" at bounding box center [569, 172] width 104 height 10
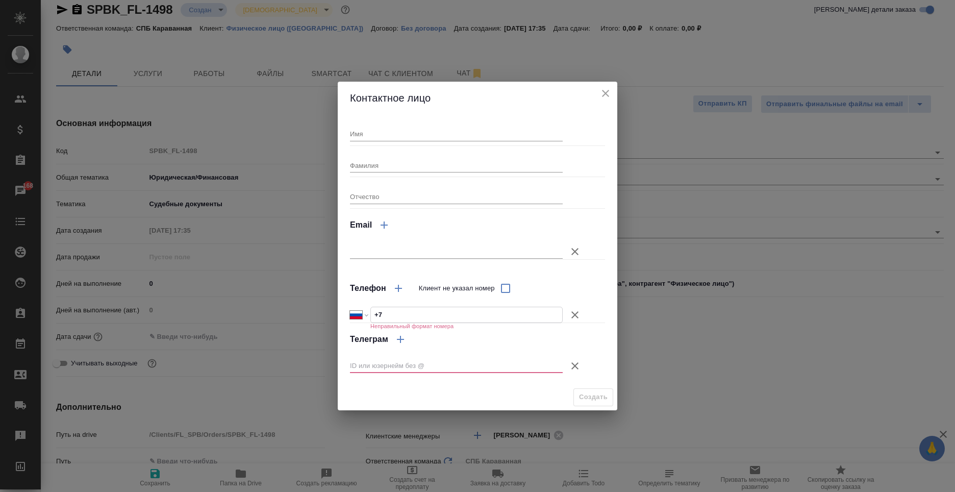
click at [442, 320] on input "+7" at bounding box center [466, 314] width 191 height 15
type input "+7 921 944 30 44"
click at [580, 362] on icon "button" at bounding box center [575, 366] width 12 height 12
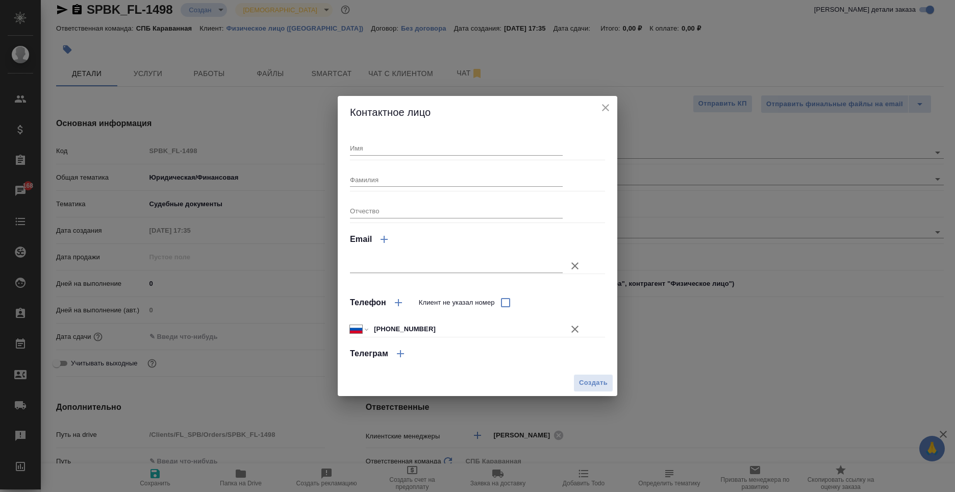
click at [385, 143] on input "Имя" at bounding box center [456, 148] width 213 height 14
type input "Людмила"
click at [597, 379] on span "Создать" at bounding box center [593, 383] width 29 height 12
type input "Людмила"
type textarea "x"
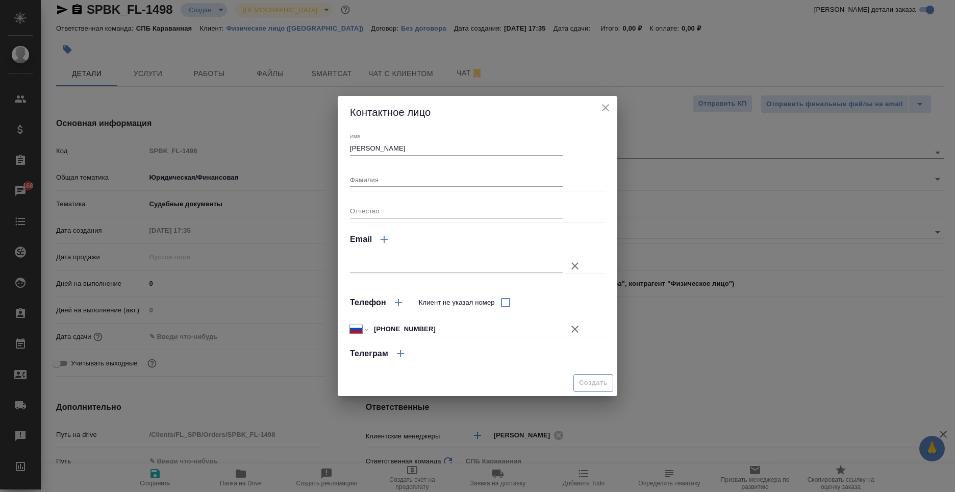
type textarea "x"
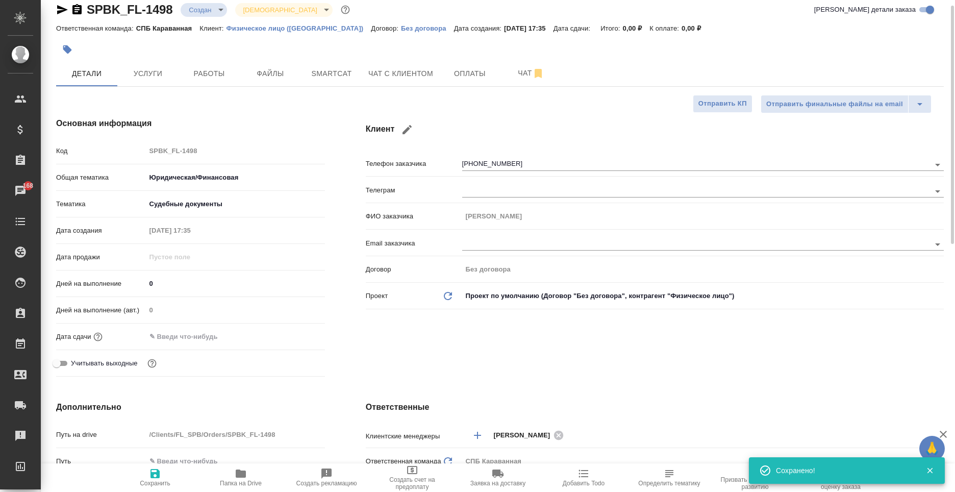
scroll to position [0, 0]
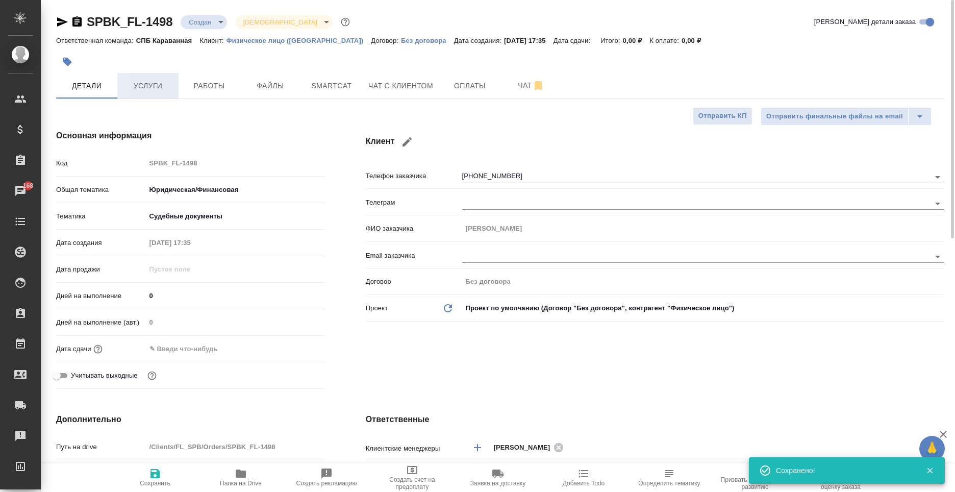
click at [137, 91] on span "Услуги" at bounding box center [147, 86] width 49 height 13
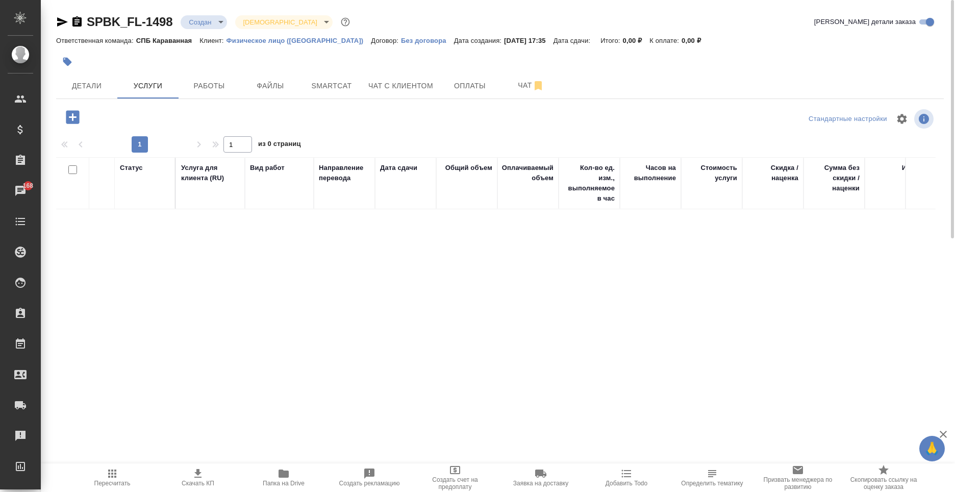
click at [78, 118] on icon "button" at bounding box center [72, 116] width 13 height 13
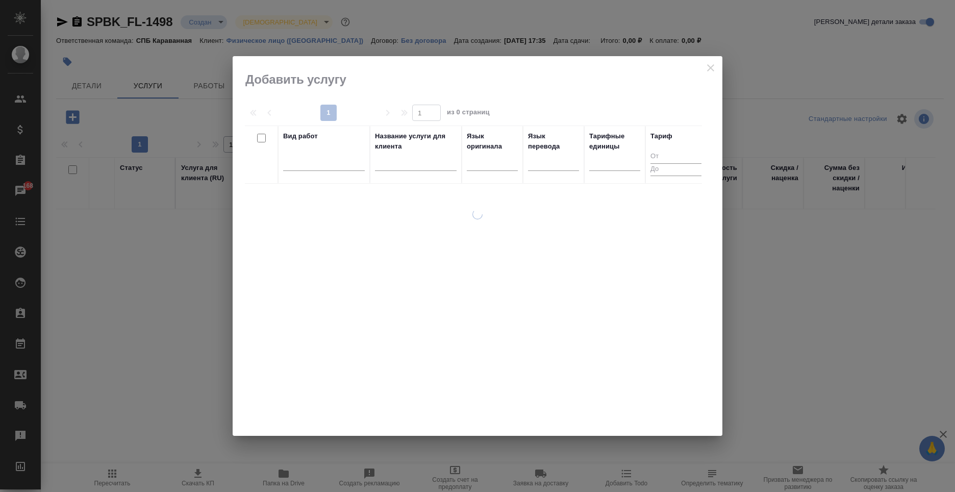
drag, startPoint x: 710, startPoint y: 65, endPoint x: 673, endPoint y: 65, distance: 36.2
click at [710, 65] on div at bounding box center [478, 246] width 490 height 380
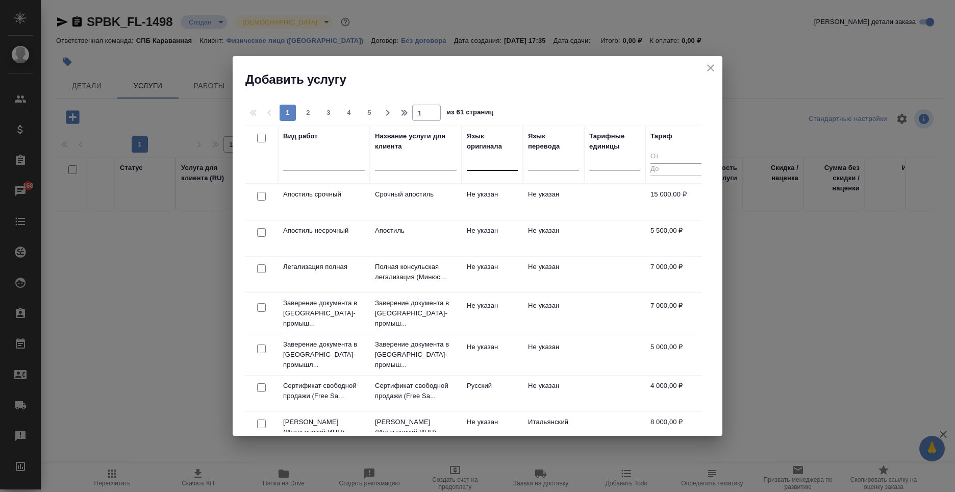
click at [504, 167] on div at bounding box center [492, 160] width 51 height 15
click at [504, 185] on div "Русский" at bounding box center [543, 193] width 153 height 18
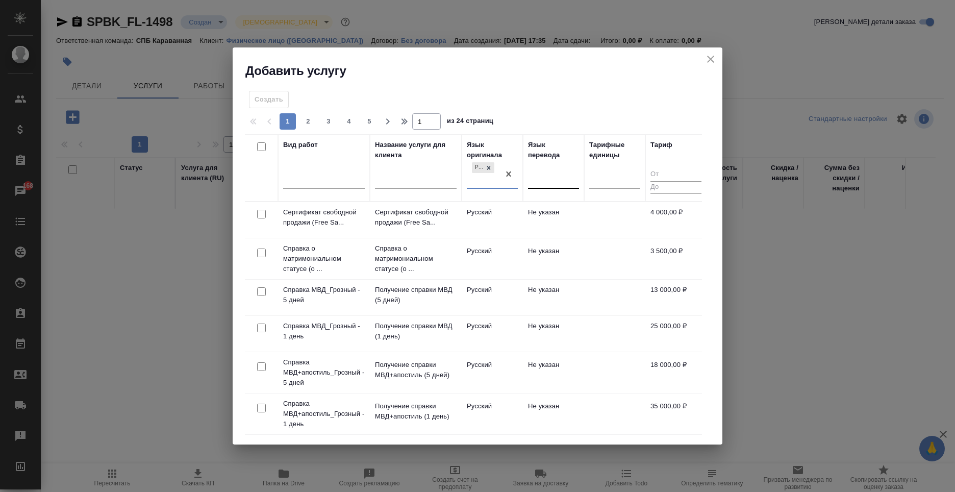
click at [536, 177] on div at bounding box center [553, 178] width 51 height 15
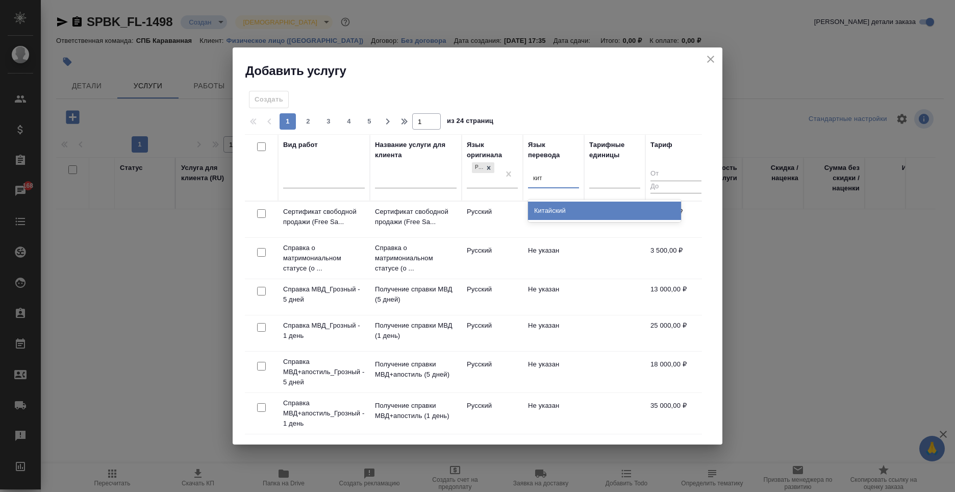
click at [546, 207] on div "Китайский" at bounding box center [604, 211] width 153 height 18
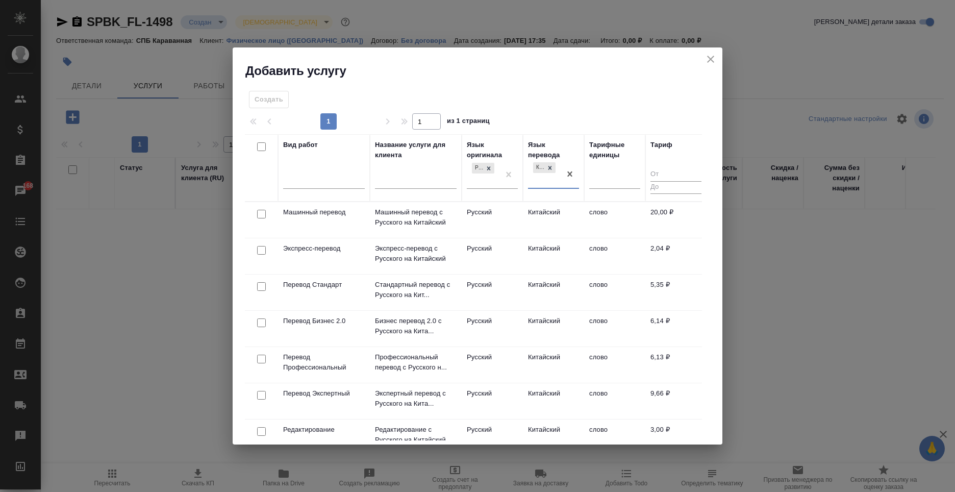
click at [487, 294] on td "Русский" at bounding box center [492, 292] width 61 height 36
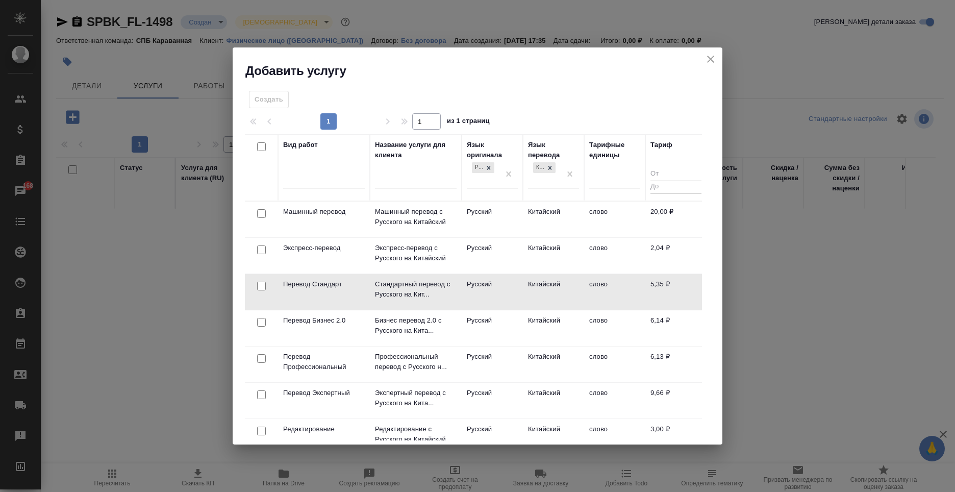
click at [487, 294] on td "Русский" at bounding box center [492, 292] width 61 height 36
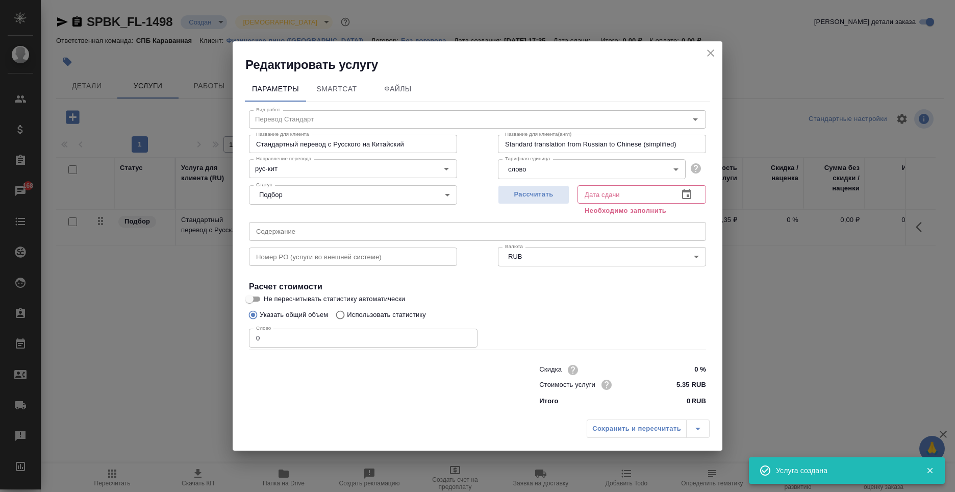
click at [332, 333] on input "0" at bounding box center [363, 338] width 229 height 18
click at [552, 188] on button "Рассчитать" at bounding box center [533, 194] width 71 height 19
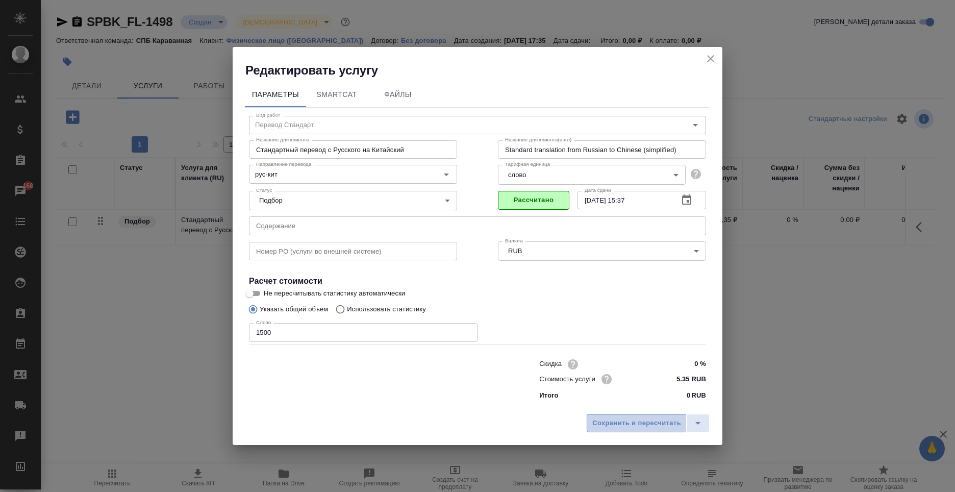
click at [636, 423] on span "Сохранить и пересчитать" at bounding box center [636, 423] width 89 height 12
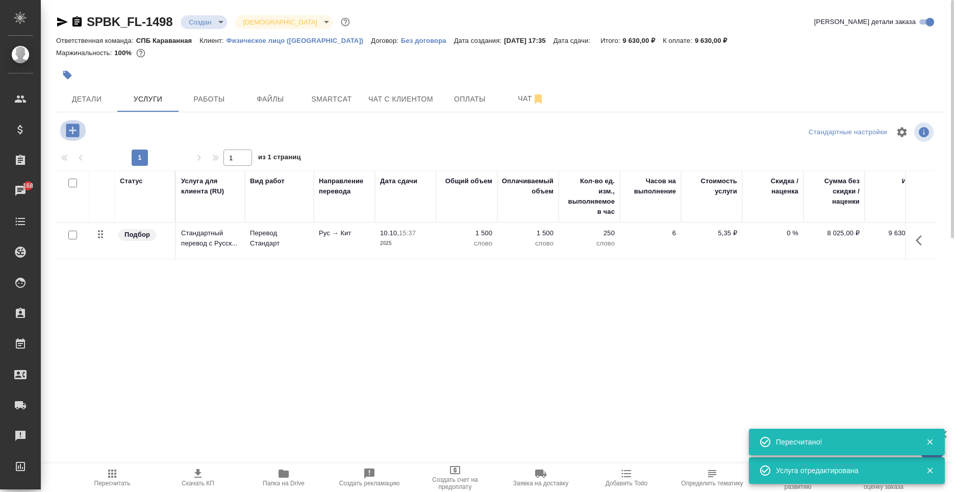
click at [70, 129] on icon "button" at bounding box center [72, 129] width 13 height 13
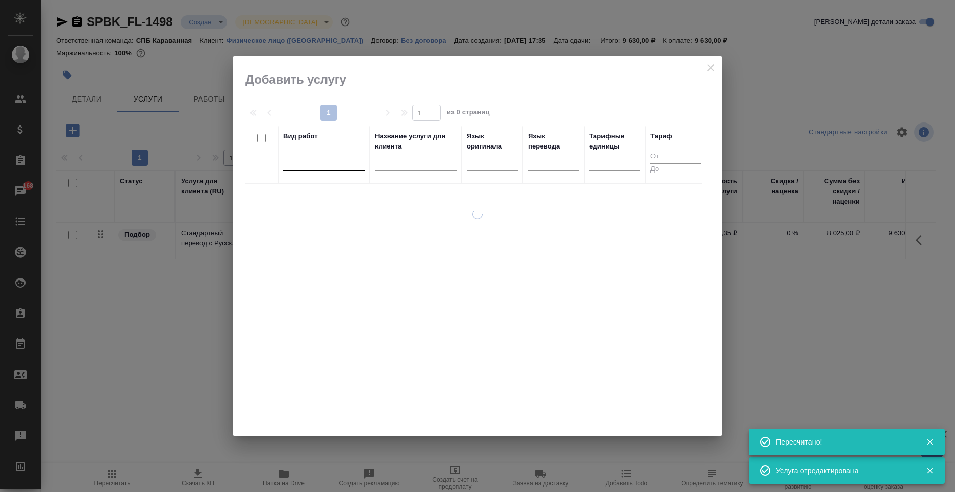
click at [306, 161] on div at bounding box center [324, 160] width 82 height 15
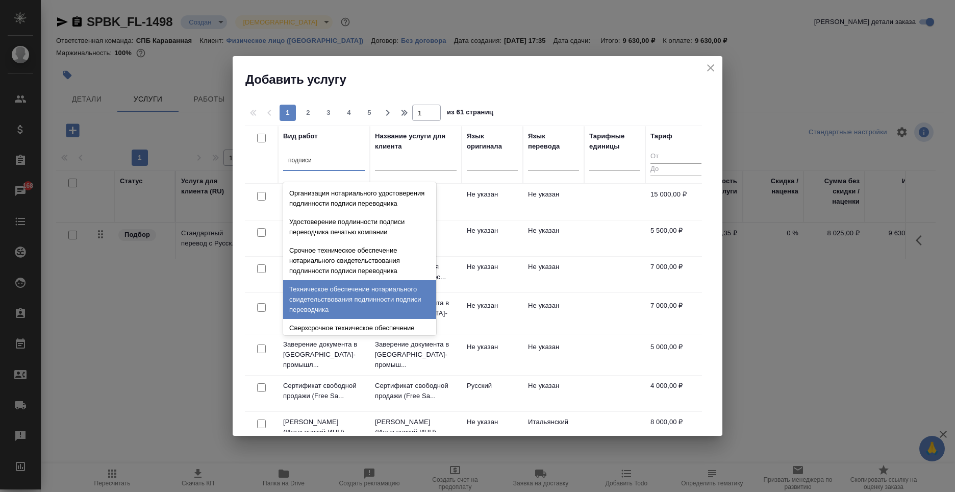
click at [350, 301] on div "Техническое обеспечение нотариального свидетельствования подлинности подписи пе…" at bounding box center [359, 299] width 153 height 39
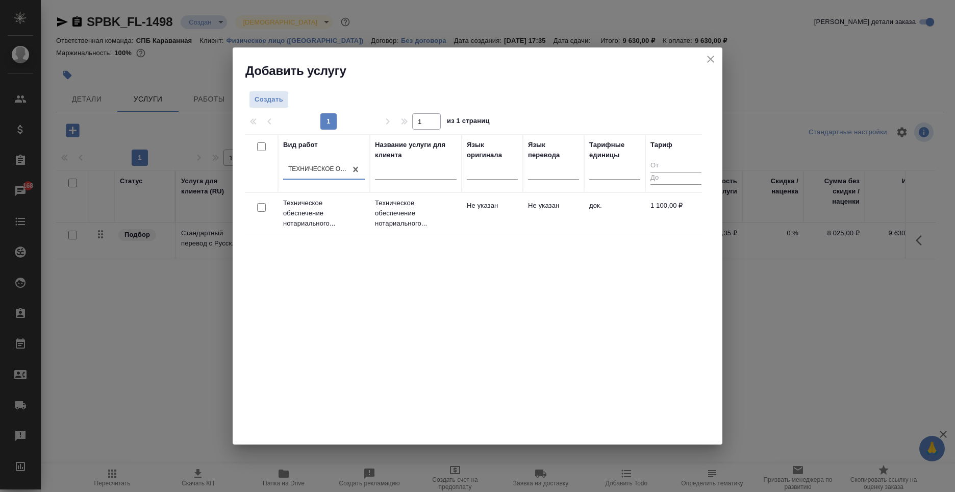
click at [564, 213] on td "Не указан" at bounding box center [553, 213] width 61 height 36
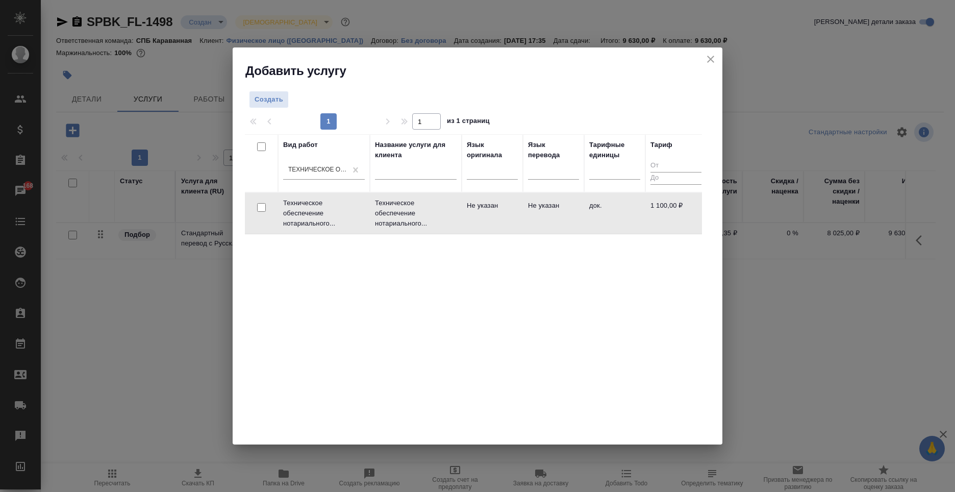
click at [564, 213] on td "Не указан" at bounding box center [553, 213] width 61 height 36
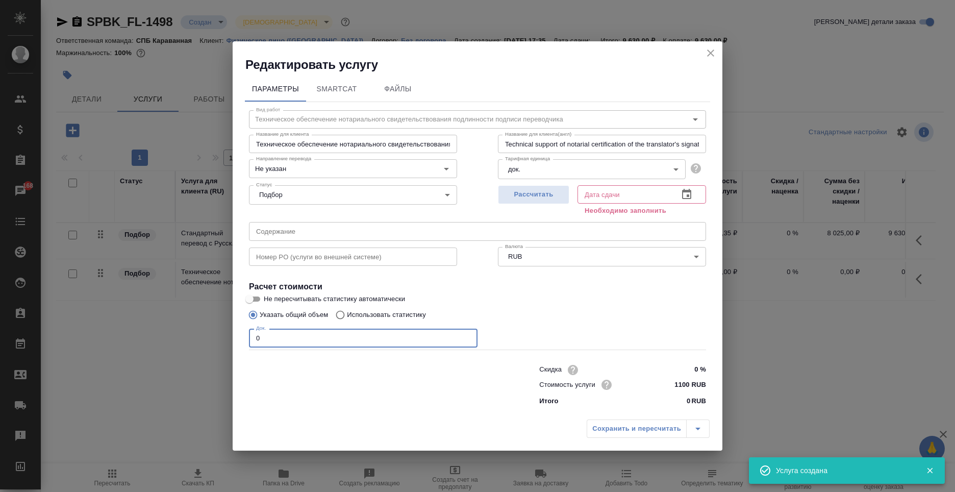
click at [305, 339] on input "0" at bounding box center [363, 338] width 229 height 18
click at [528, 193] on span "Рассчитать" at bounding box center [534, 195] width 60 height 12
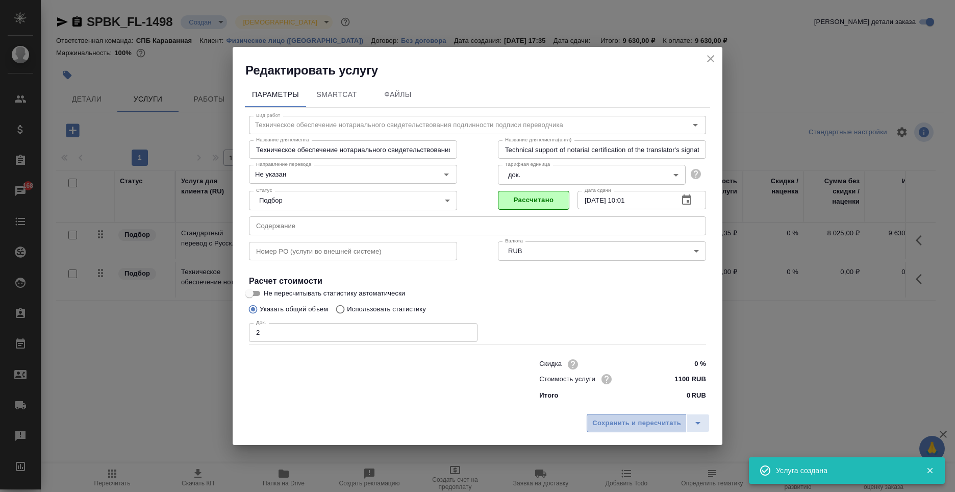
click at [630, 424] on span "Сохранить и пересчитать" at bounding box center [636, 423] width 89 height 12
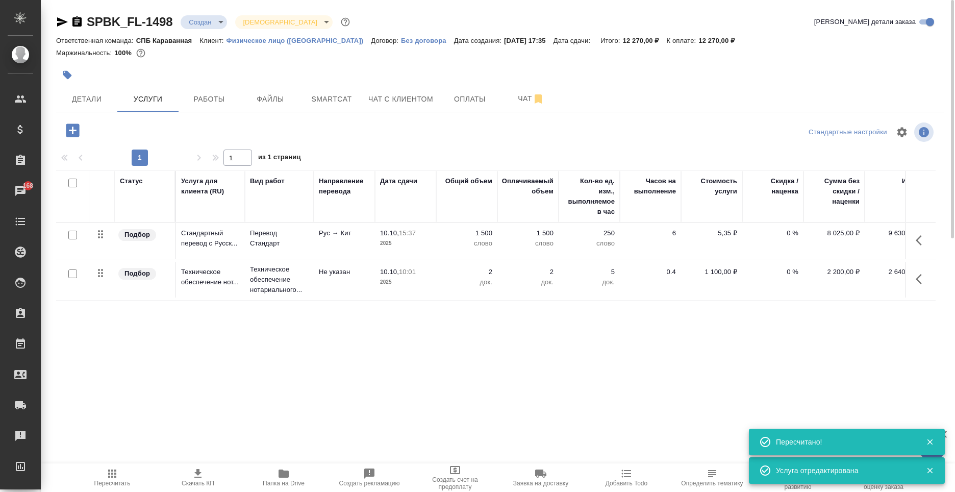
click at [69, 137] on icon "button" at bounding box center [73, 130] width 18 height 18
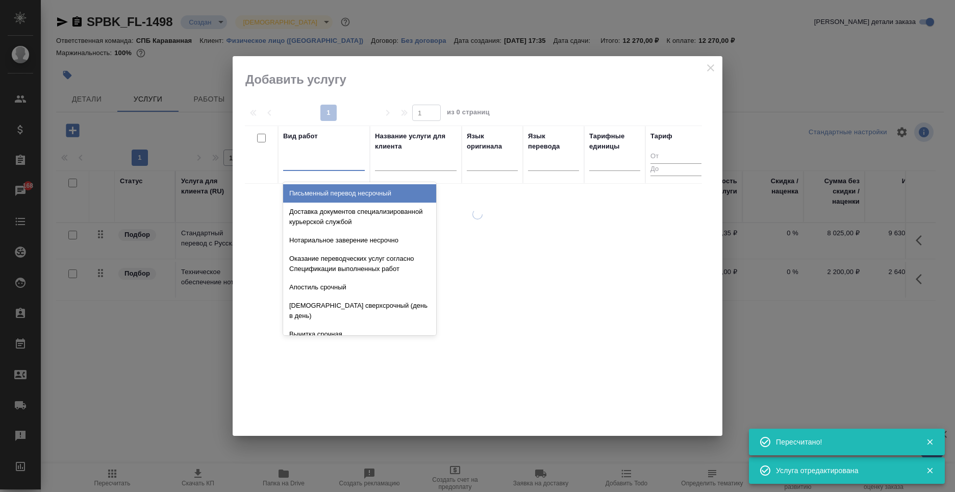
click at [305, 166] on div at bounding box center [324, 160] width 82 height 15
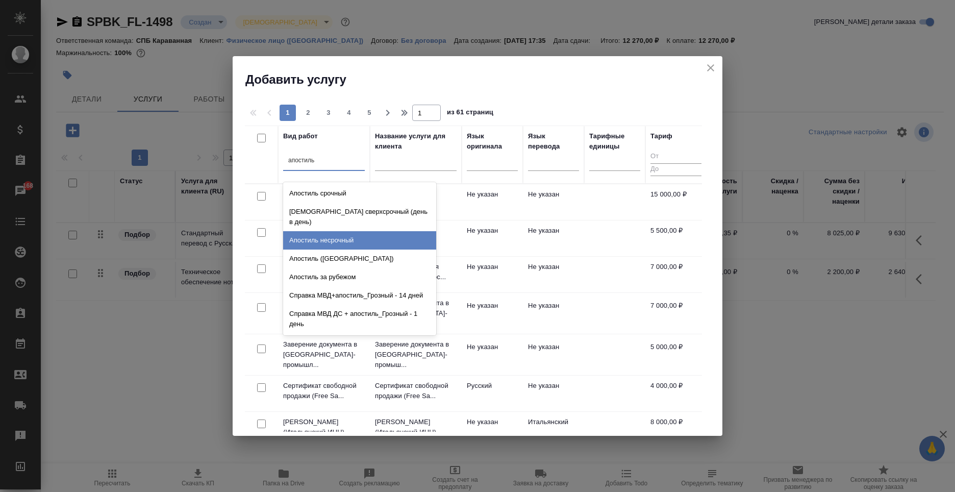
click at [339, 233] on div "Апостиль несрочный" at bounding box center [359, 240] width 153 height 18
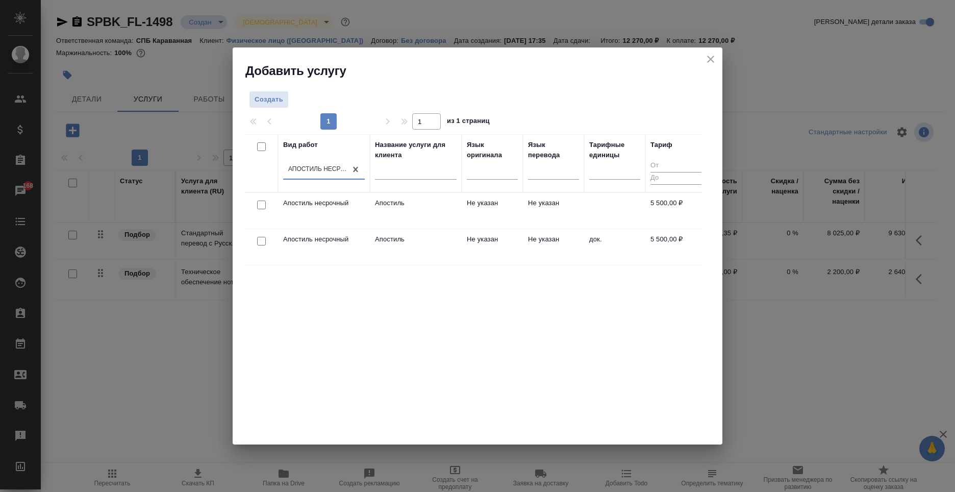
click at [489, 249] on td "Не указан" at bounding box center [492, 247] width 61 height 36
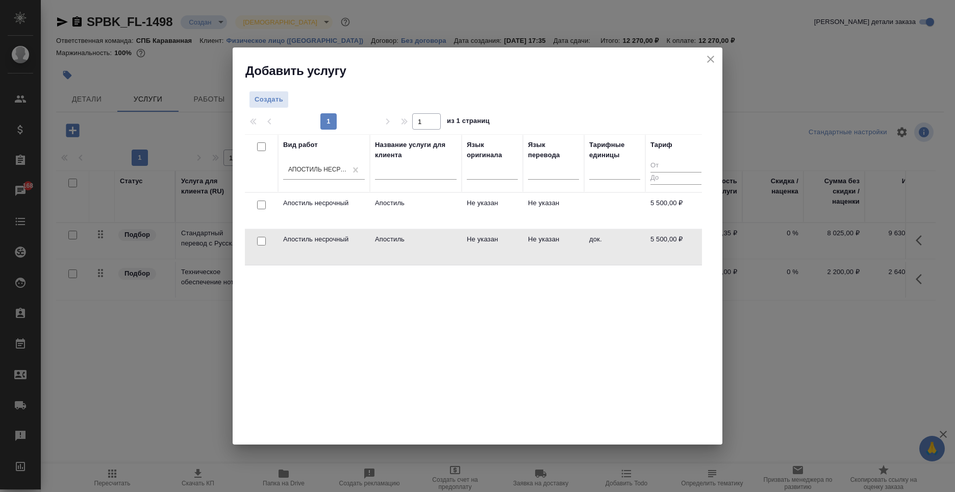
click at [489, 249] on td "Не указан" at bounding box center [492, 247] width 61 height 36
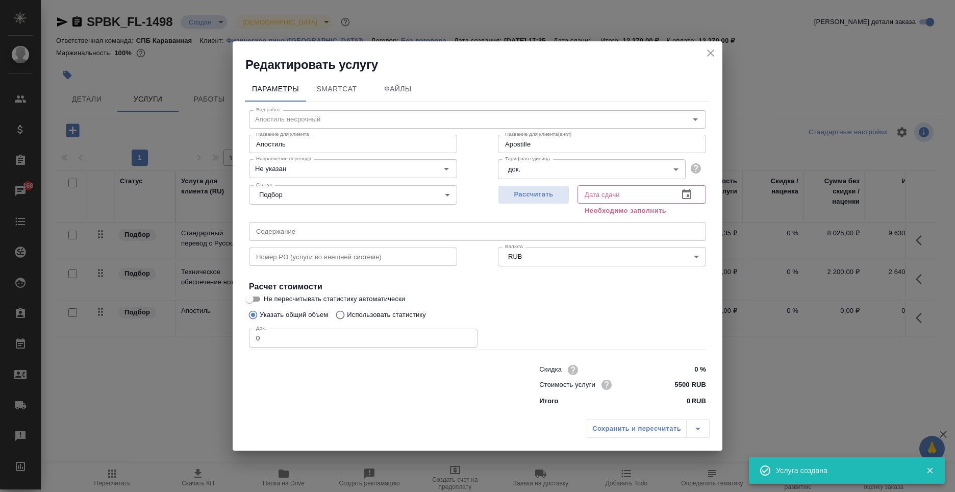
click at [315, 349] on div "Скидка 0 % Стоимость услуги 5500 RUB Итого 0 RUB" at bounding box center [478, 384] width 498 height 85
click at [309, 346] on input "0" at bounding box center [363, 338] width 229 height 18
click at [521, 201] on button "Рассчитать" at bounding box center [533, 194] width 71 height 19
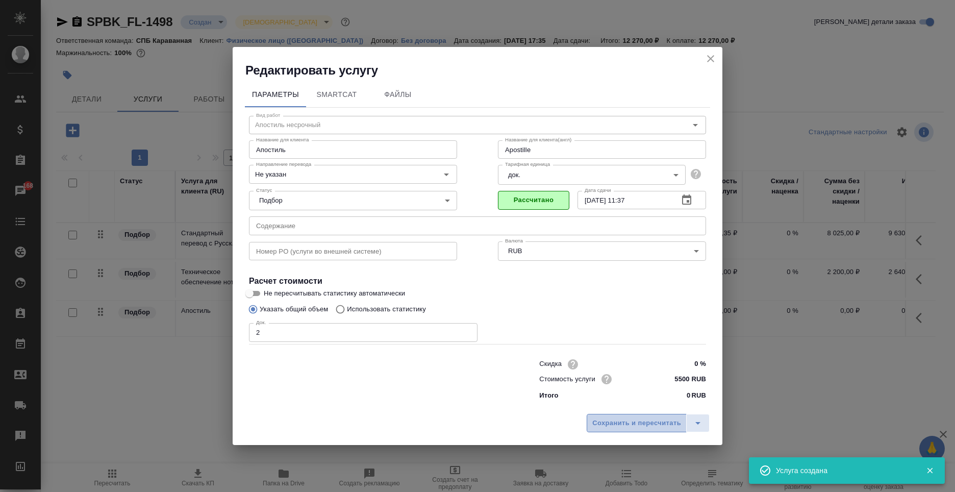
click at [642, 417] on span "Сохранить и пересчитать" at bounding box center [636, 423] width 89 height 12
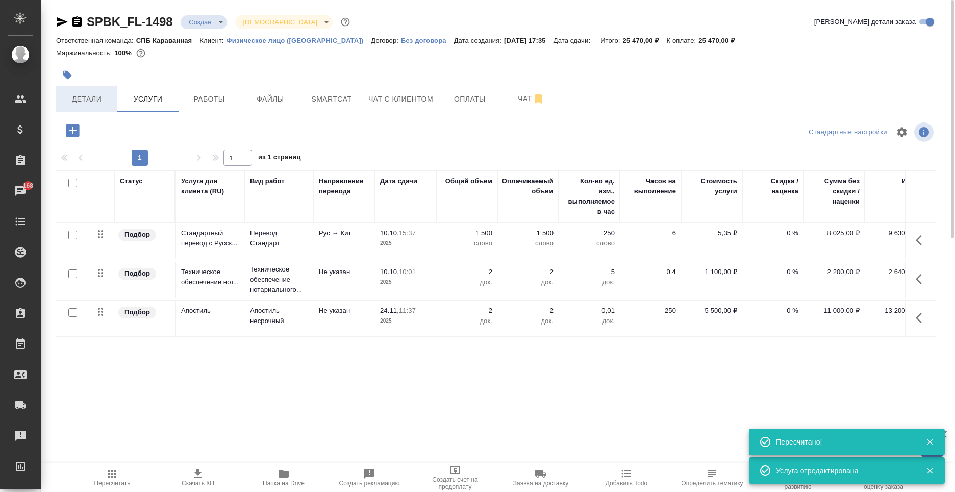
click at [96, 95] on span "Детали" at bounding box center [86, 99] width 49 height 13
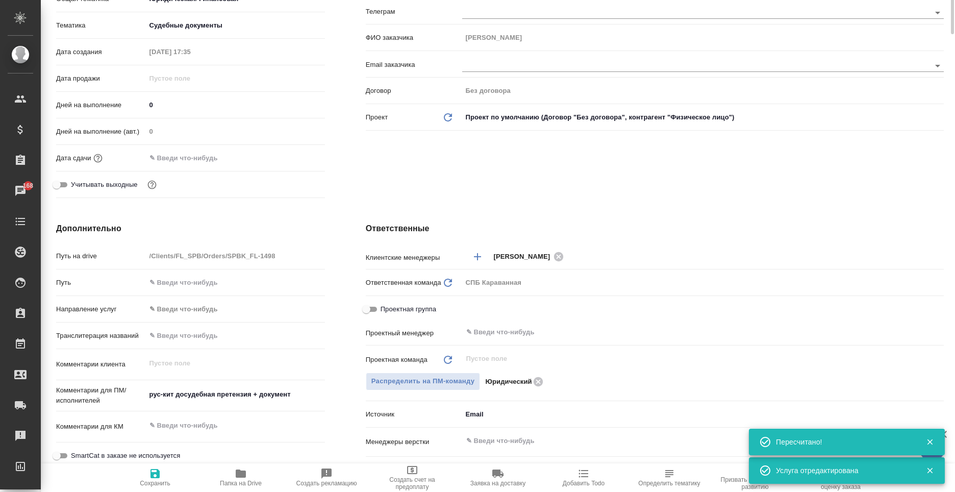
scroll to position [255, 0]
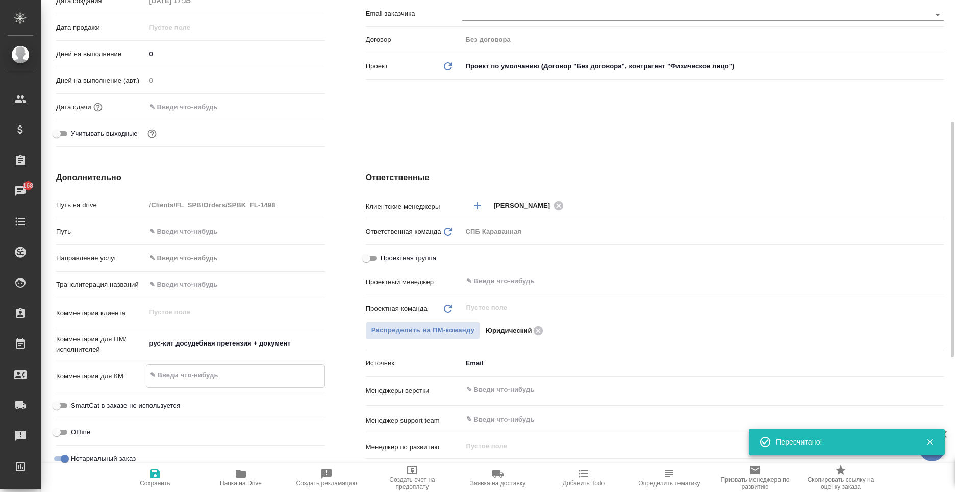
click at [174, 377] on textarea at bounding box center [235, 374] width 178 height 17
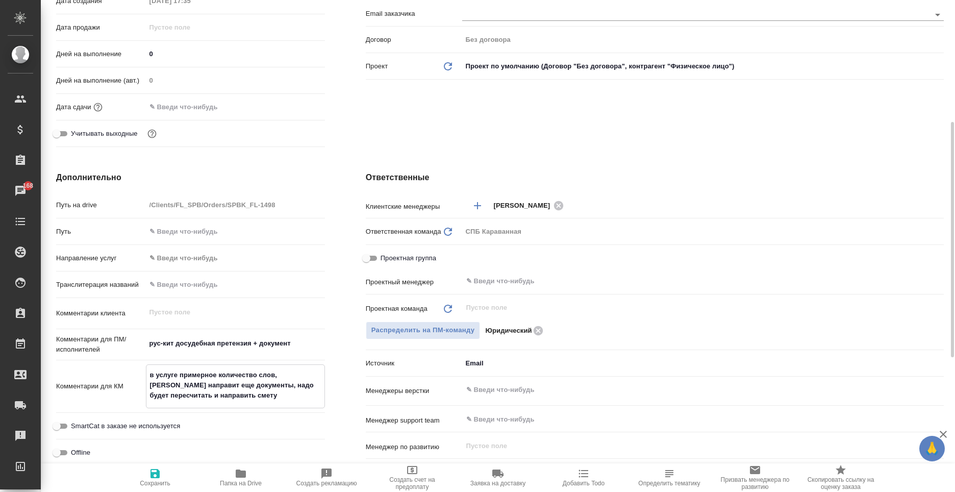
click at [154, 480] on span "Сохранить" at bounding box center [155, 483] width 31 height 7
click at [146, 344] on div "рус-кит досудебная претензия + документ x" at bounding box center [235, 344] width 179 height 22
click at [231, 396] on textarea "в услуге примерное количество слов, клиент направит еще документы, надо будет п…" at bounding box center [235, 386] width 179 height 38
click at [149, 471] on icon "button" at bounding box center [155, 473] width 12 height 12
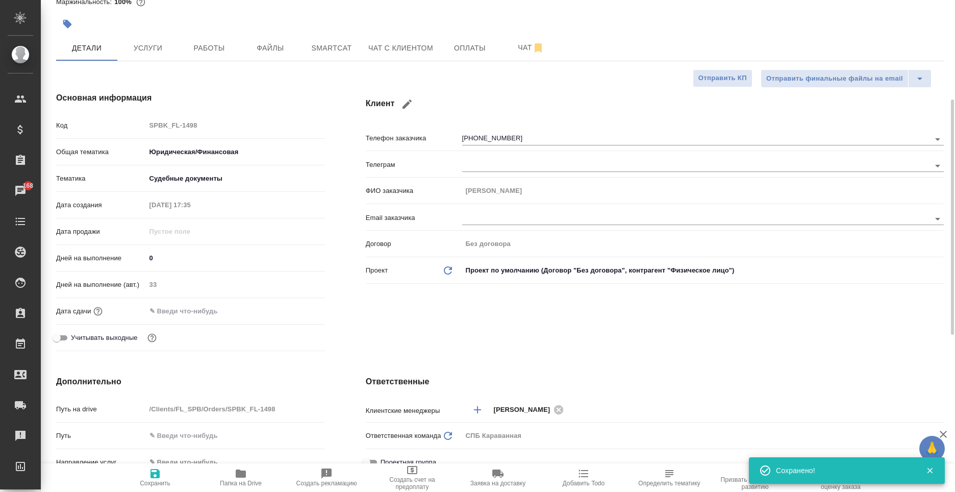
scroll to position [0, 0]
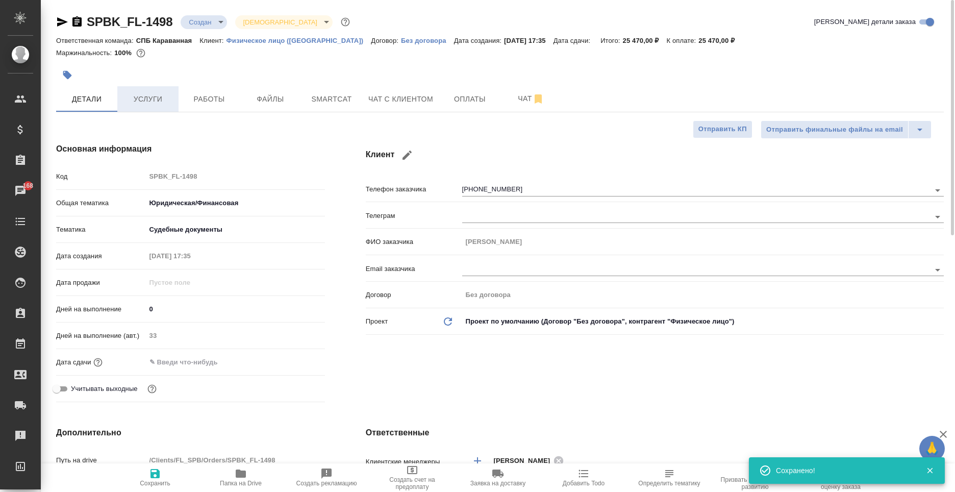
click at [133, 97] on span "Услуги" at bounding box center [147, 99] width 49 height 13
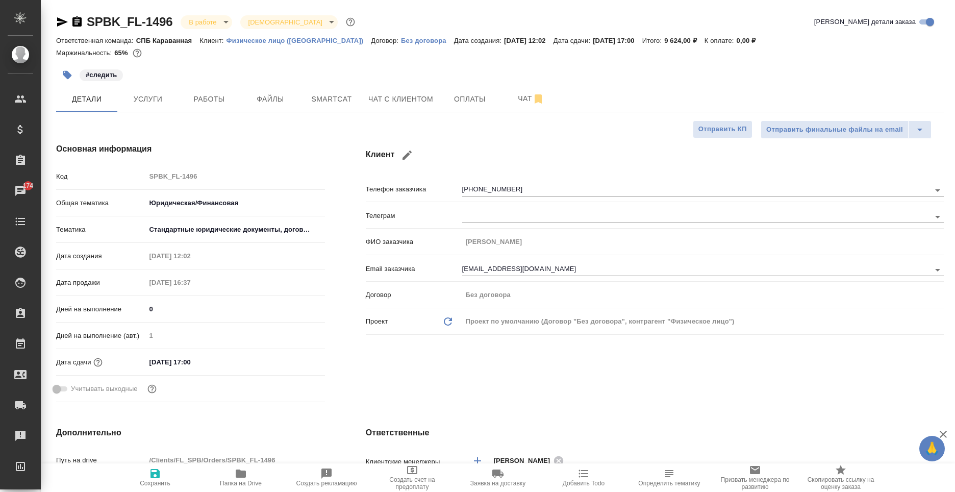
select select "RU"
click at [206, 104] on span "Работы" at bounding box center [209, 99] width 49 height 13
